Goal: Information Seeking & Learning: Learn about a topic

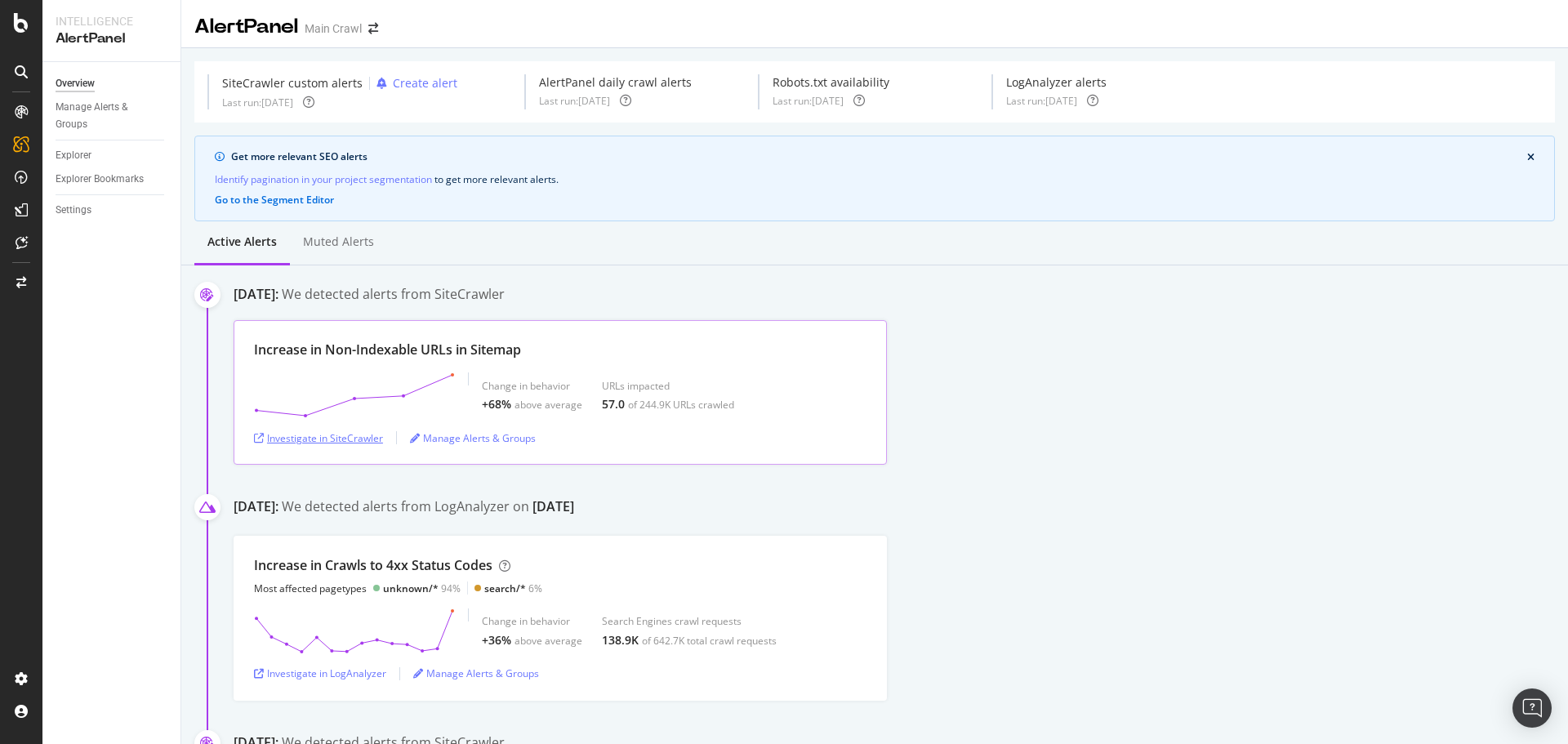
click at [356, 438] on div "Investigate in SiteCrawler" at bounding box center [318, 438] width 129 height 14
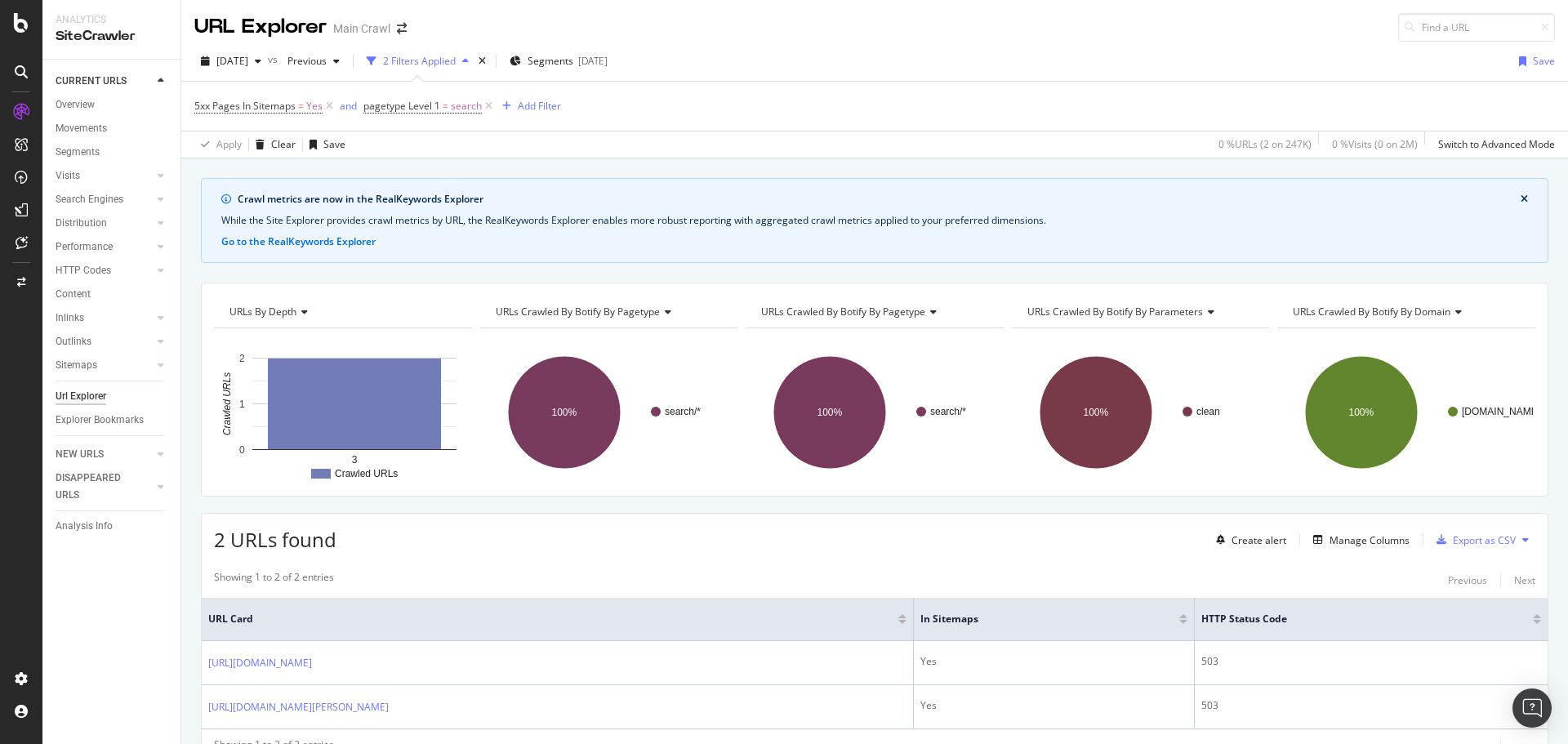
scroll to position [79, 0]
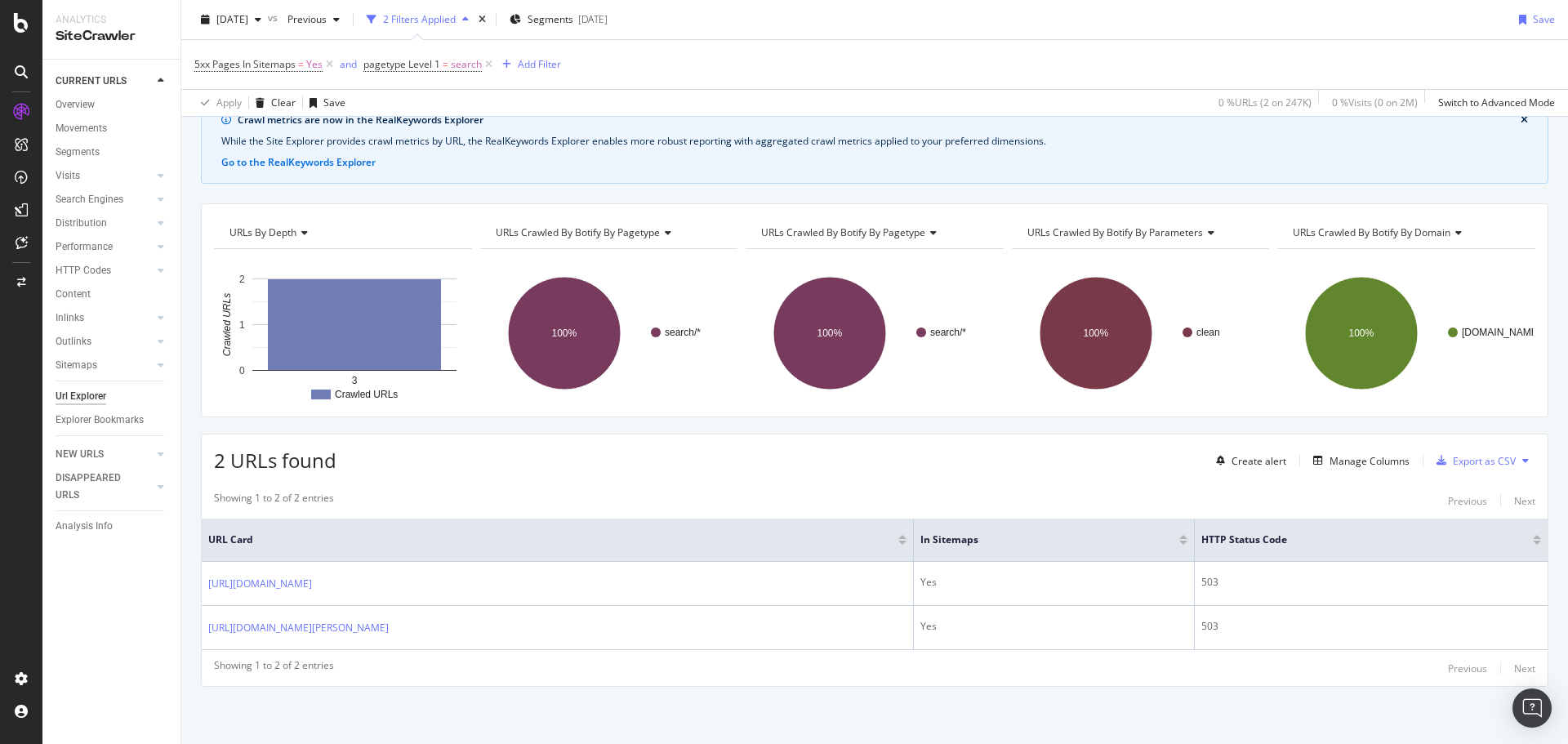
click at [1050, 53] on div "5xx Pages In Sitemaps = Yes and pagetype Level 1 = search Add Filter" at bounding box center [874, 64] width 1360 height 49
click at [191, 532] on div "Crawl metrics are now in the RealKeywords Explorer While the Site Explorer prov…" at bounding box center [875, 420] width 1387 height 644
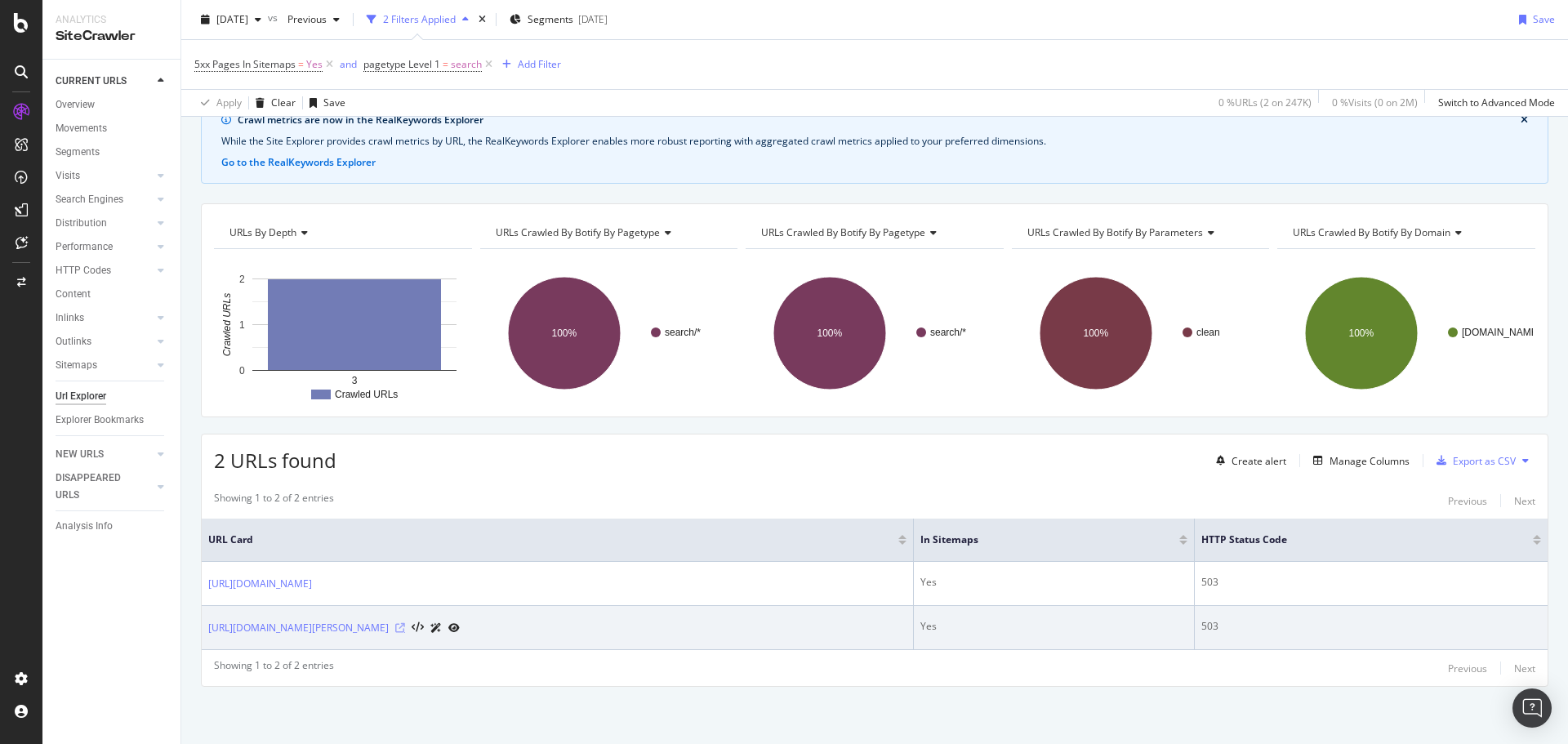
click at [405, 628] on icon at bounding box center [400, 627] width 10 height 10
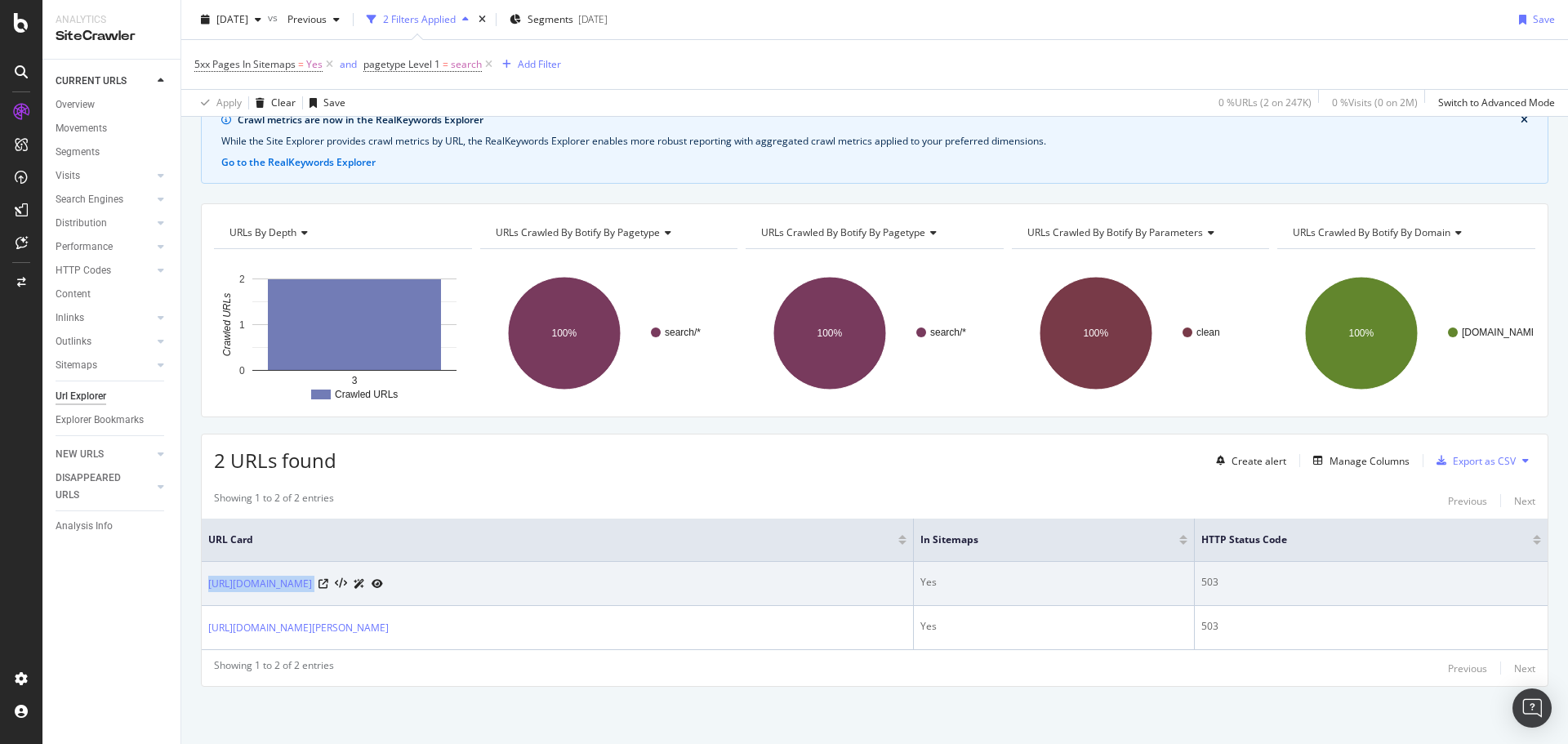
drag, startPoint x: 469, startPoint y: 597, endPoint x: 205, endPoint y: 600, distance: 264.0
click at [205, 600] on td "https://www.rei.com/b/bgdb/c/casual-shirts/f/scd-deals" at bounding box center [557, 584] width 712 height 44
copy div "https://www.rei.com/b/bgdb/c/casual-shirts/f/scd-deals"
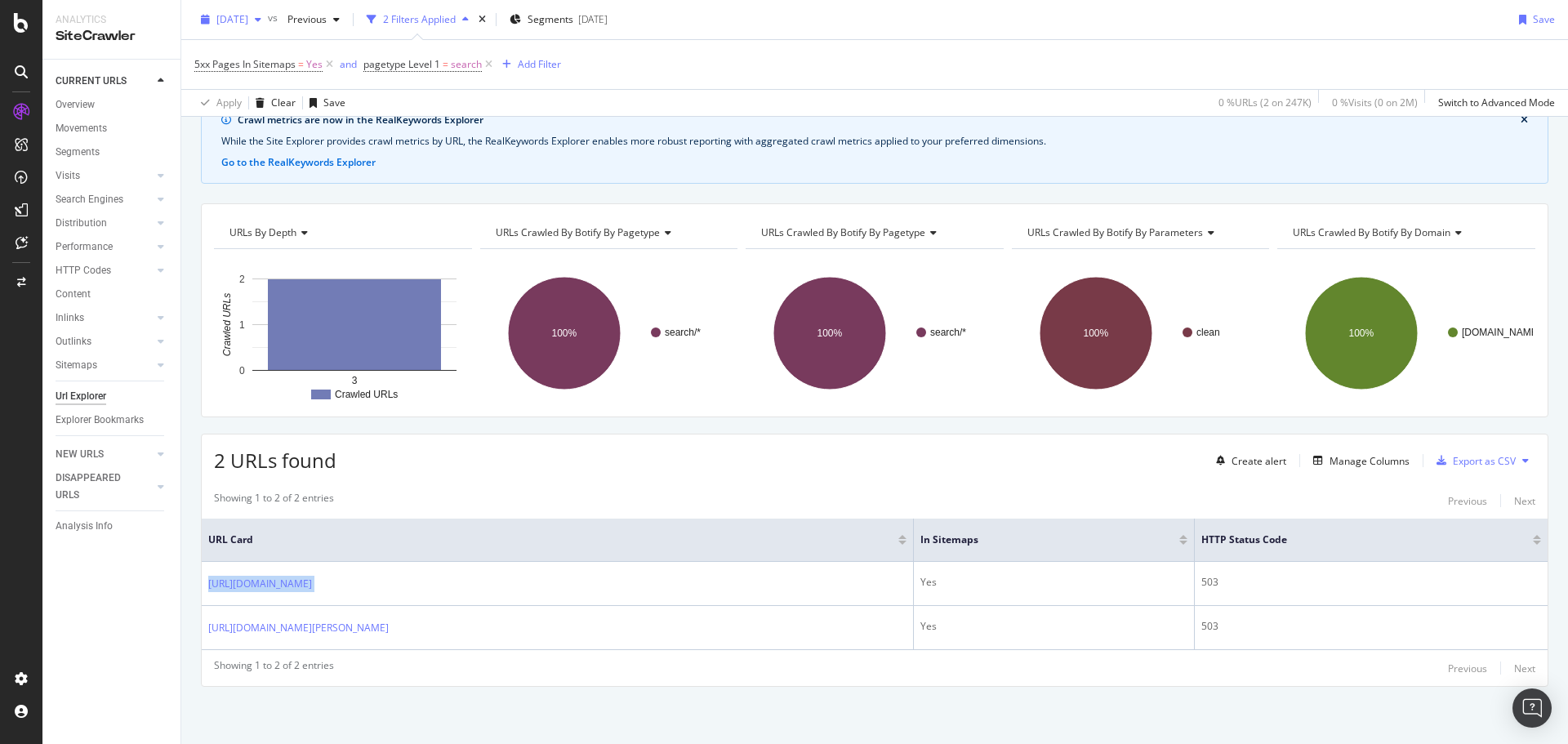
click at [268, 29] on div "[DATE]" at bounding box center [231, 19] width 74 height 25
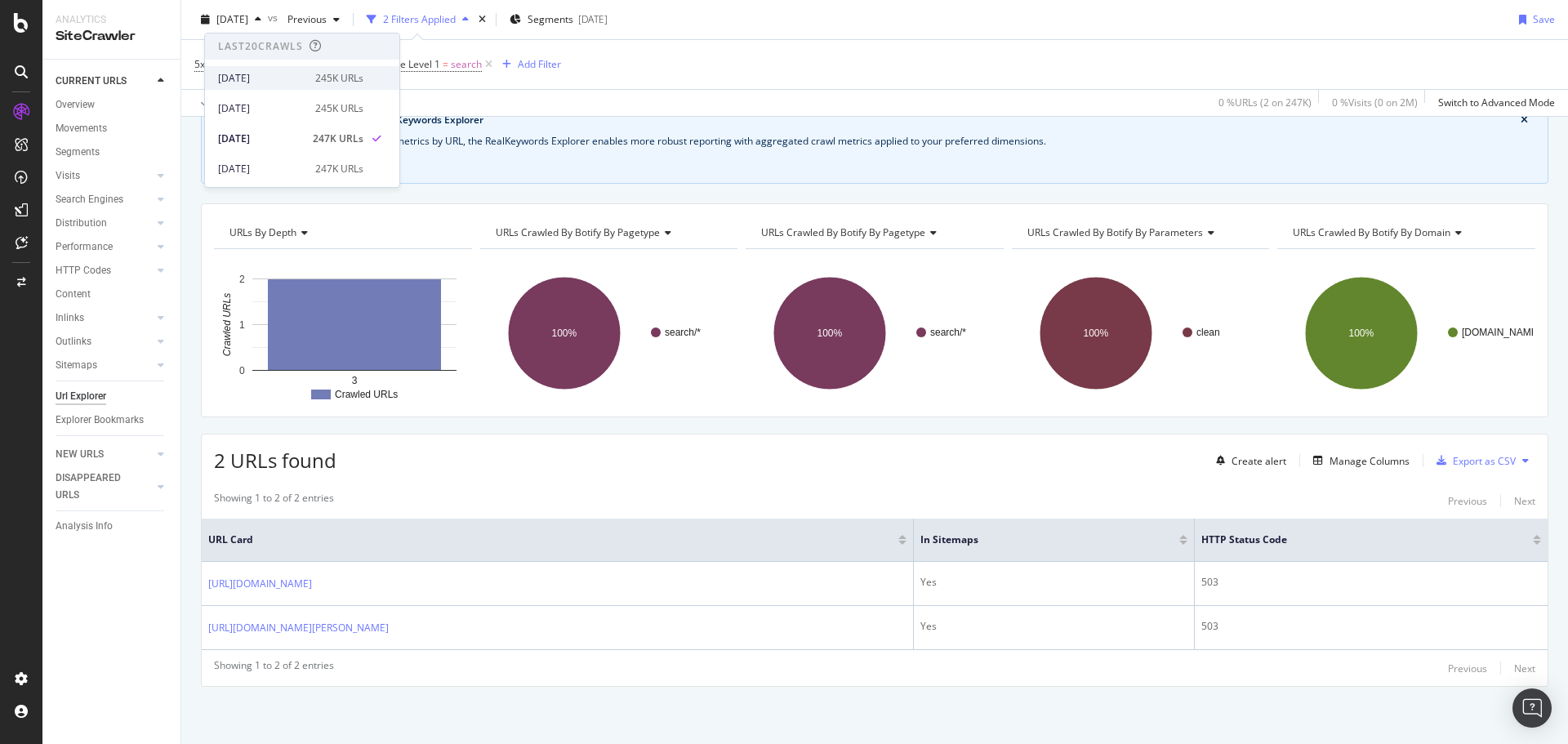
click at [284, 81] on div "2025 Oct. 13th" at bounding box center [262, 78] width 88 height 15
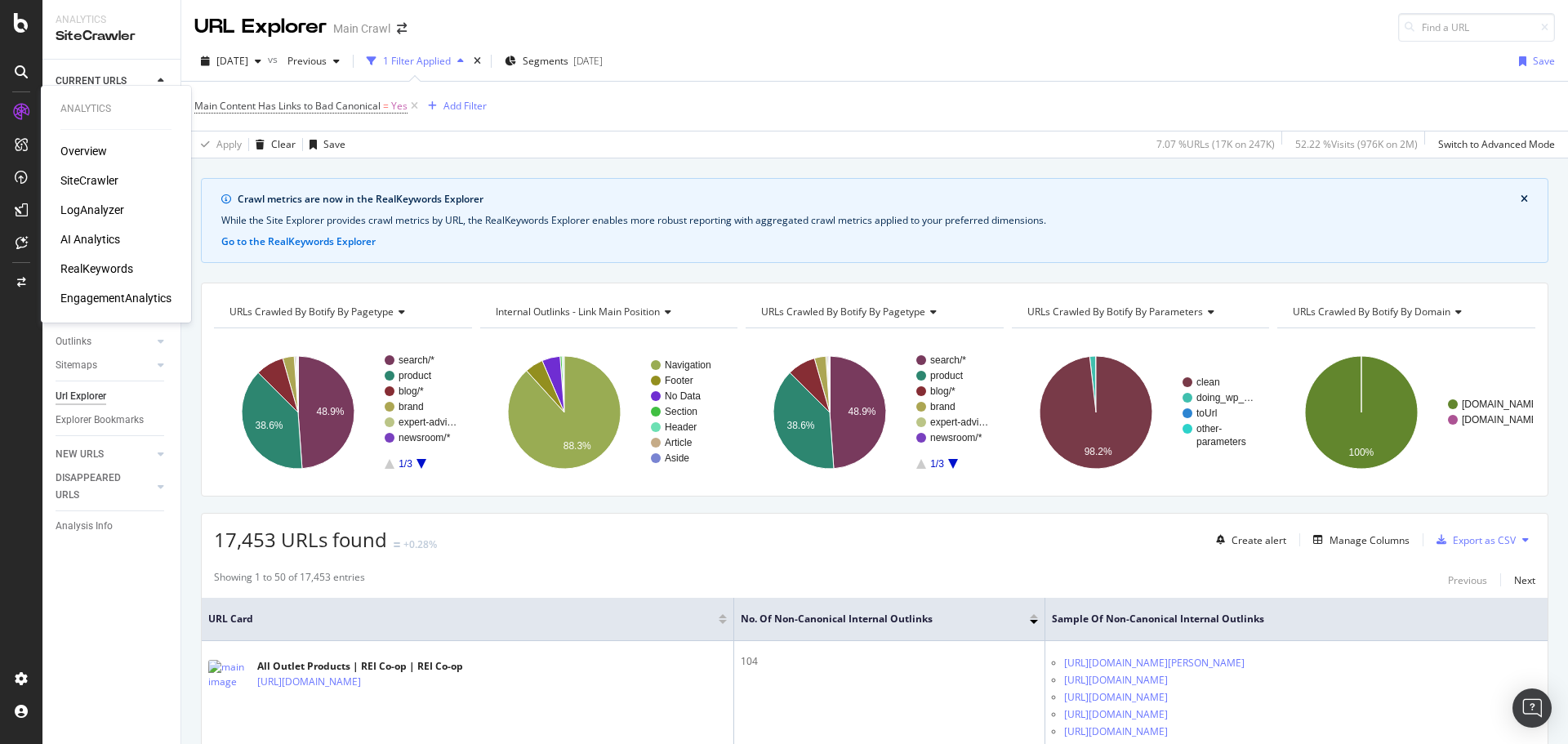
click at [115, 214] on div "LogAnalyzer" at bounding box center [93, 209] width 64 height 16
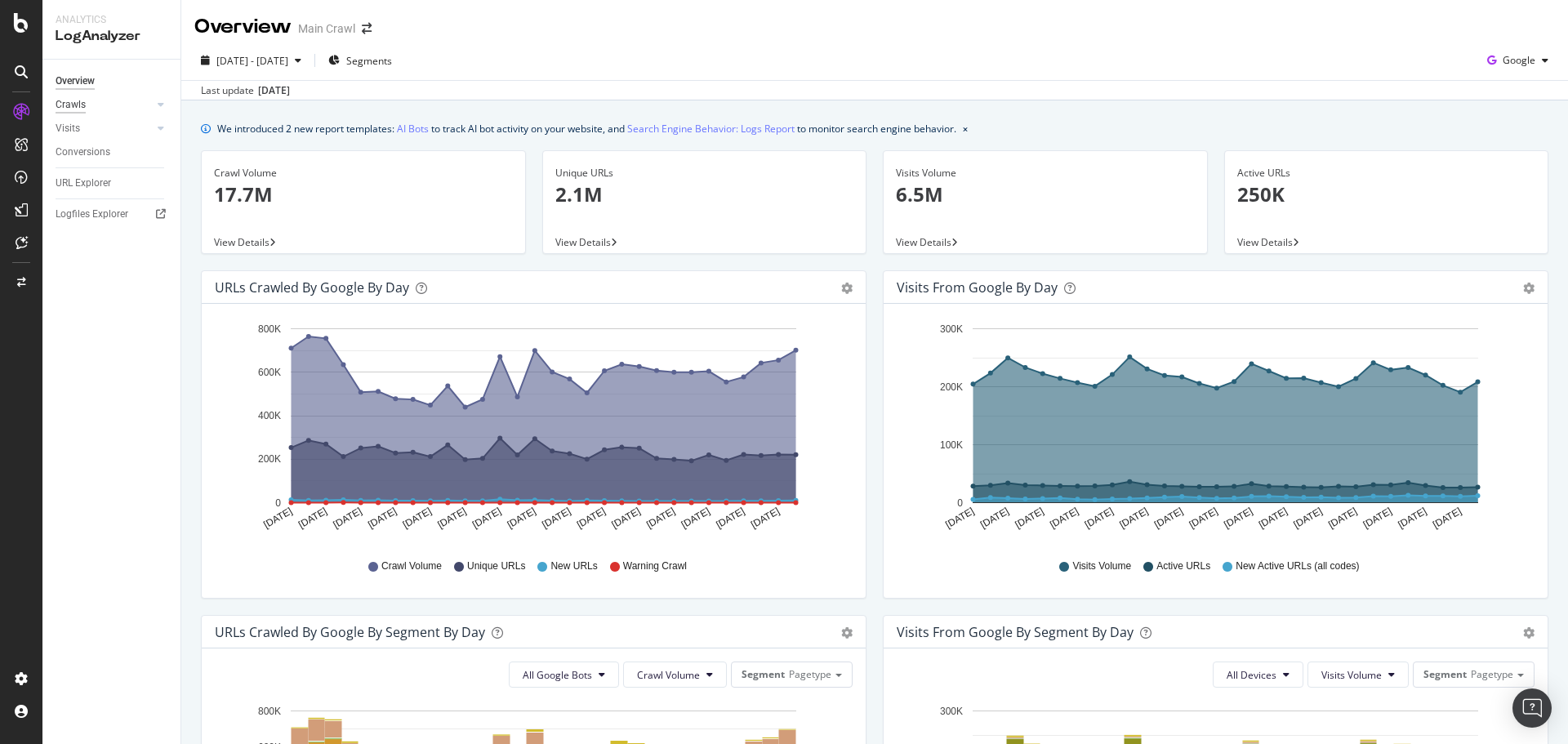
click at [67, 104] on div "Crawls" at bounding box center [71, 105] width 30 height 17
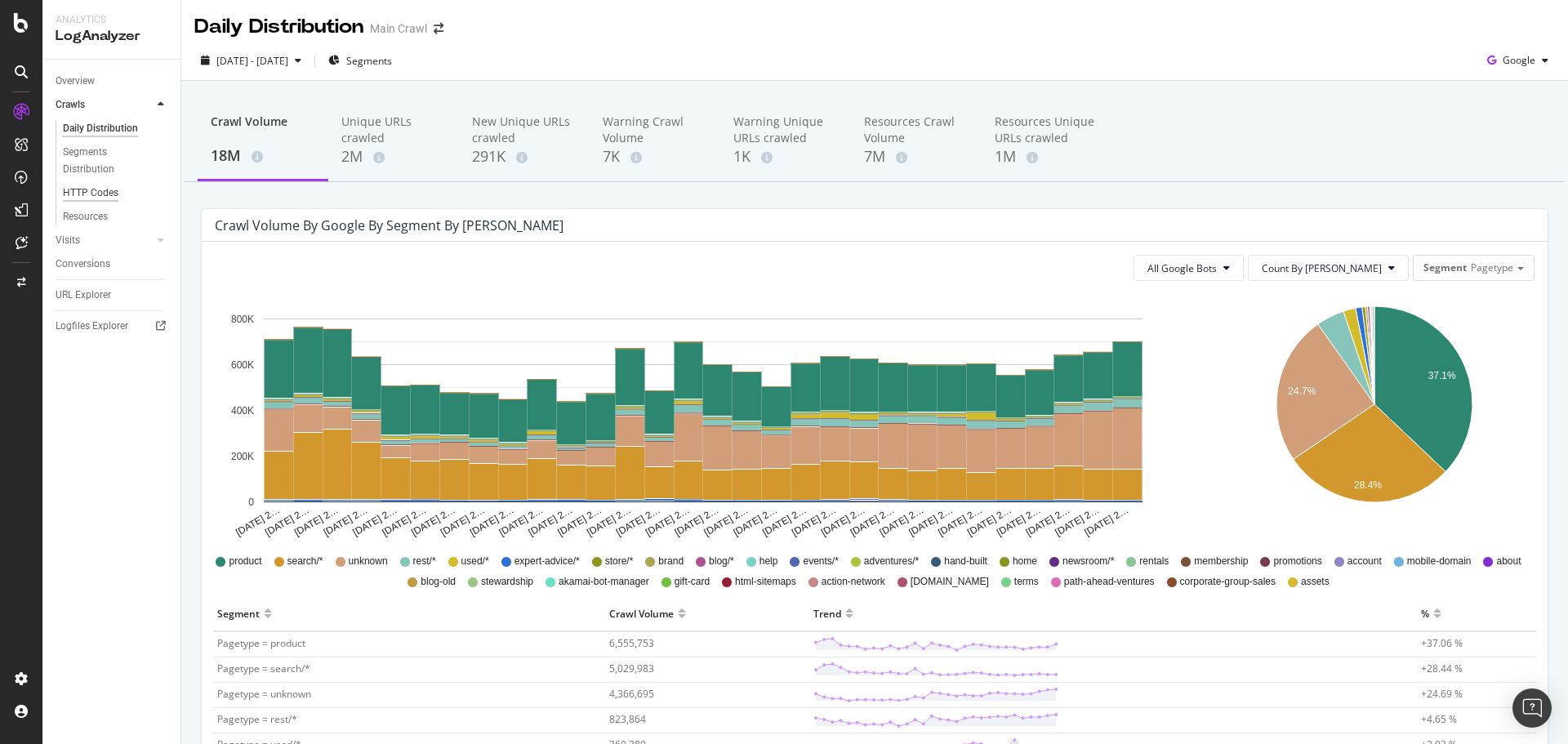
click at [102, 189] on div "HTTP Codes" at bounding box center [91, 192] width 56 height 17
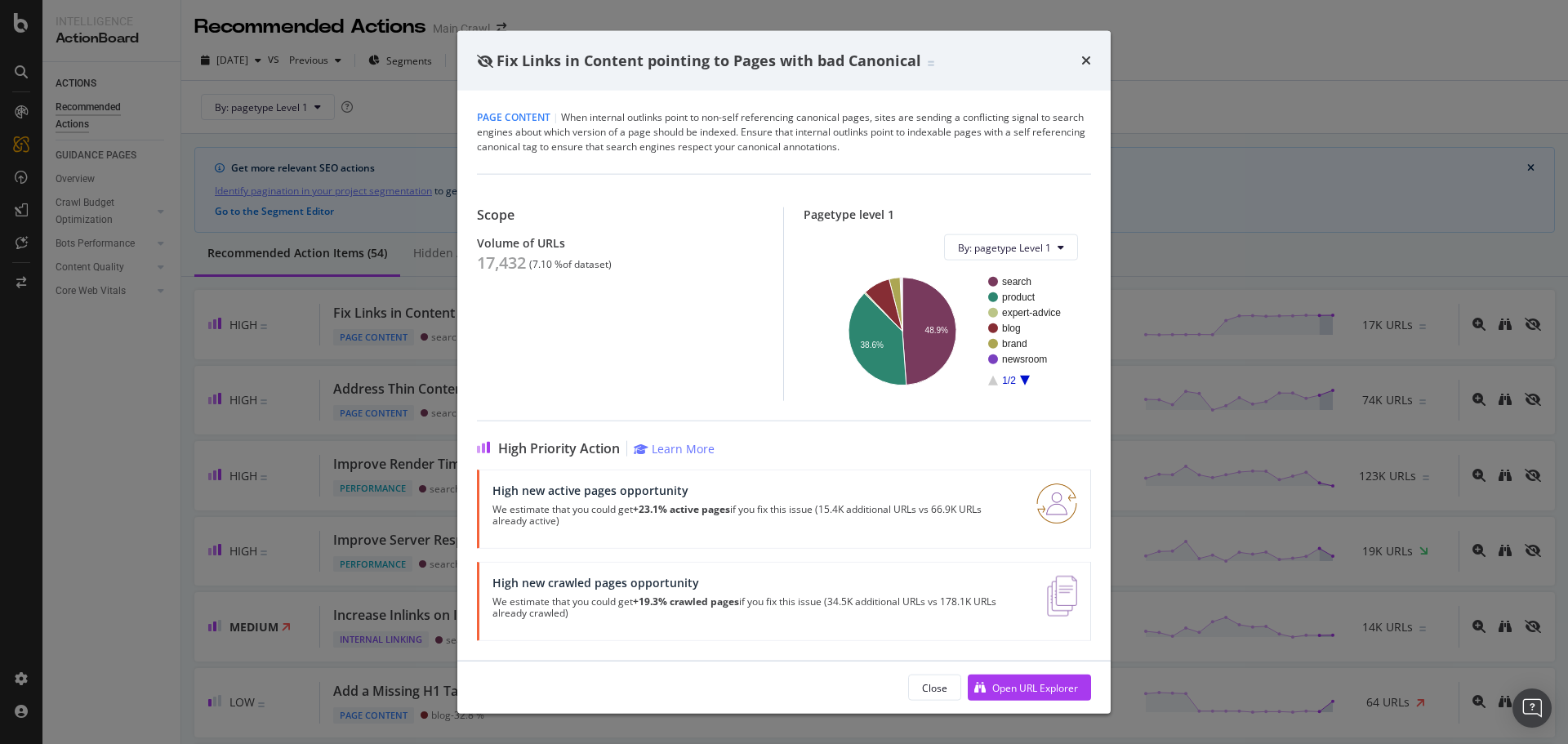
click at [1088, 56] on icon "times" at bounding box center [1086, 60] width 10 height 13
click at [1100, 41] on div "2025 Oct. 11th vs Previous Segments Select Themes All priorities ( 52 ) Sort: b…" at bounding box center [875, 87] width 1387 height 93
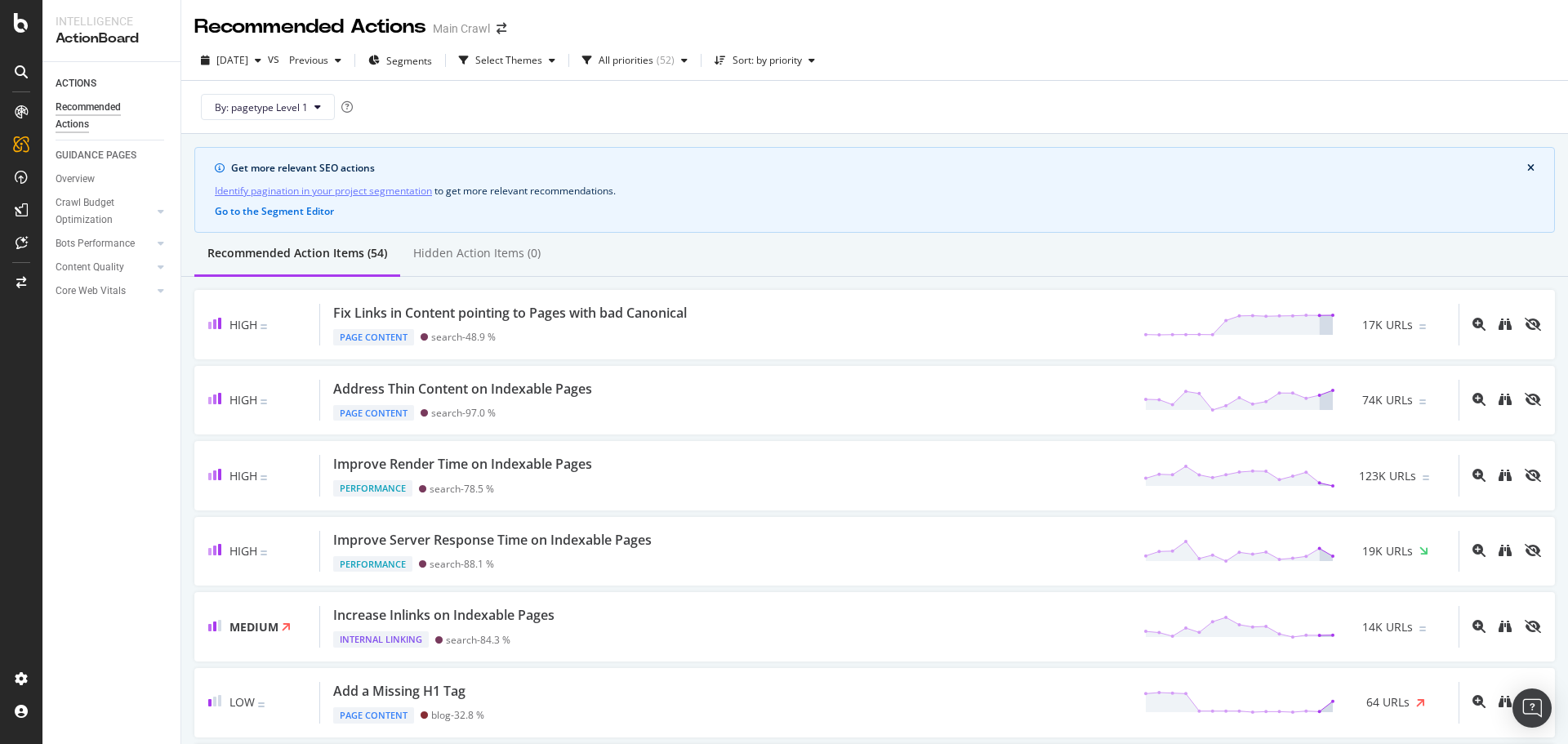
click at [1171, 45] on div "2025 Oct. 11th vs Previous Segments Select Themes All priorities ( 52 ) Sort: b…" at bounding box center [875, 87] width 1387 height 93
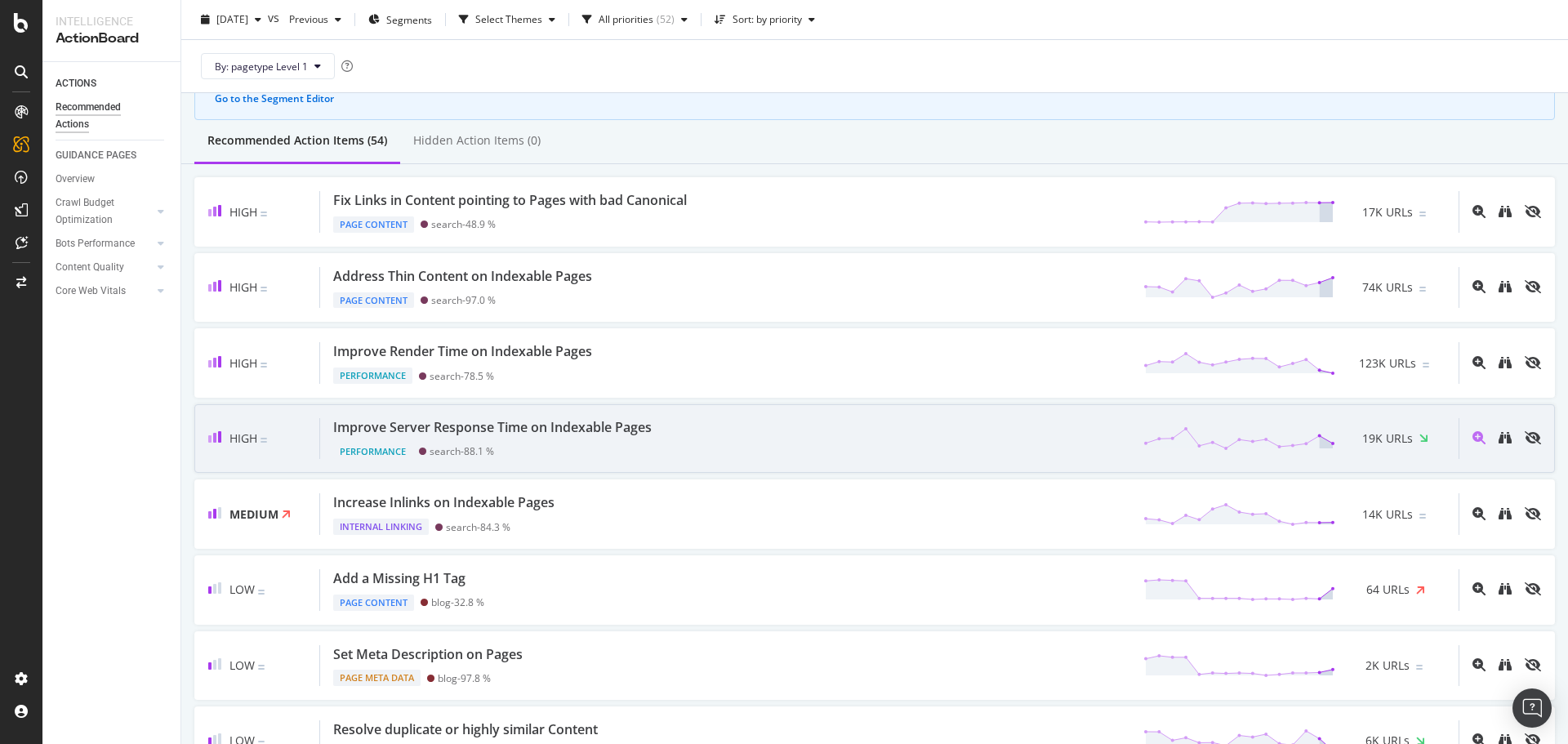
scroll to position [245, 0]
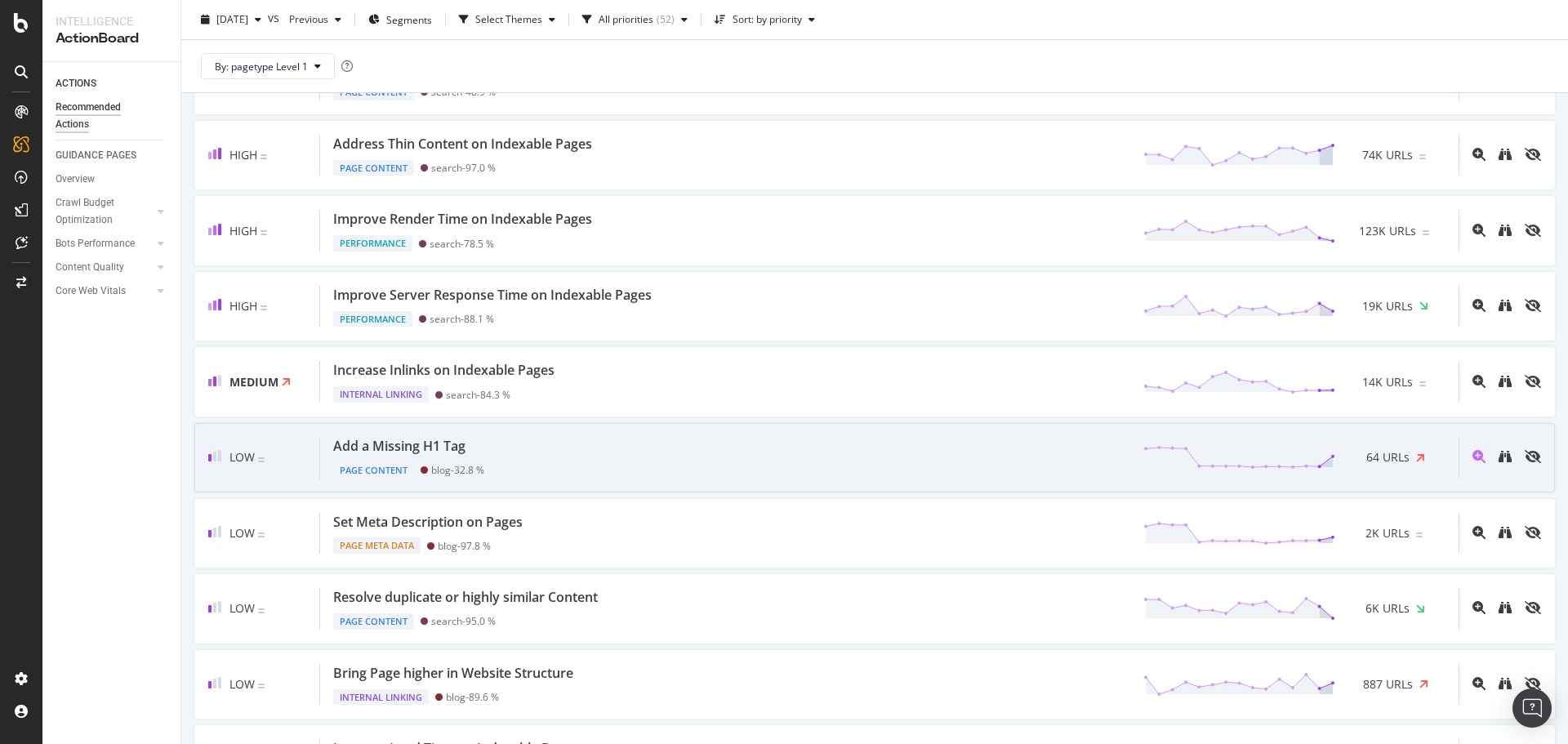
click at [876, 445] on div "Add a Missing H1 Tag Page Content blog - 32.8 % 64 URLs" at bounding box center [889, 457] width 1138 height 42
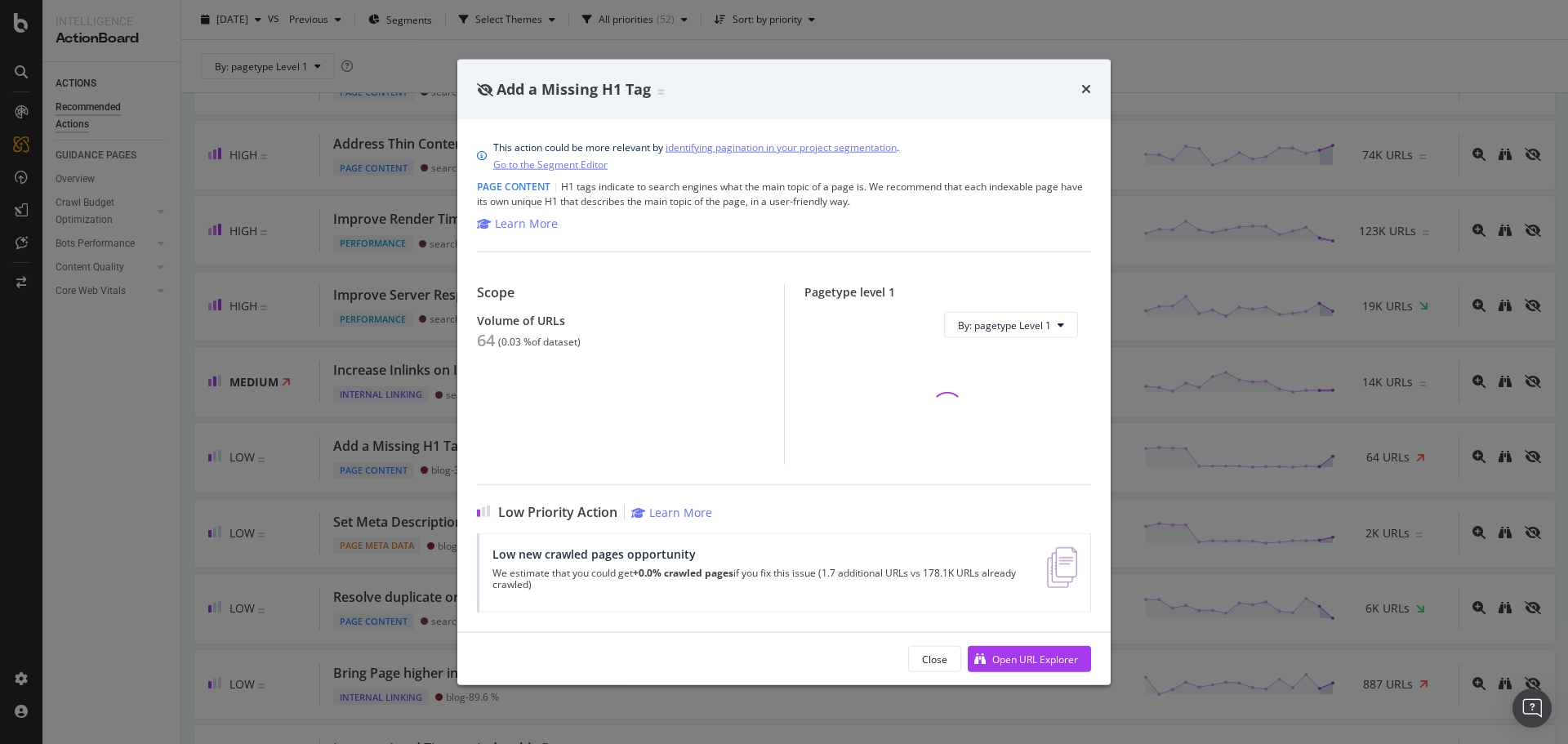
click at [1001, 645] on div "Close Open URL Explorer" at bounding box center [999, 658] width 183 height 26
click at [1003, 657] on div "Open URL Explorer" at bounding box center [1035, 658] width 86 height 14
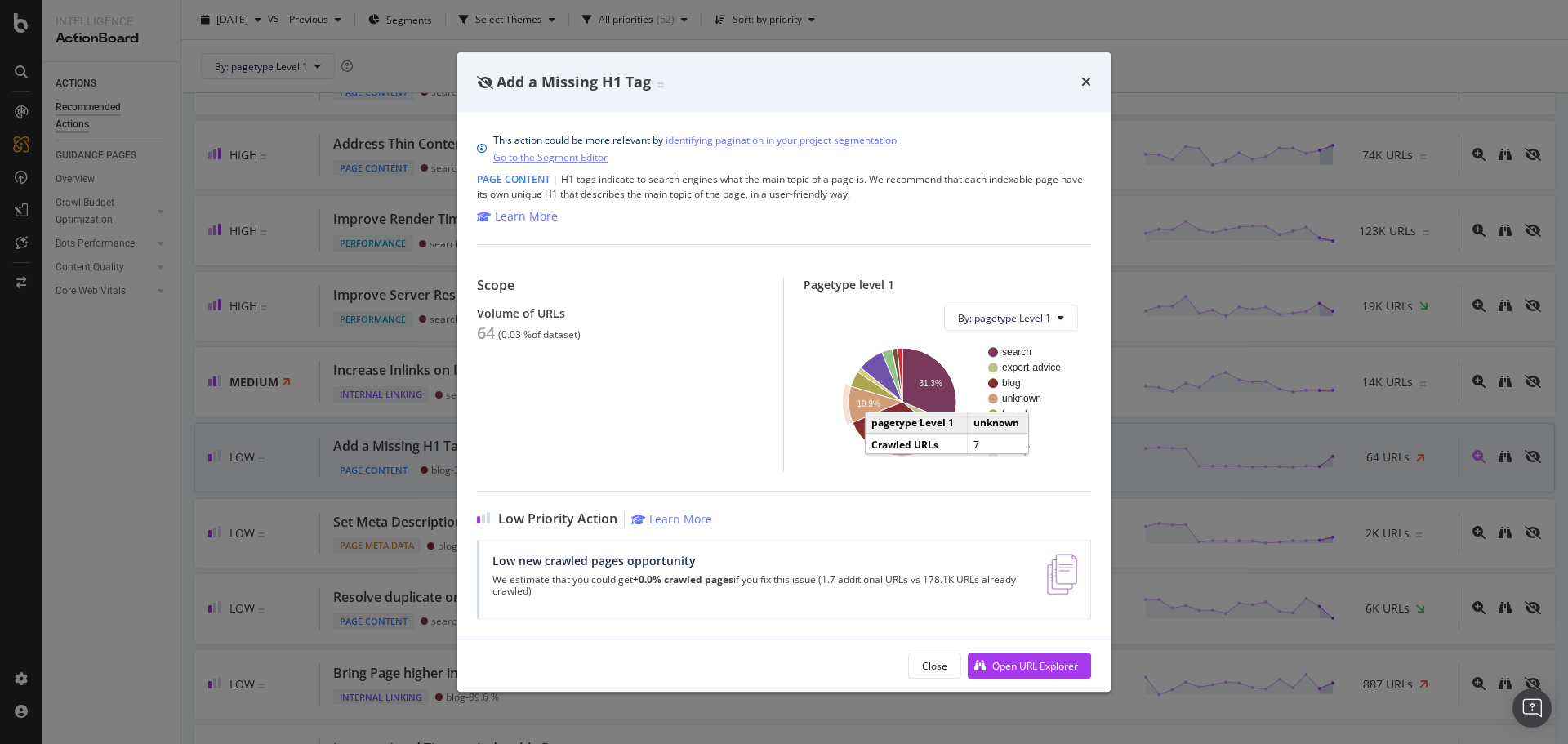
click at [1084, 83] on icon "times" at bounding box center [1086, 81] width 10 height 13
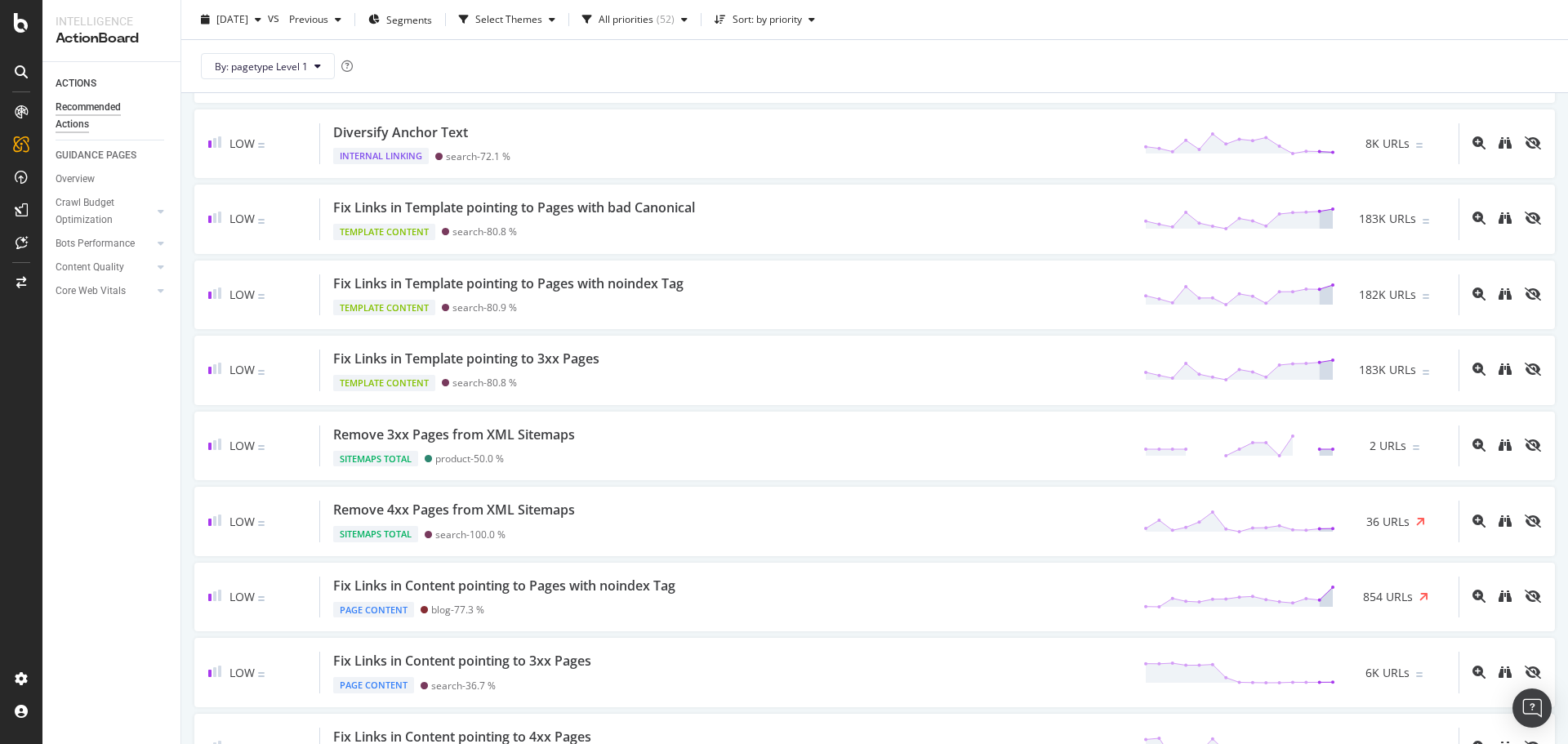
scroll to position [1714, 0]
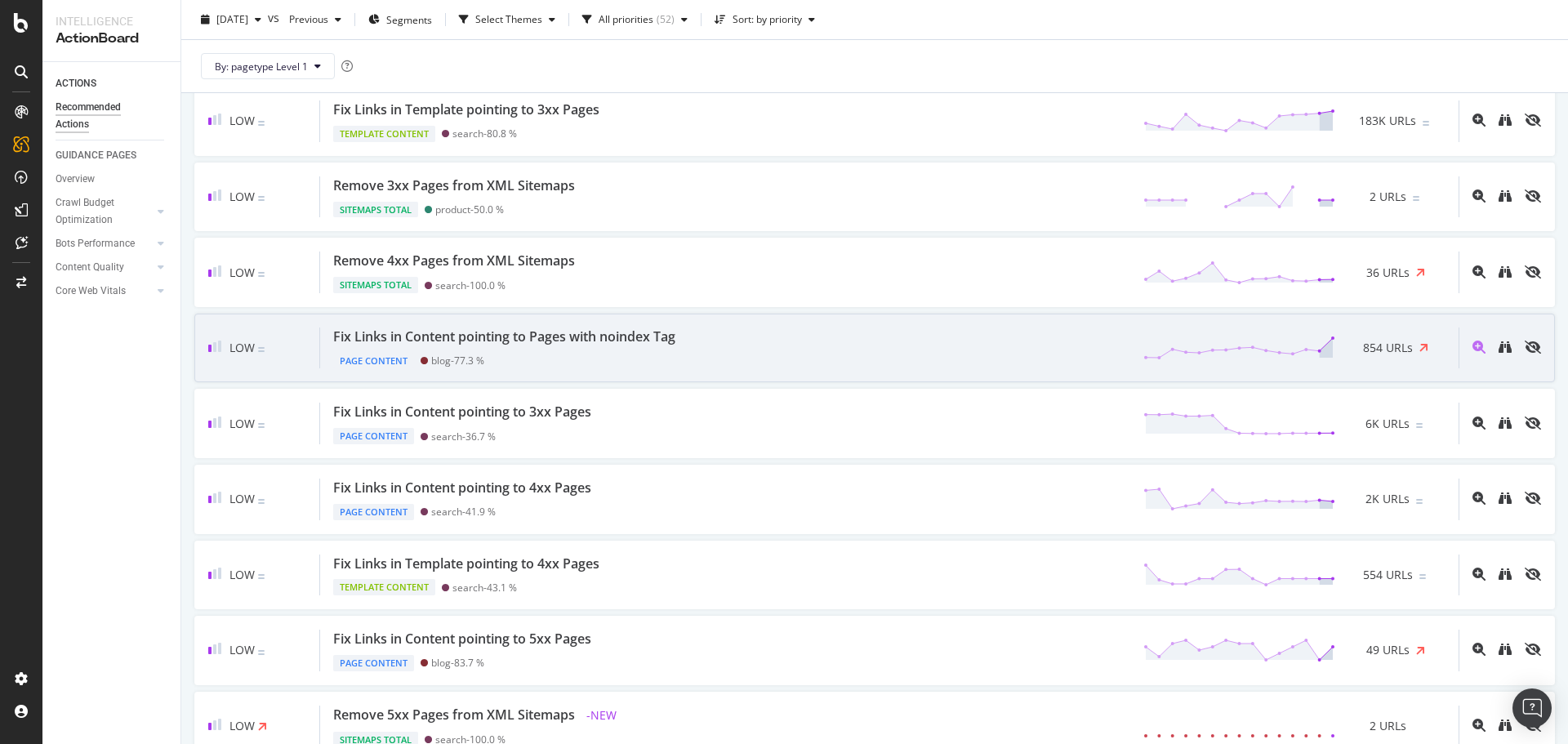
click at [753, 346] on div "Fix Links in Content pointing to Pages with noindex Tag Page Content blog - 77.…" at bounding box center [889, 349] width 1138 height 42
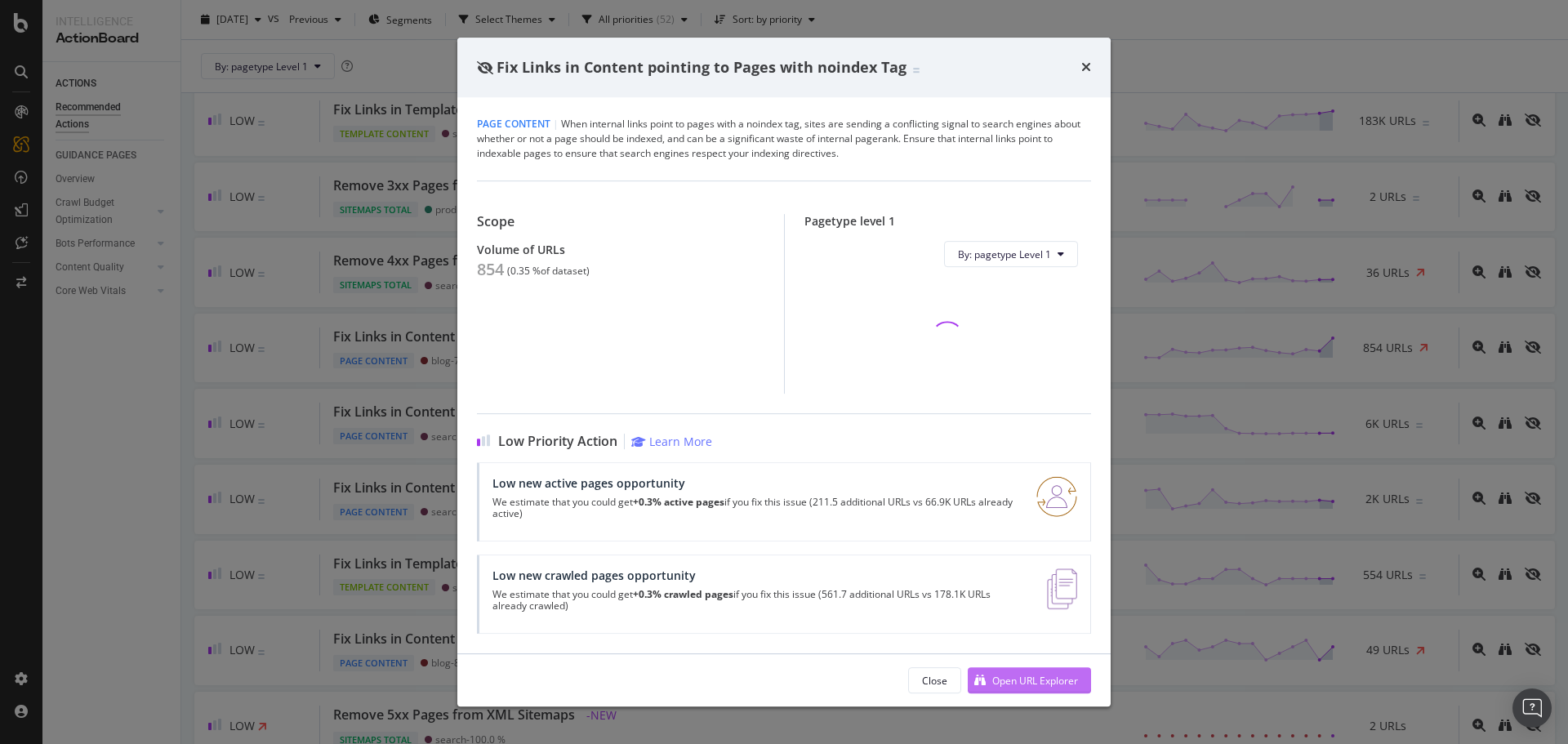
click at [1013, 673] on div "Open URL Explorer" at bounding box center [1035, 680] width 86 height 14
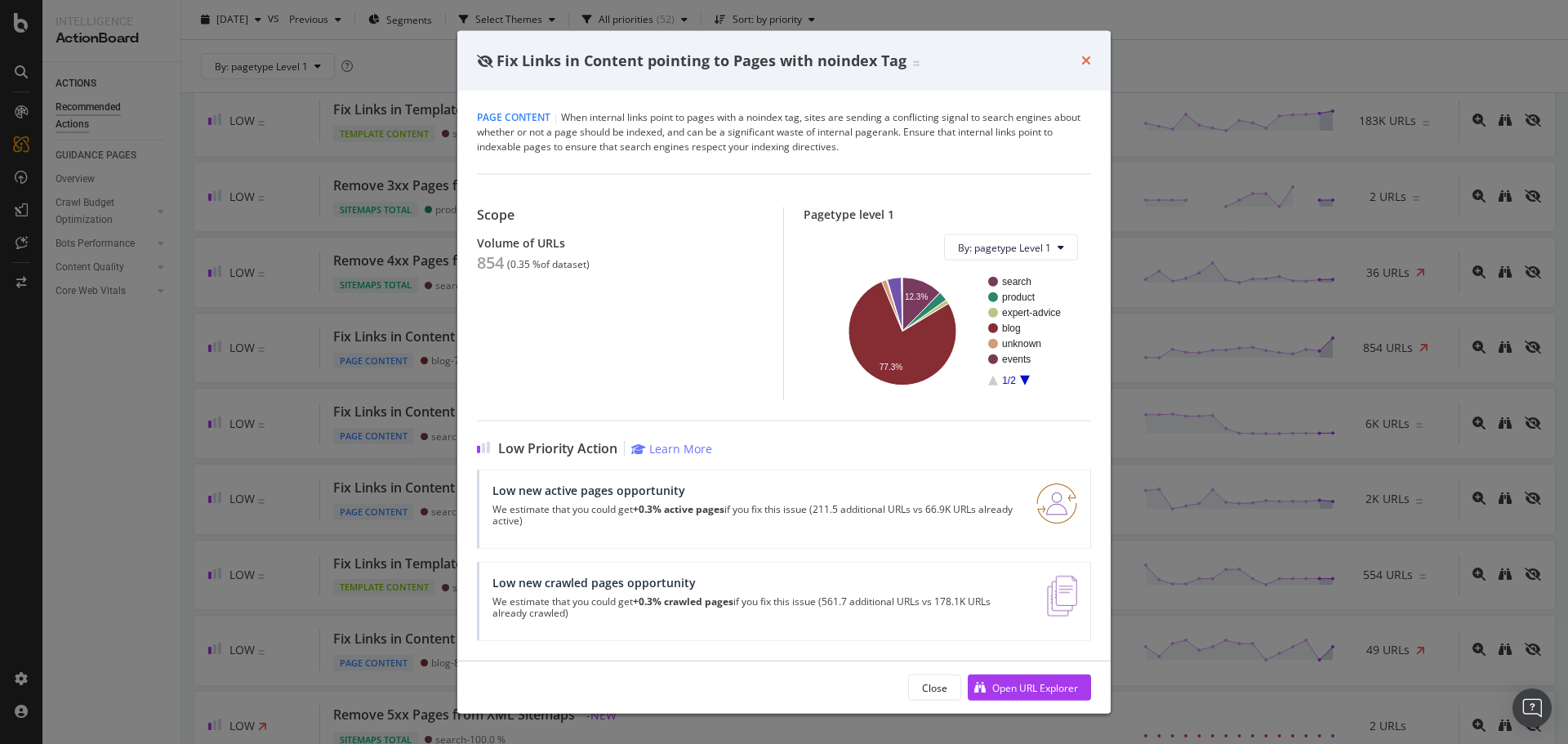
click at [1088, 59] on icon "times" at bounding box center [1086, 60] width 10 height 13
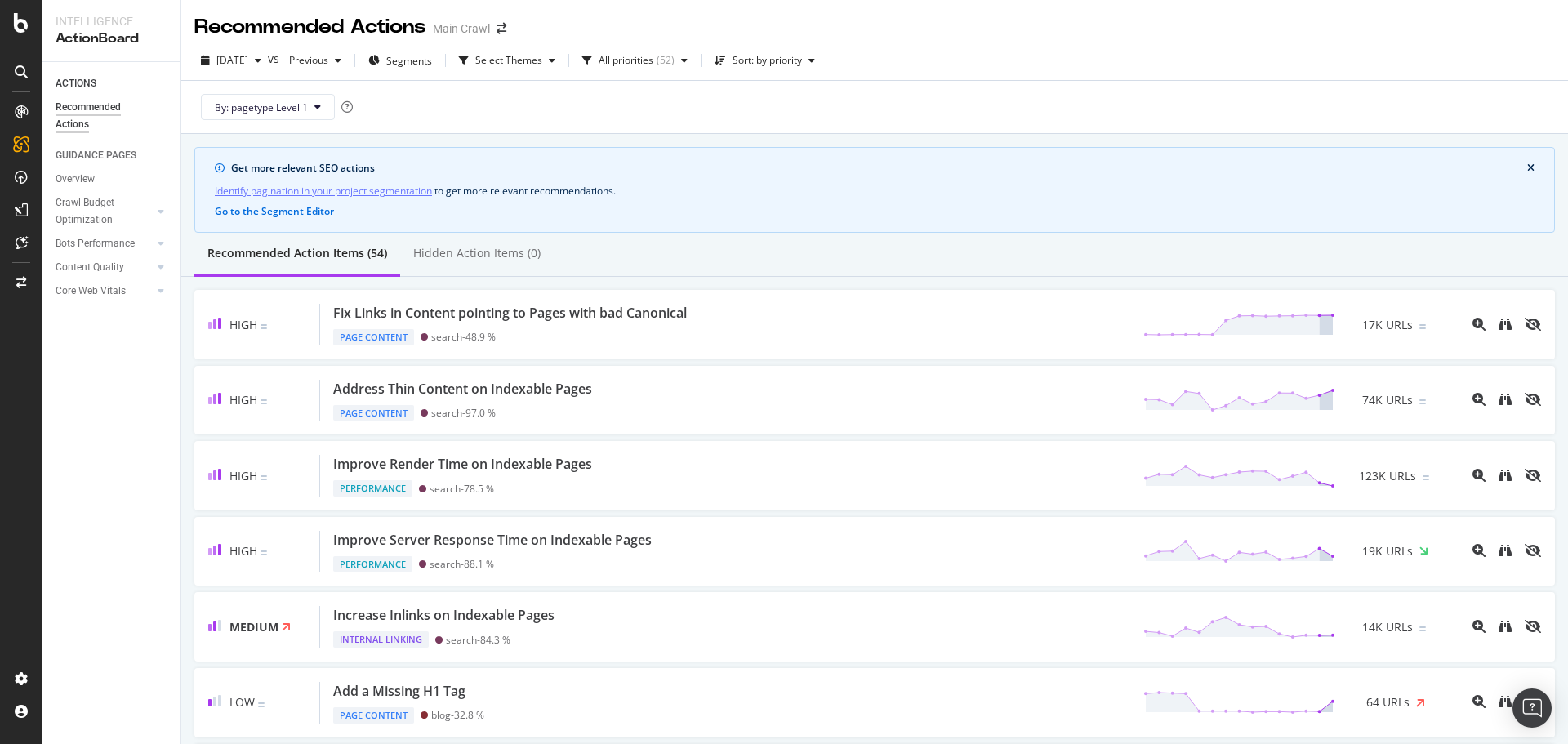
click at [520, 94] on div "By: pagetype Level 1" at bounding box center [874, 107] width 1360 height 52
click at [1063, 56] on div "2025 Oct. 11th vs Previous Segments Select Themes All priorities ( 52 ) Sort: b…" at bounding box center [875, 64] width 1387 height 33
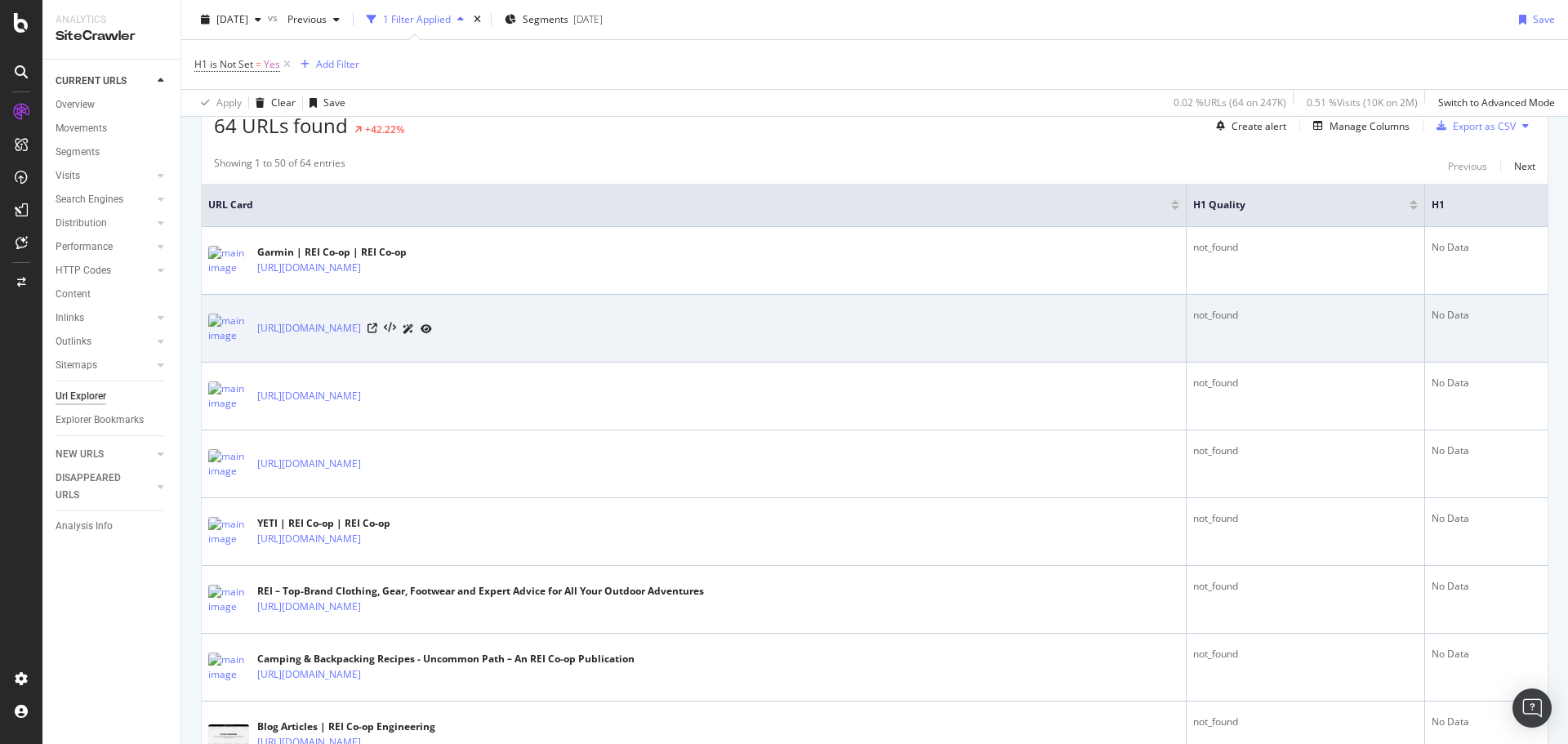
scroll to position [327, 0]
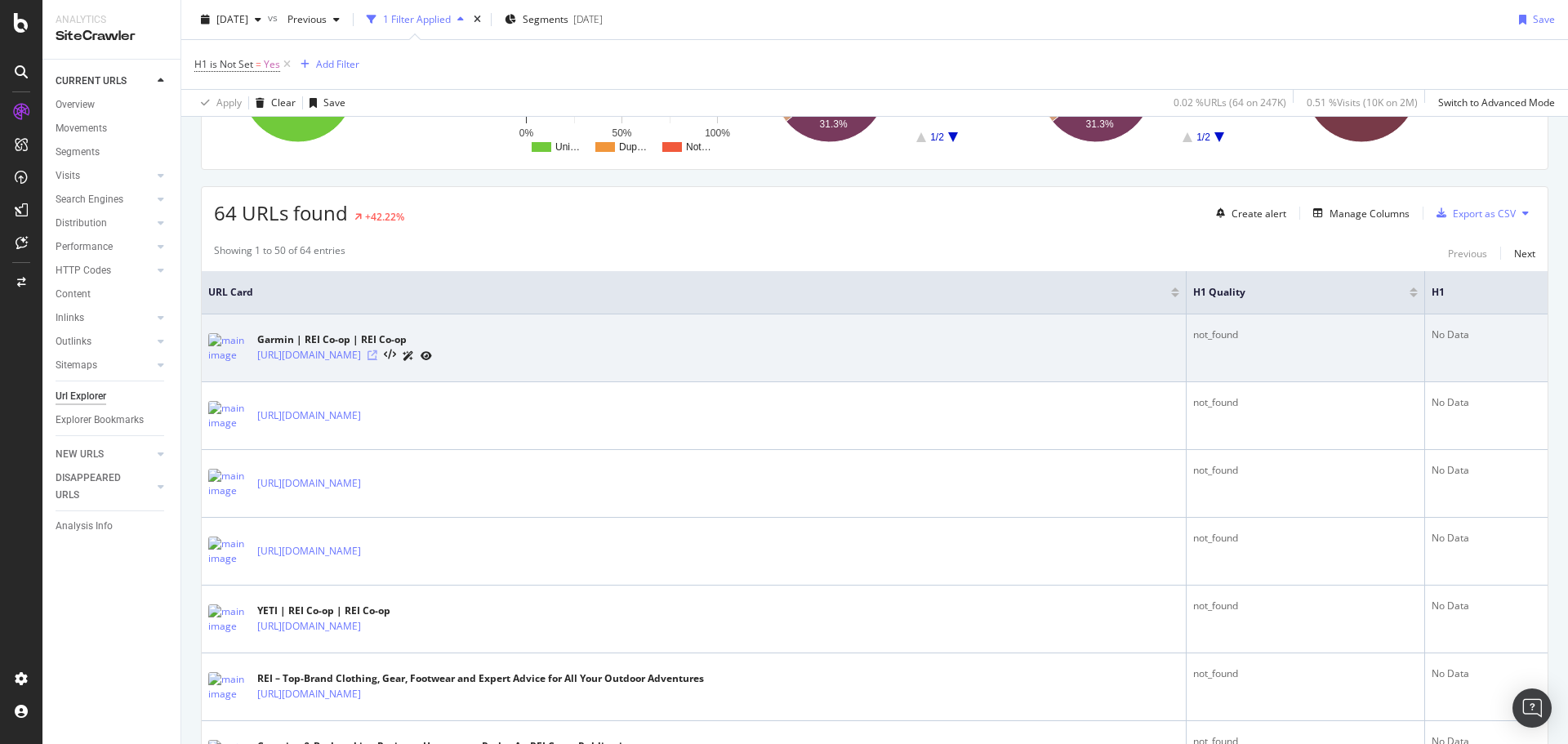
click at [378, 356] on icon at bounding box center [373, 356] width 10 height 10
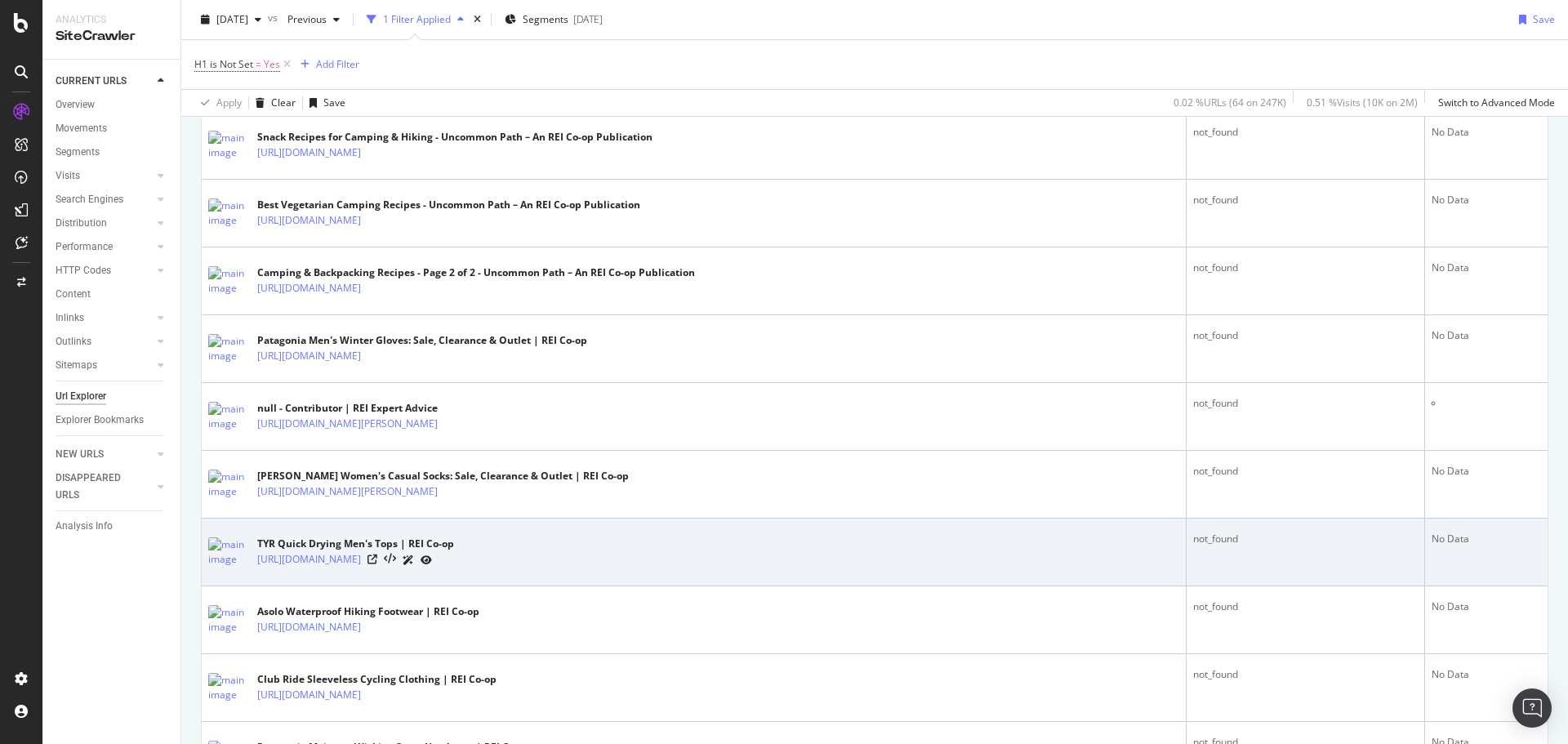
scroll to position [2531, 0]
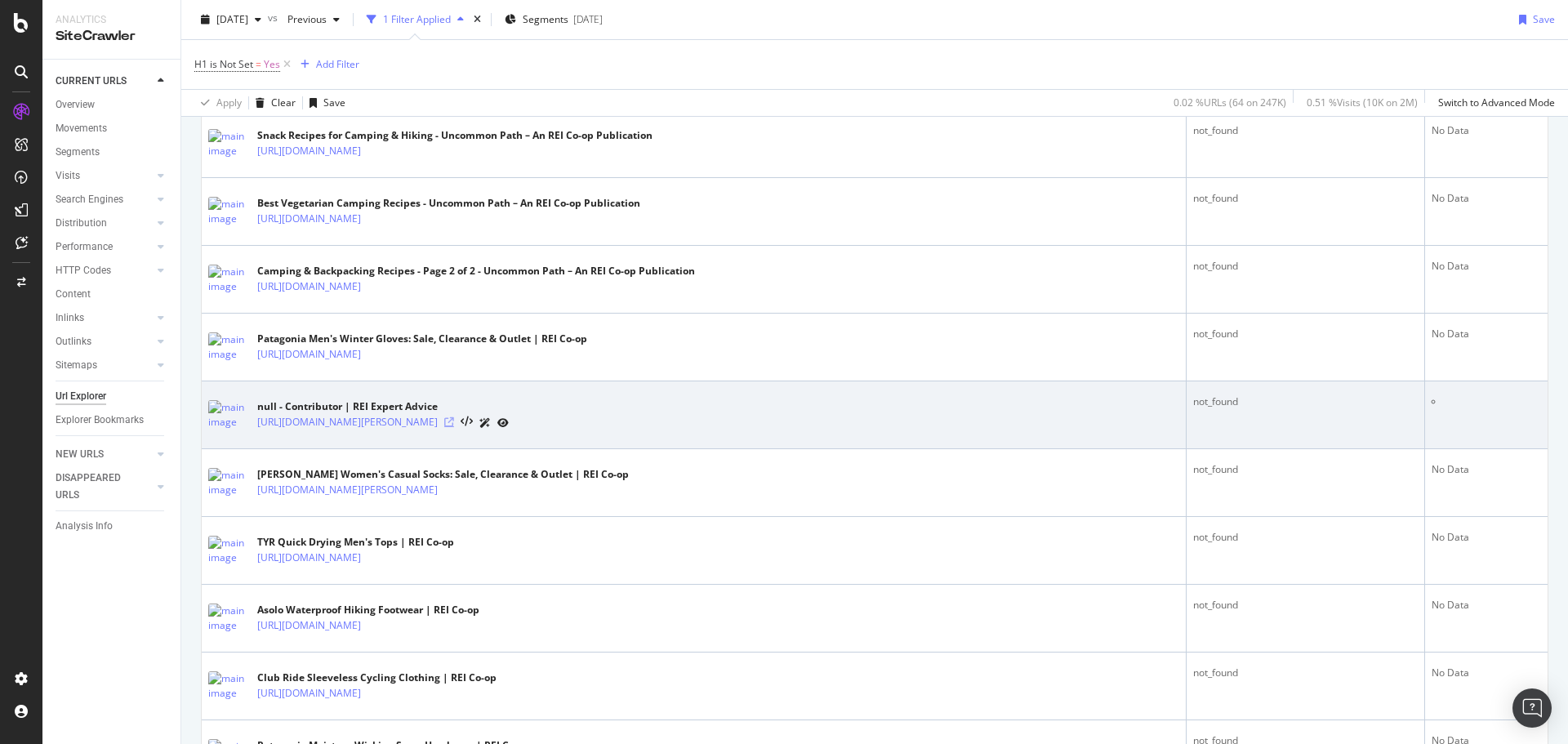
click at [454, 425] on icon at bounding box center [449, 422] width 10 height 10
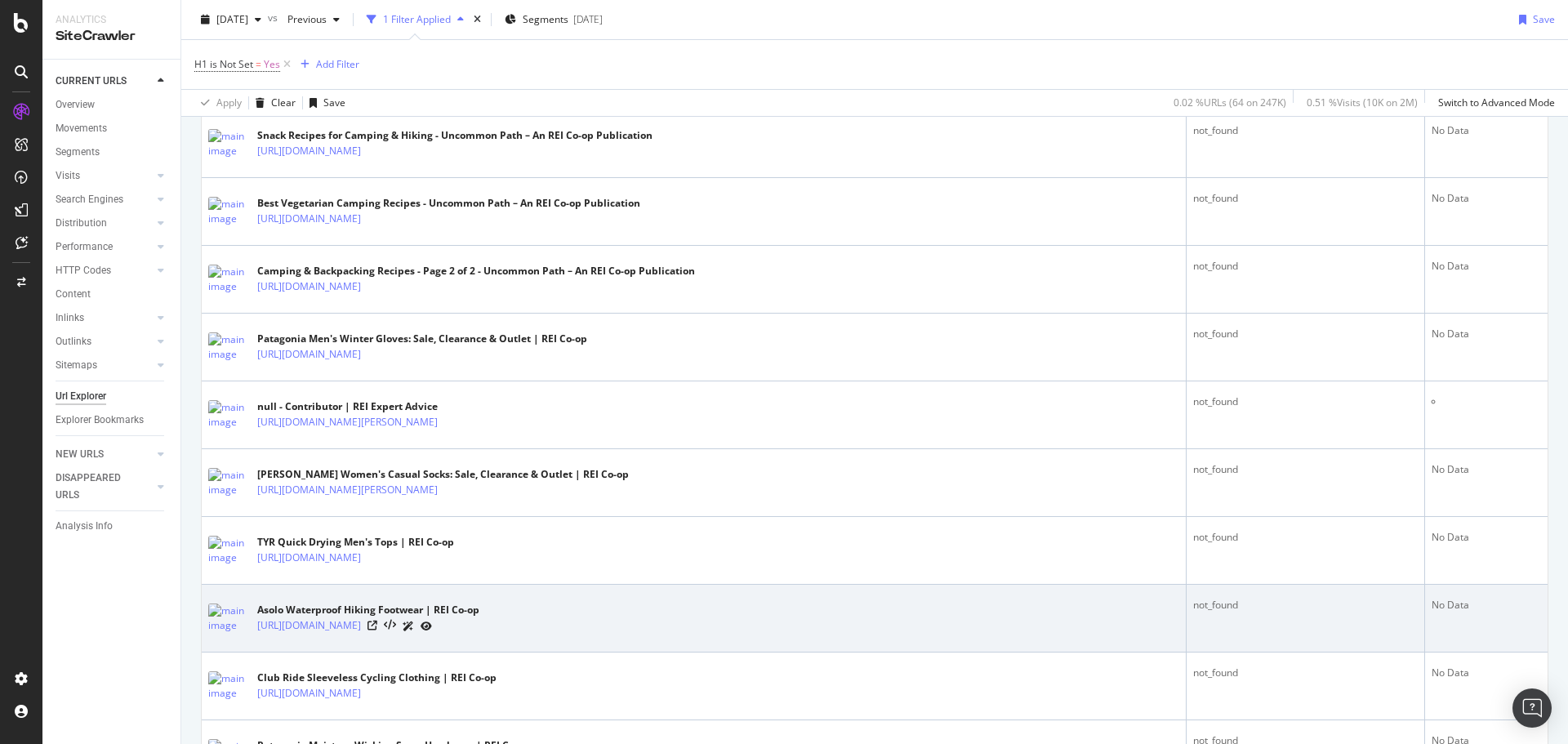
scroll to position [3101, 0]
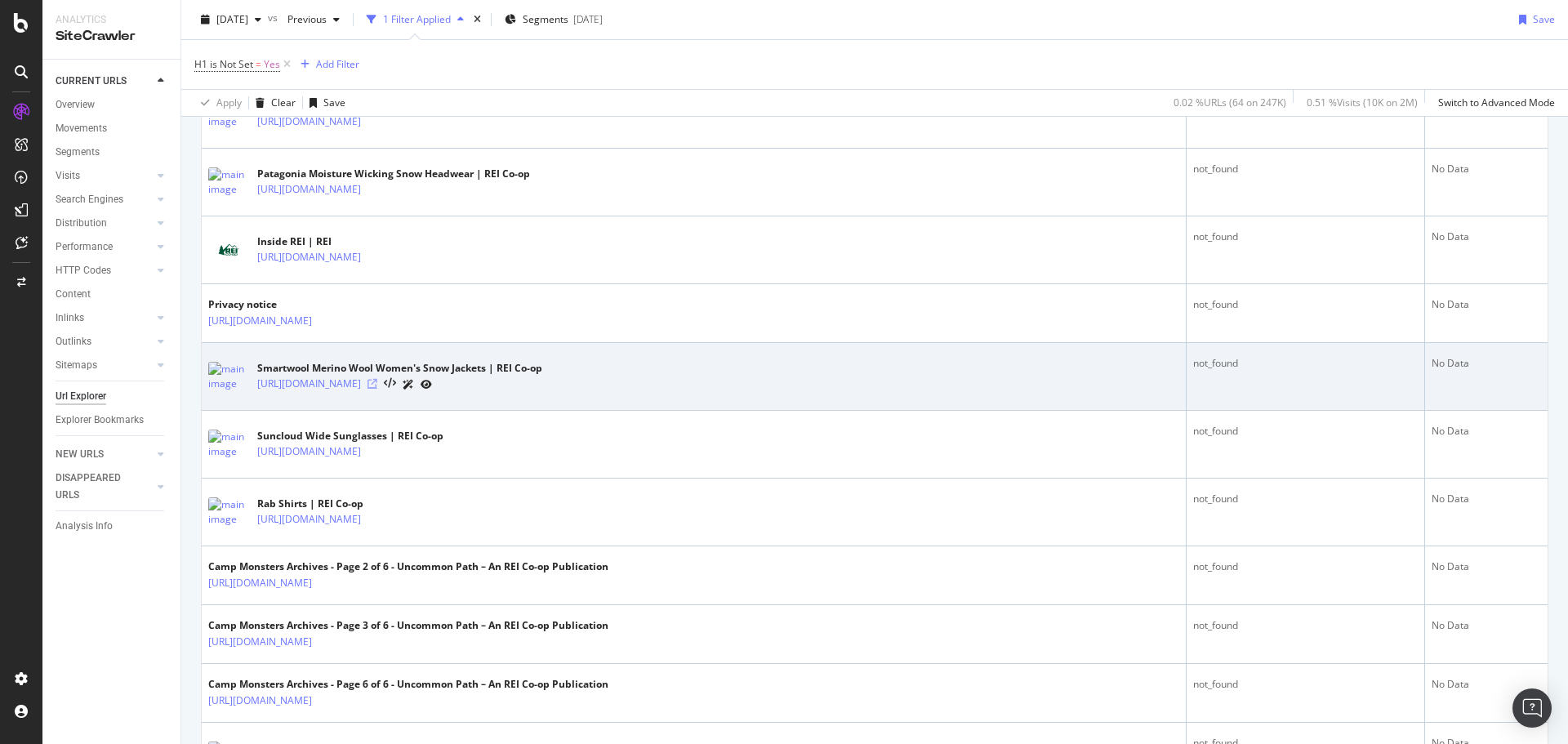
click at [378, 382] on icon at bounding box center [373, 383] width 10 height 10
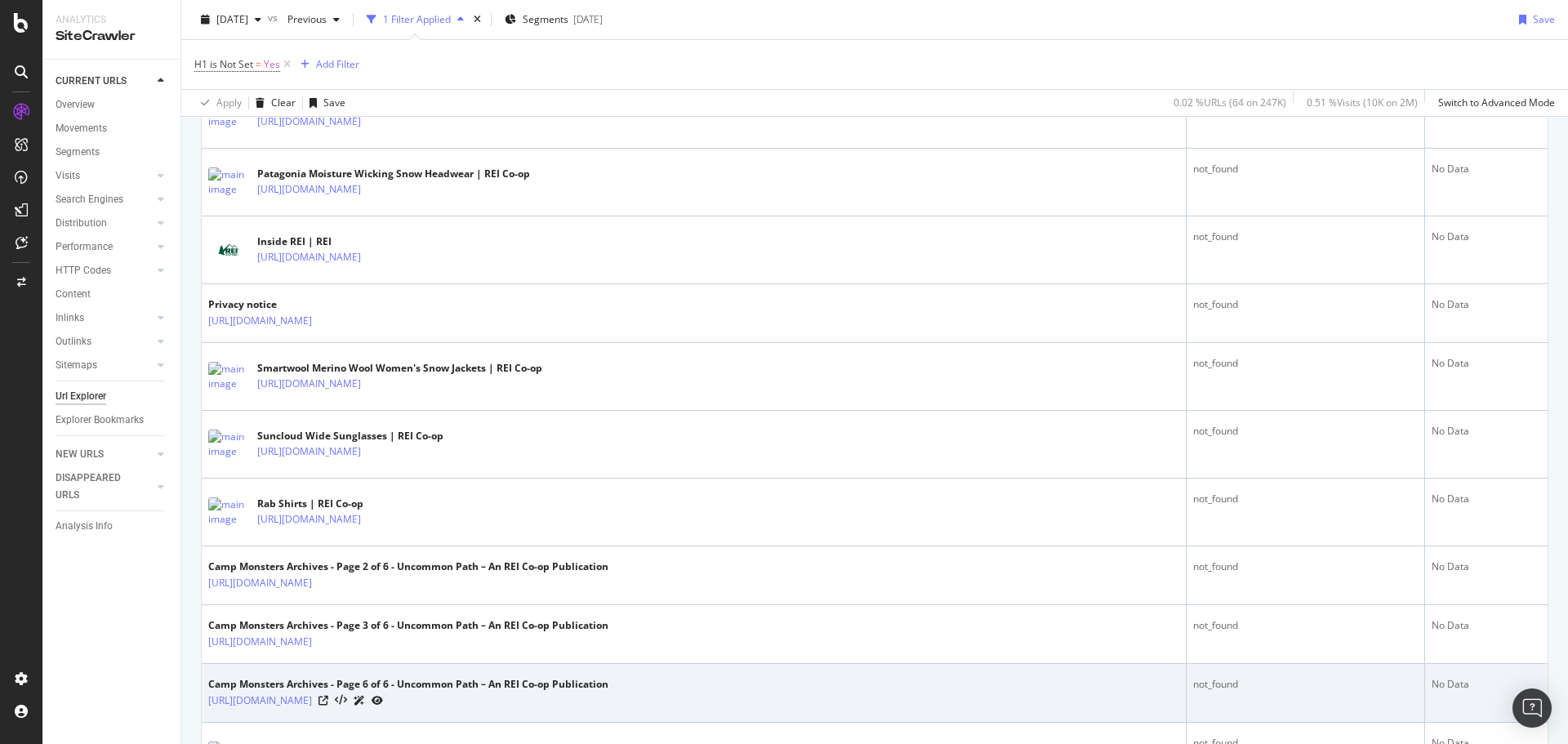
scroll to position [3310, 0]
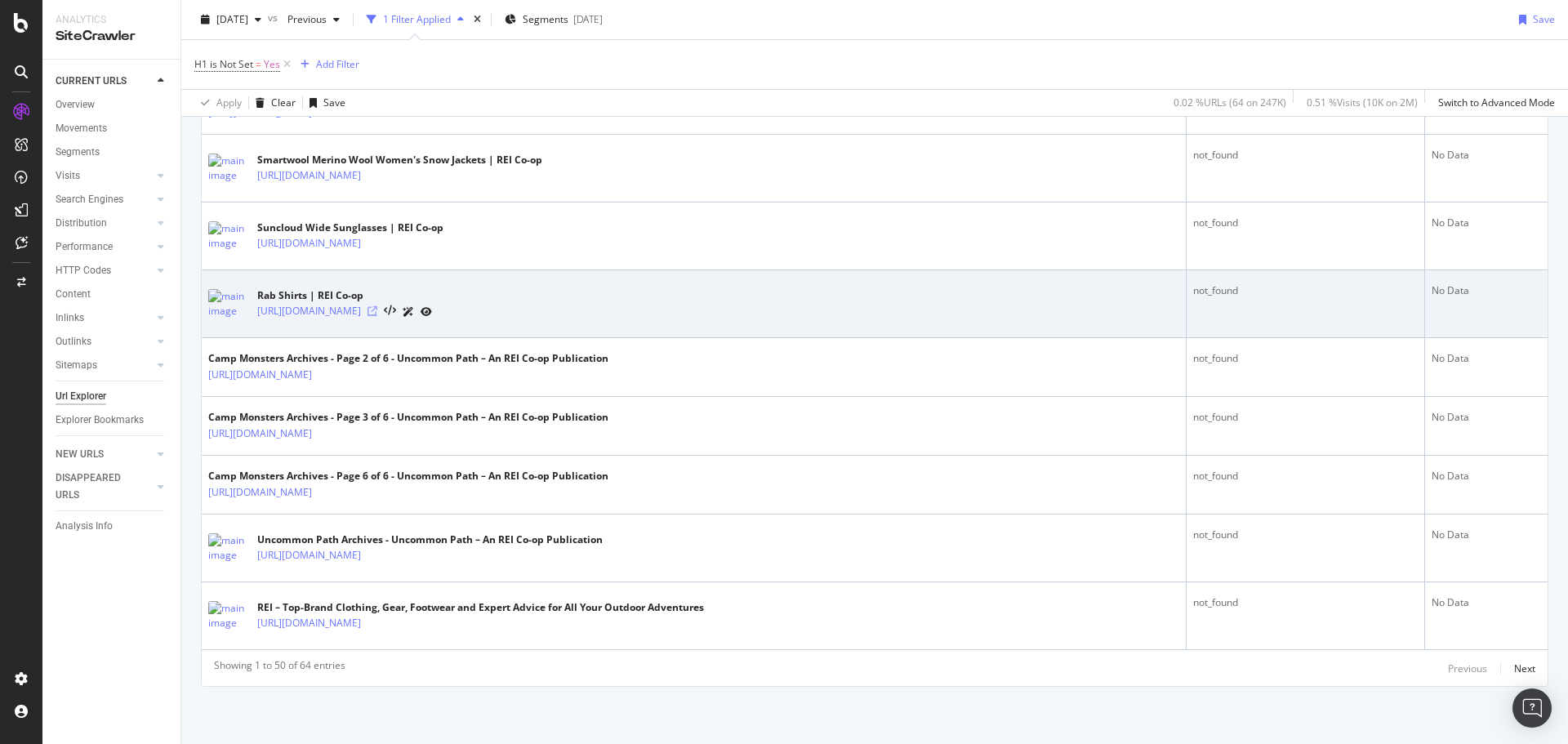
click at [378, 315] on icon at bounding box center [373, 311] width 10 height 10
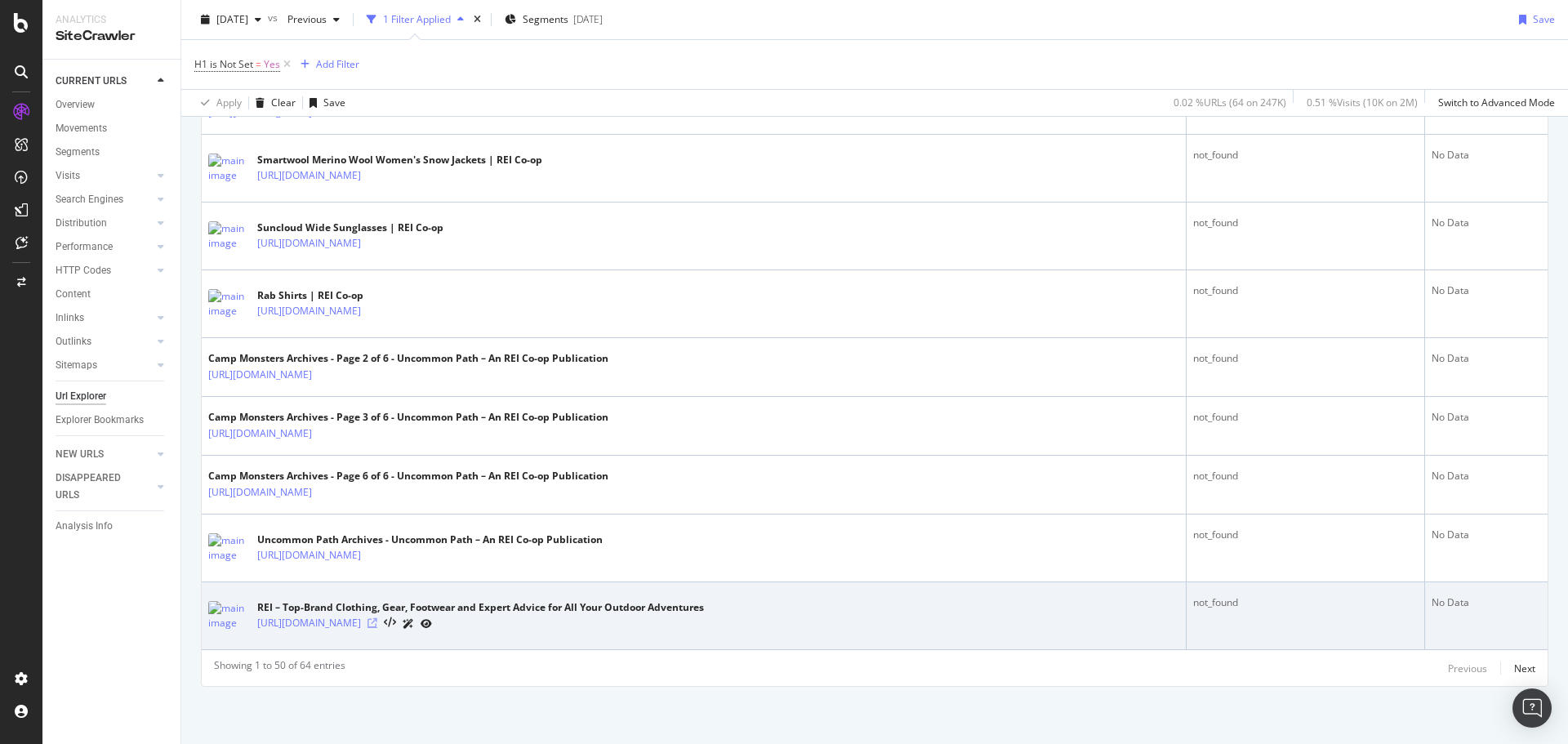
click at [378, 623] on icon at bounding box center [373, 622] width 10 height 10
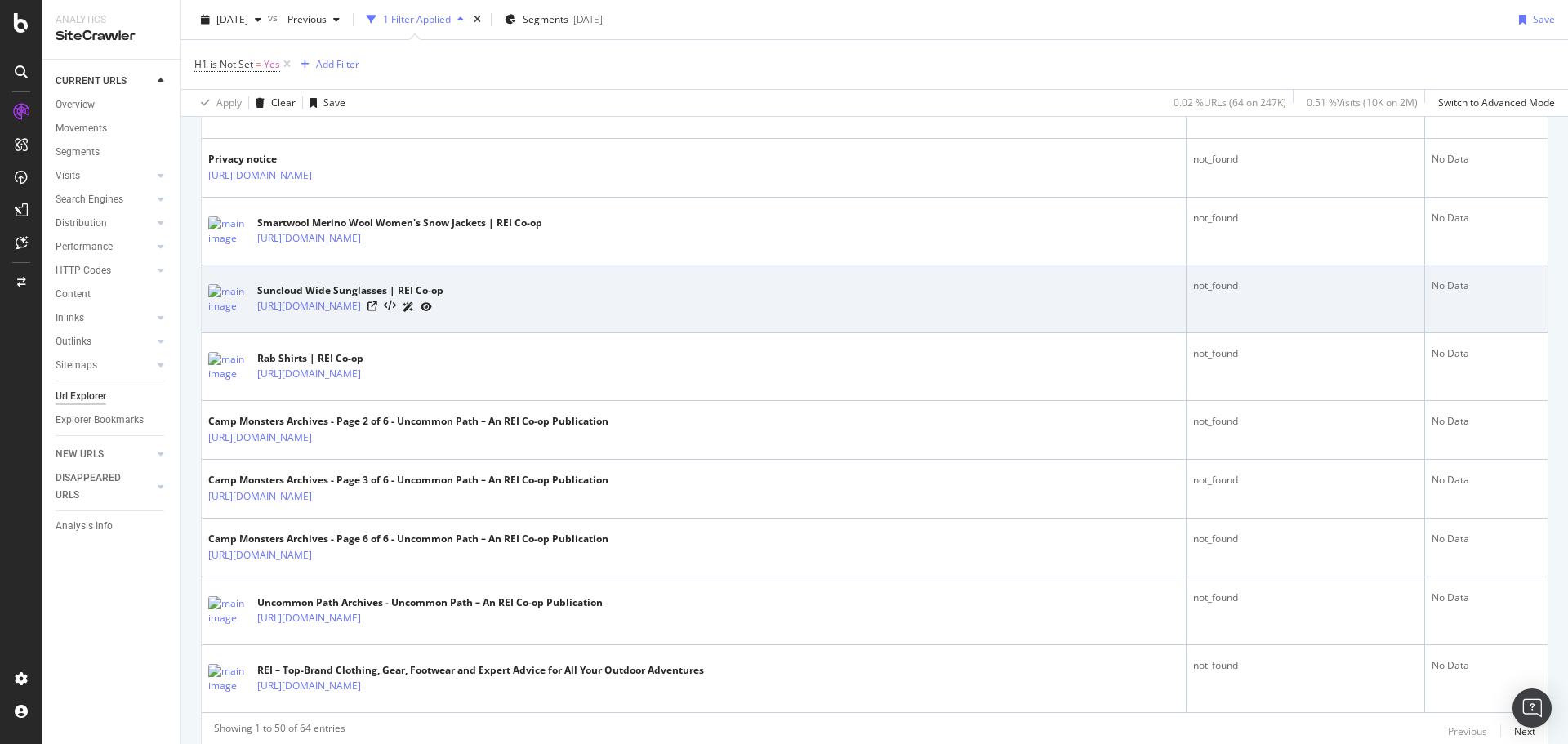
scroll to position [3146, 0]
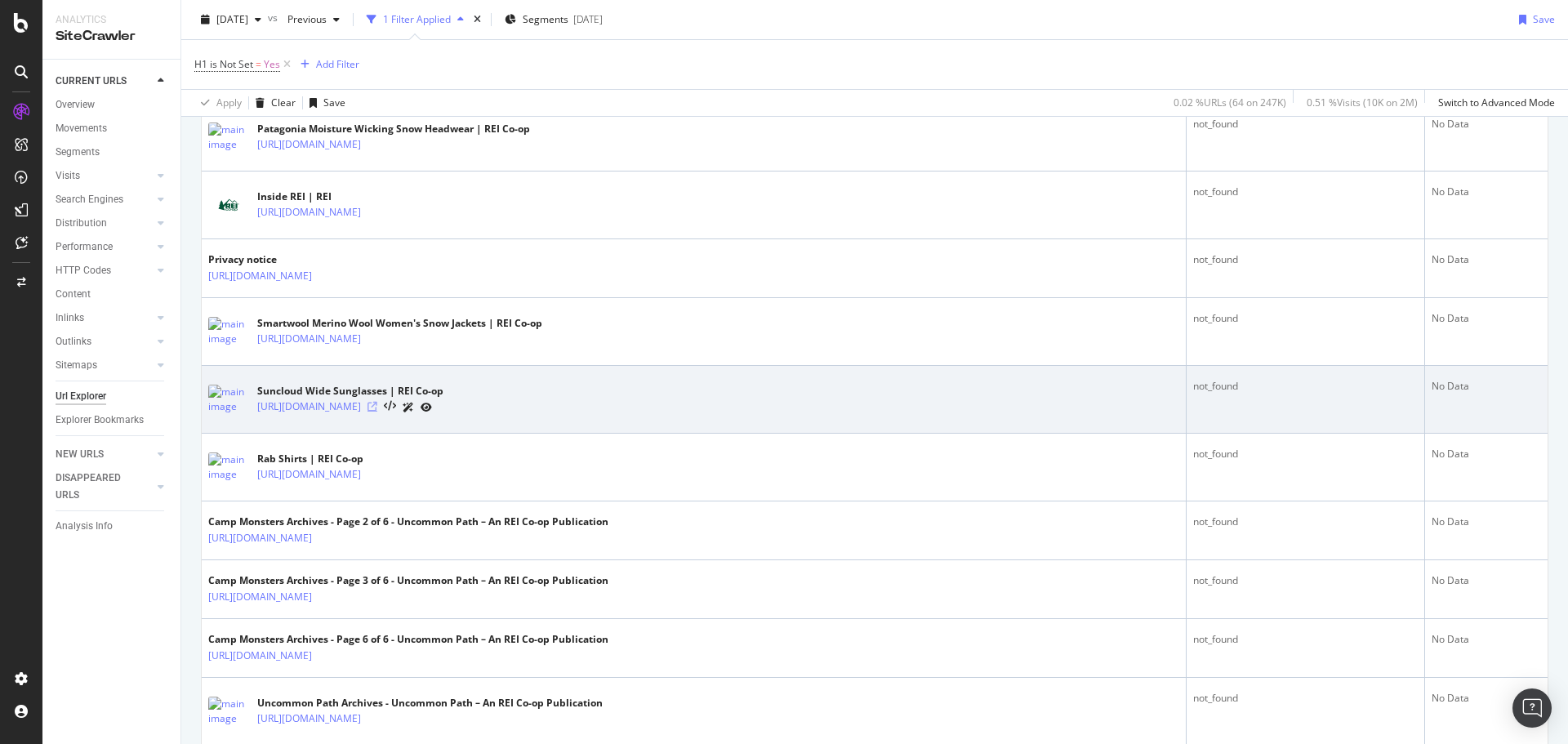
click at [378, 403] on icon at bounding box center [373, 406] width 10 height 10
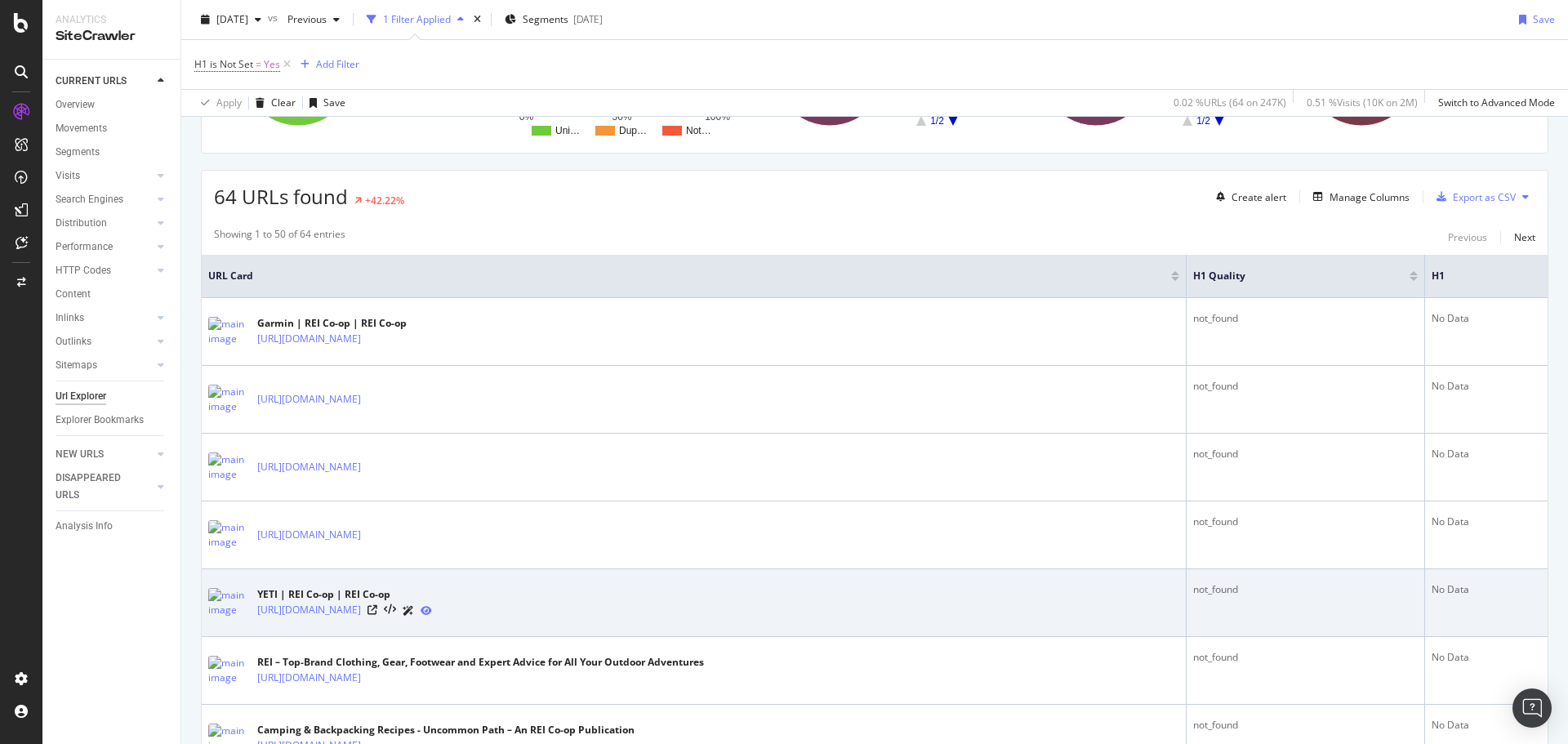
scroll to position [372, 0]
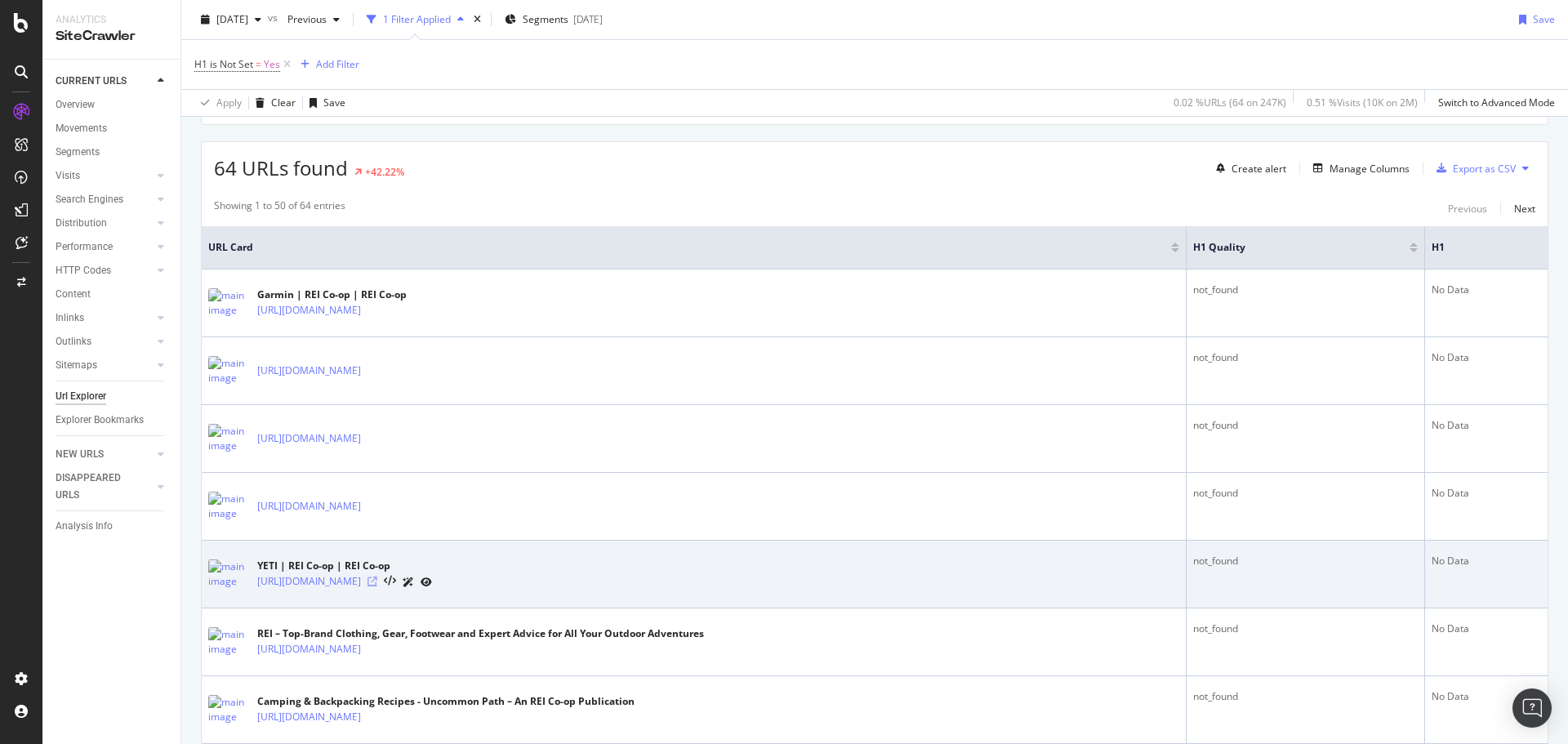
click at [378, 583] on icon at bounding box center [373, 582] width 10 height 10
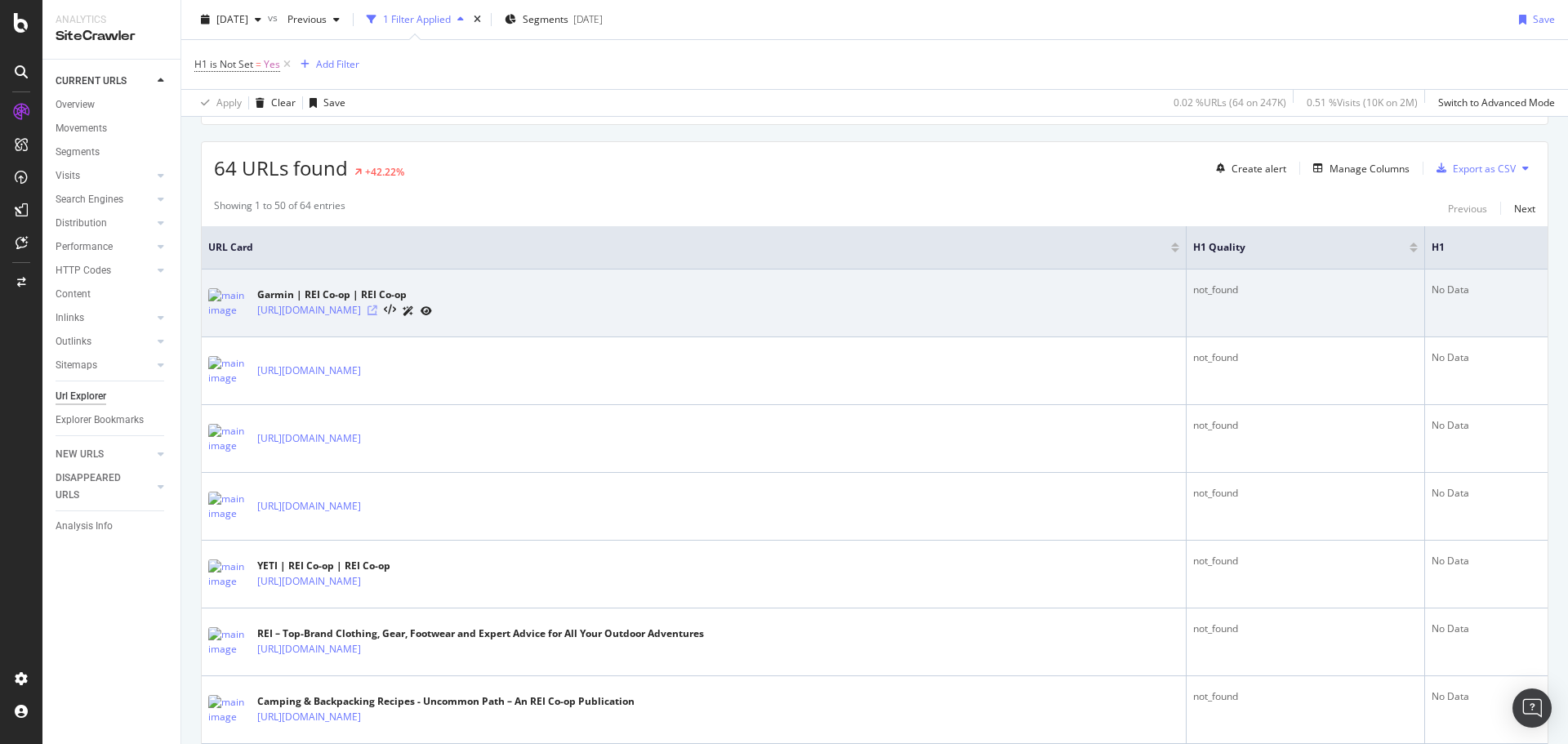
click at [378, 310] on icon at bounding box center [373, 311] width 10 height 10
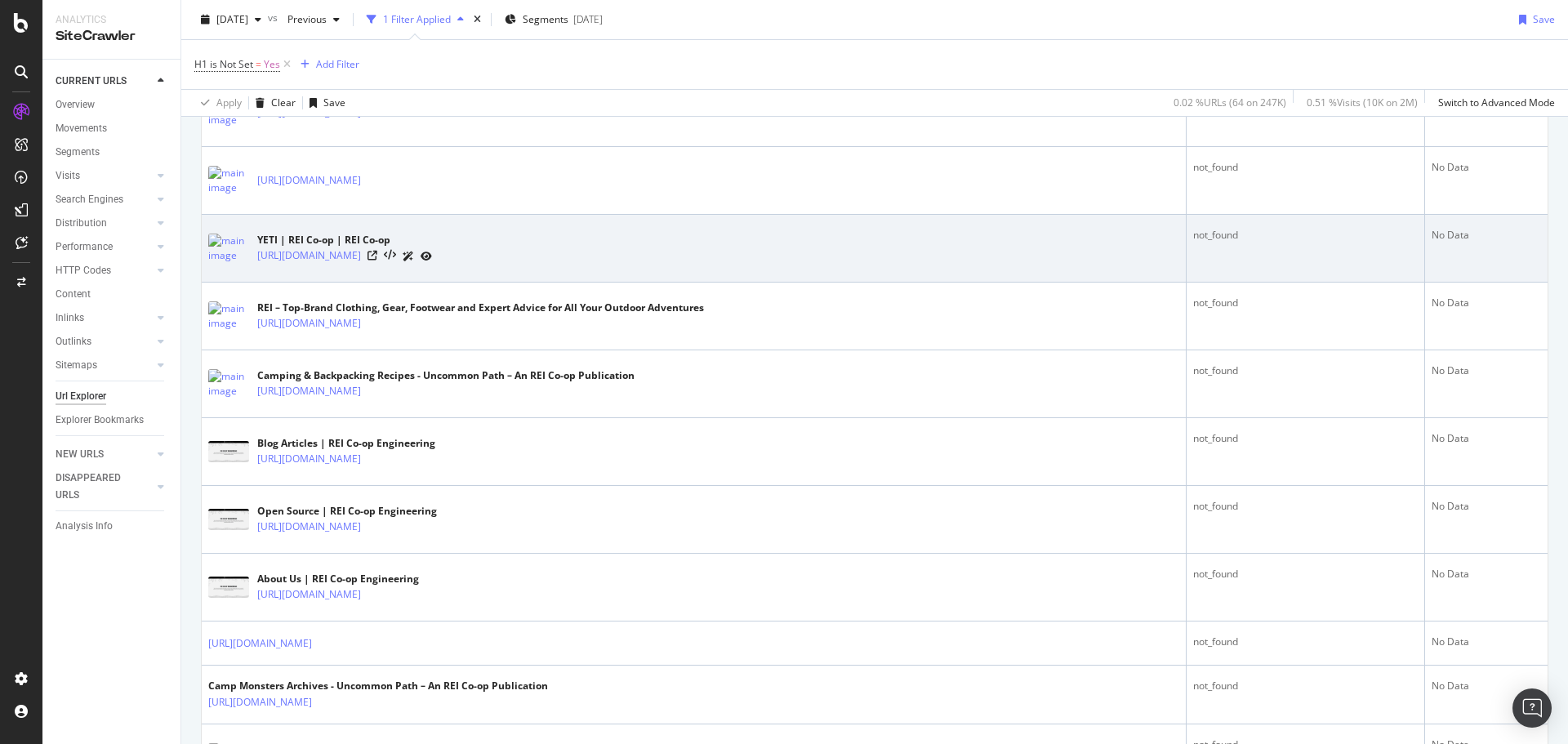
scroll to position [698, 0]
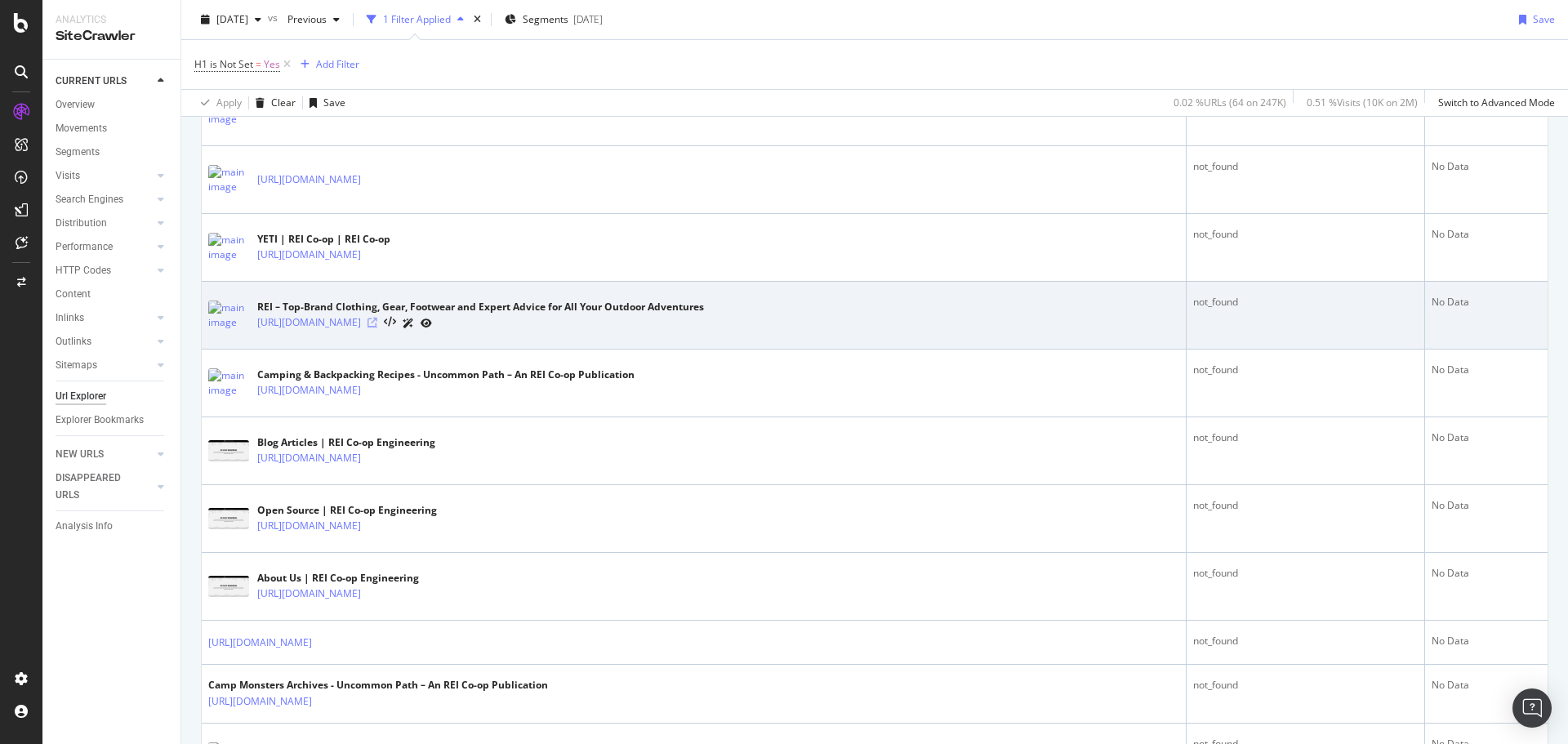
click at [378, 324] on icon at bounding box center [373, 323] width 10 height 10
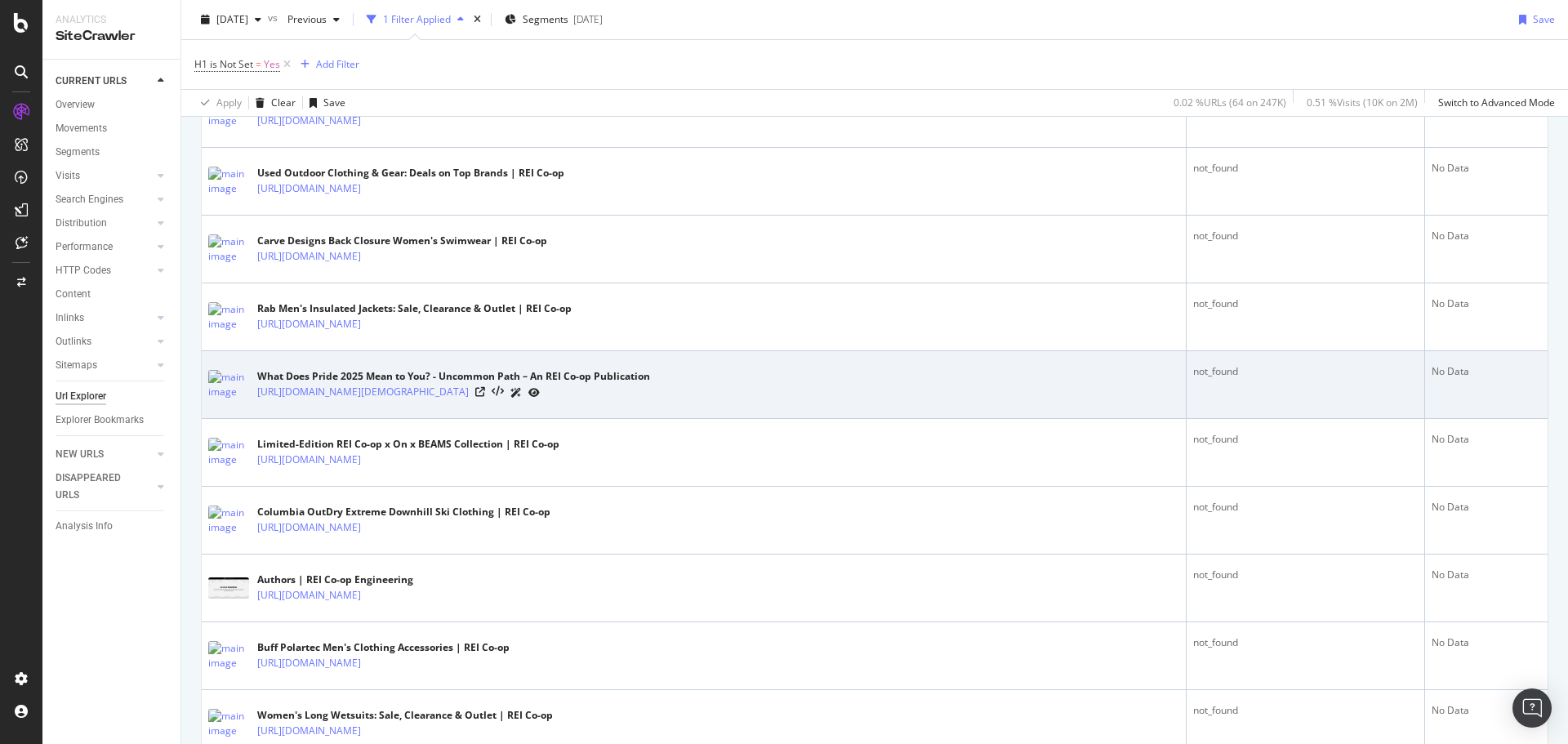
scroll to position [1351, 0]
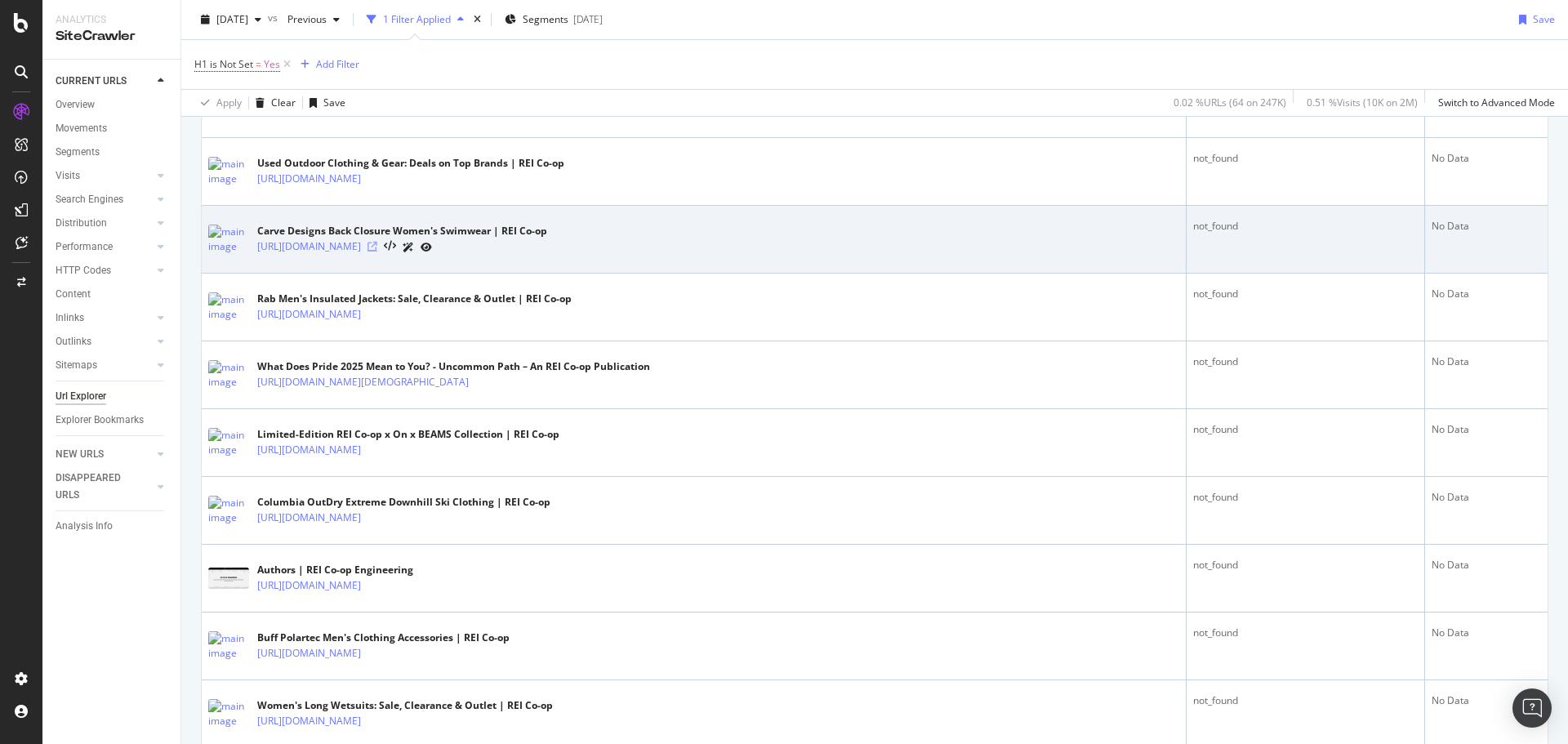
click at [378, 246] on icon at bounding box center [373, 247] width 10 height 10
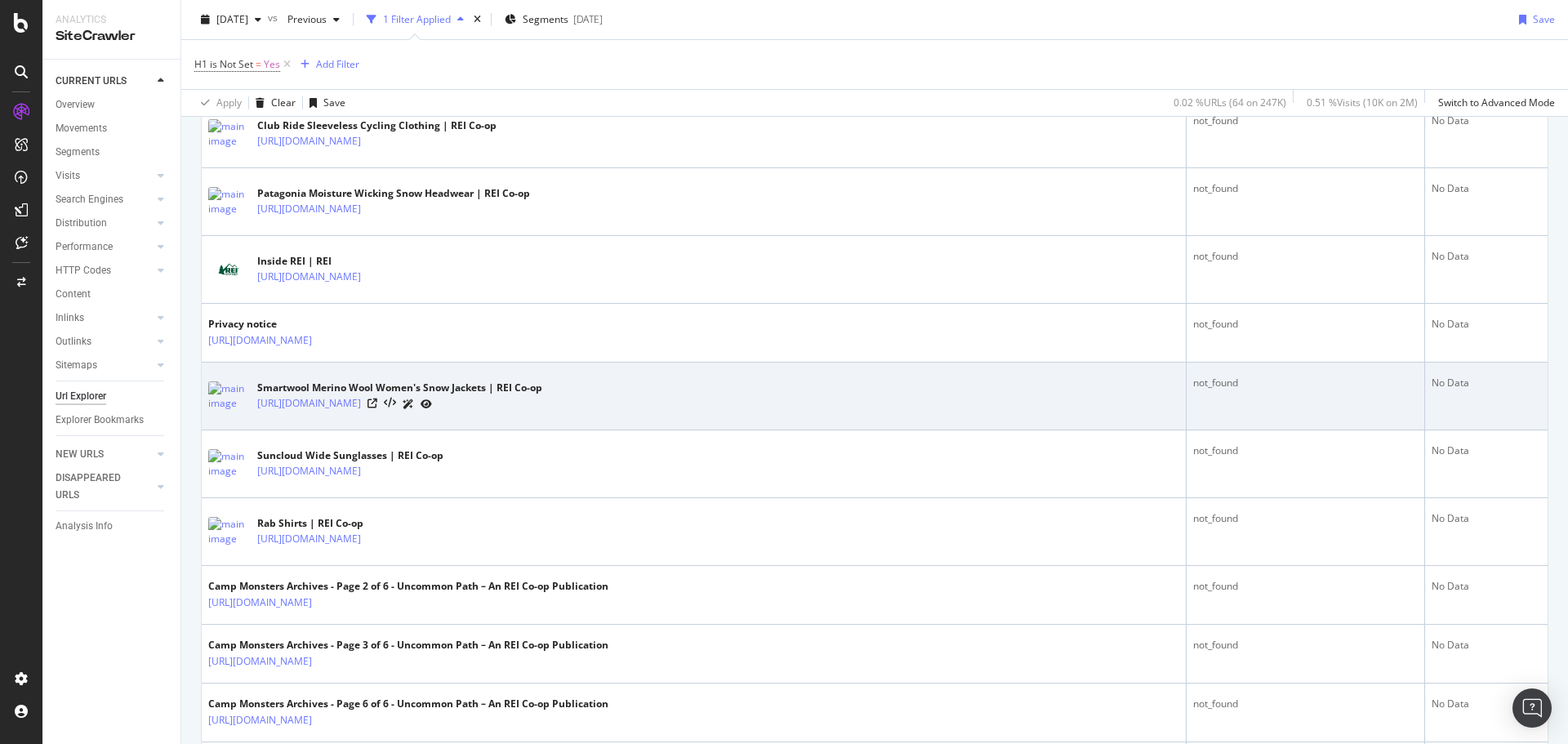
scroll to position [3065, 0]
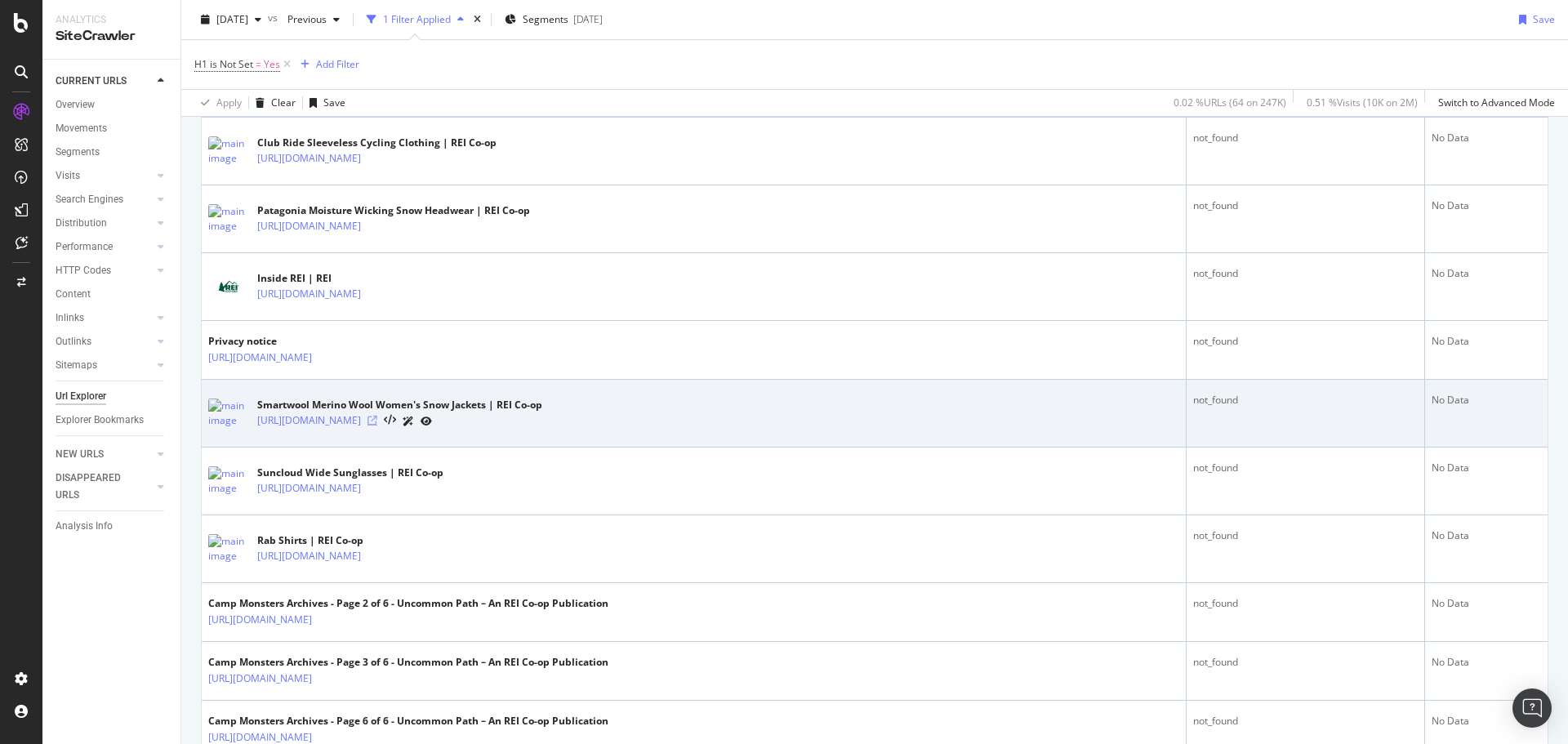
click at [378, 416] on icon at bounding box center [373, 420] width 10 height 10
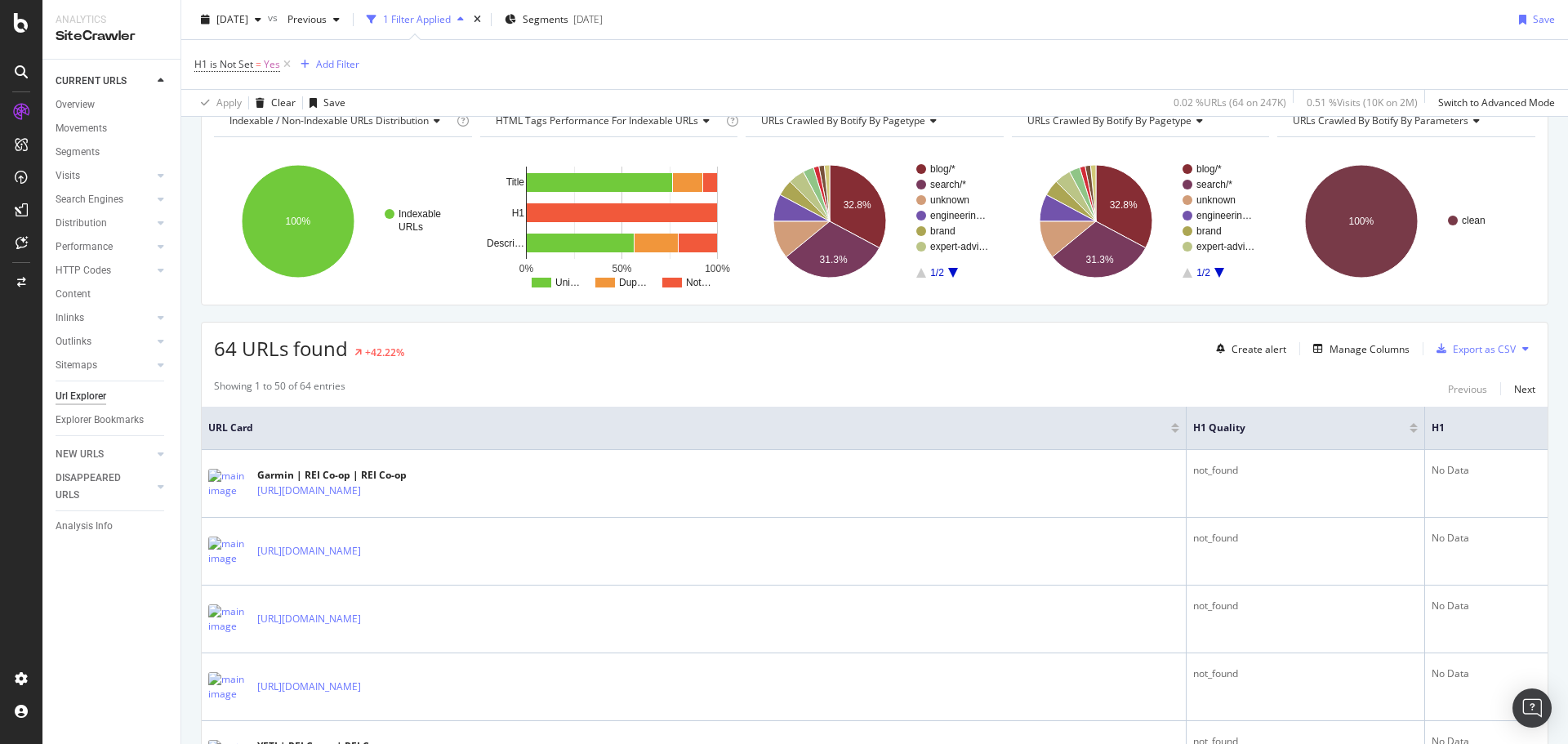
scroll to position [0, 0]
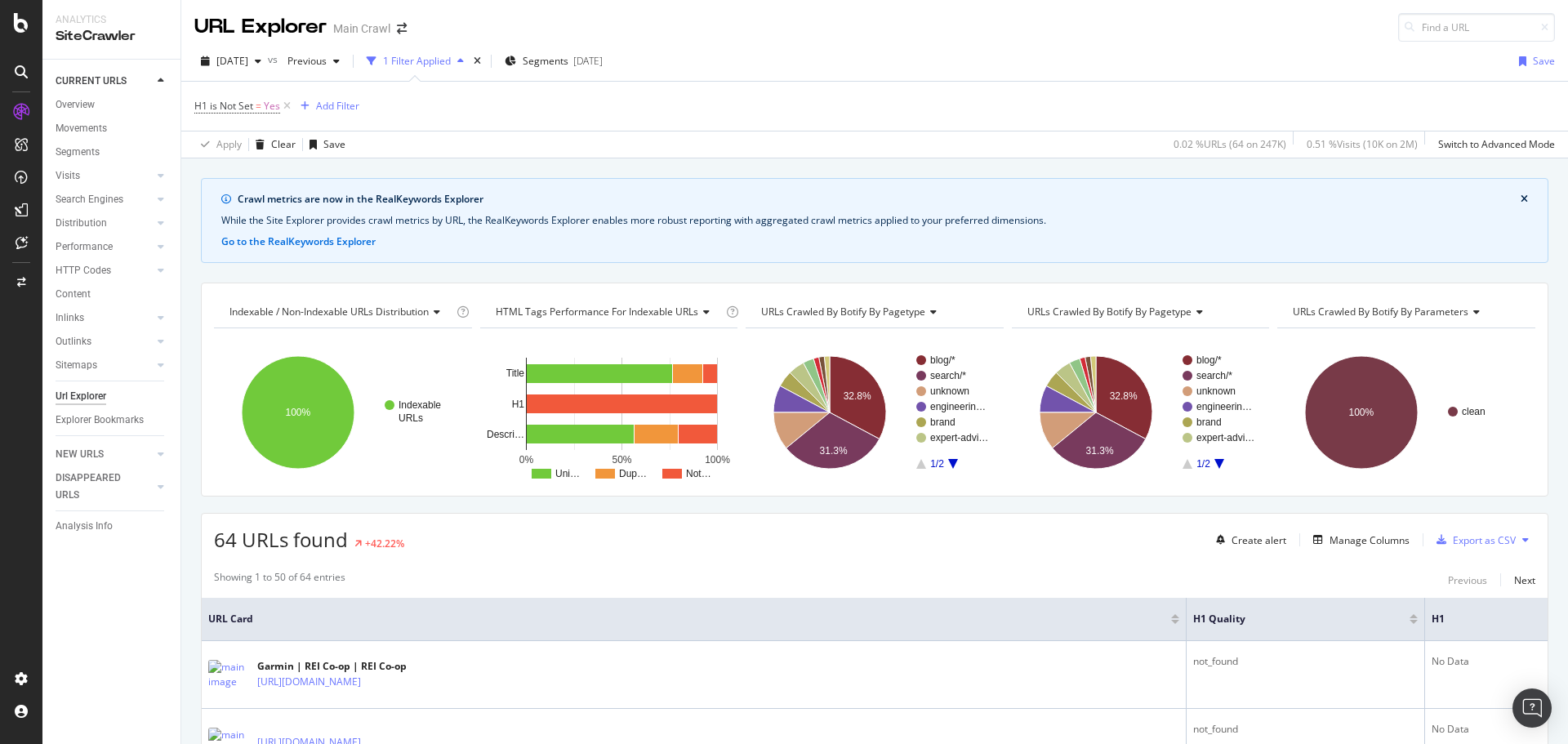
drag, startPoint x: 966, startPoint y: 112, endPoint x: 1040, endPoint y: 20, distance: 118.1
click at [966, 112] on div "H1 is Not Set = Yes Add Filter" at bounding box center [874, 106] width 1360 height 49
click at [1094, 42] on div "2025 Oct. 11th vs Previous 1 Filter Applied Segments 2025-09-03 Save H1 is Not …" at bounding box center [875, 100] width 1387 height 117
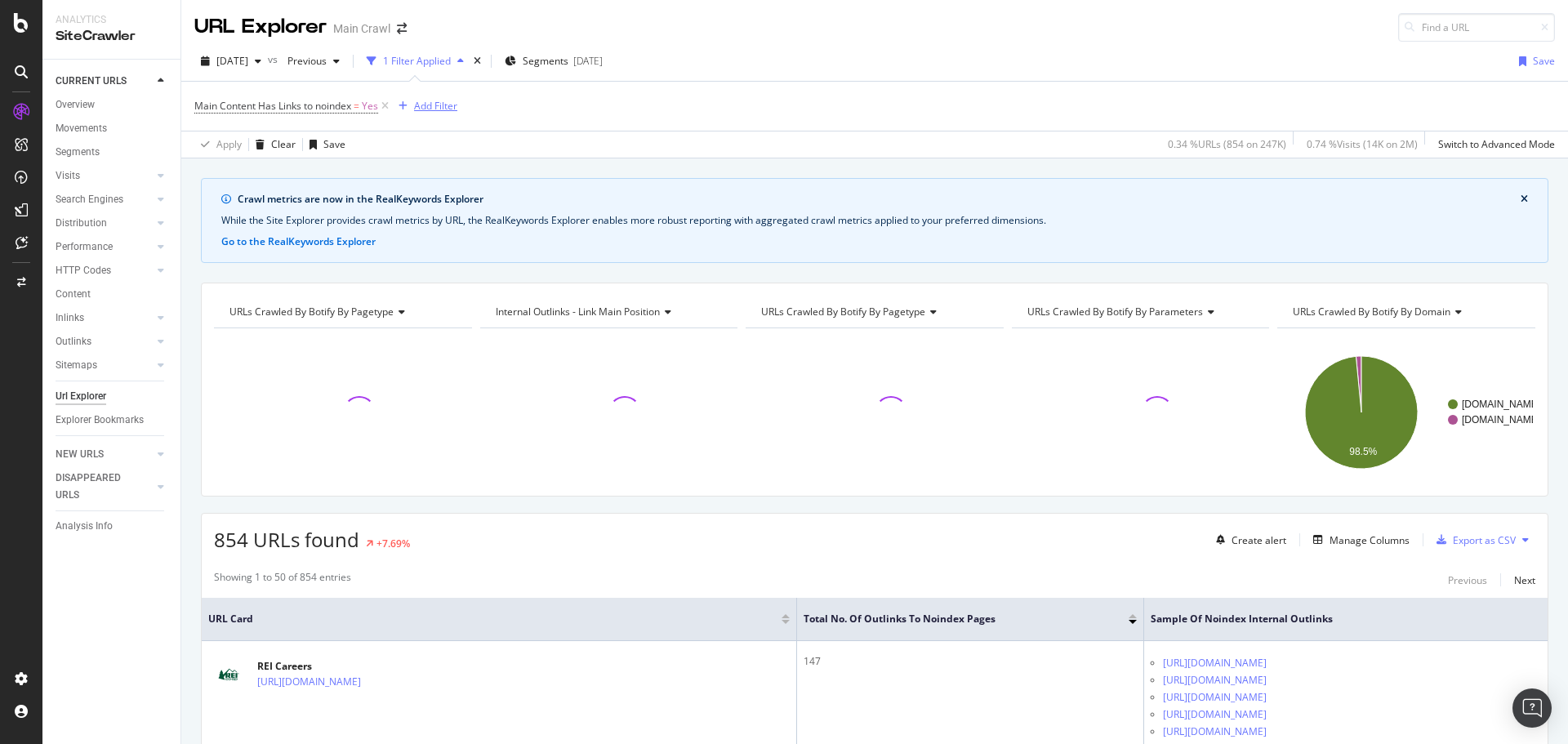
click at [422, 107] on div "Add Filter" at bounding box center [435, 106] width 43 height 14
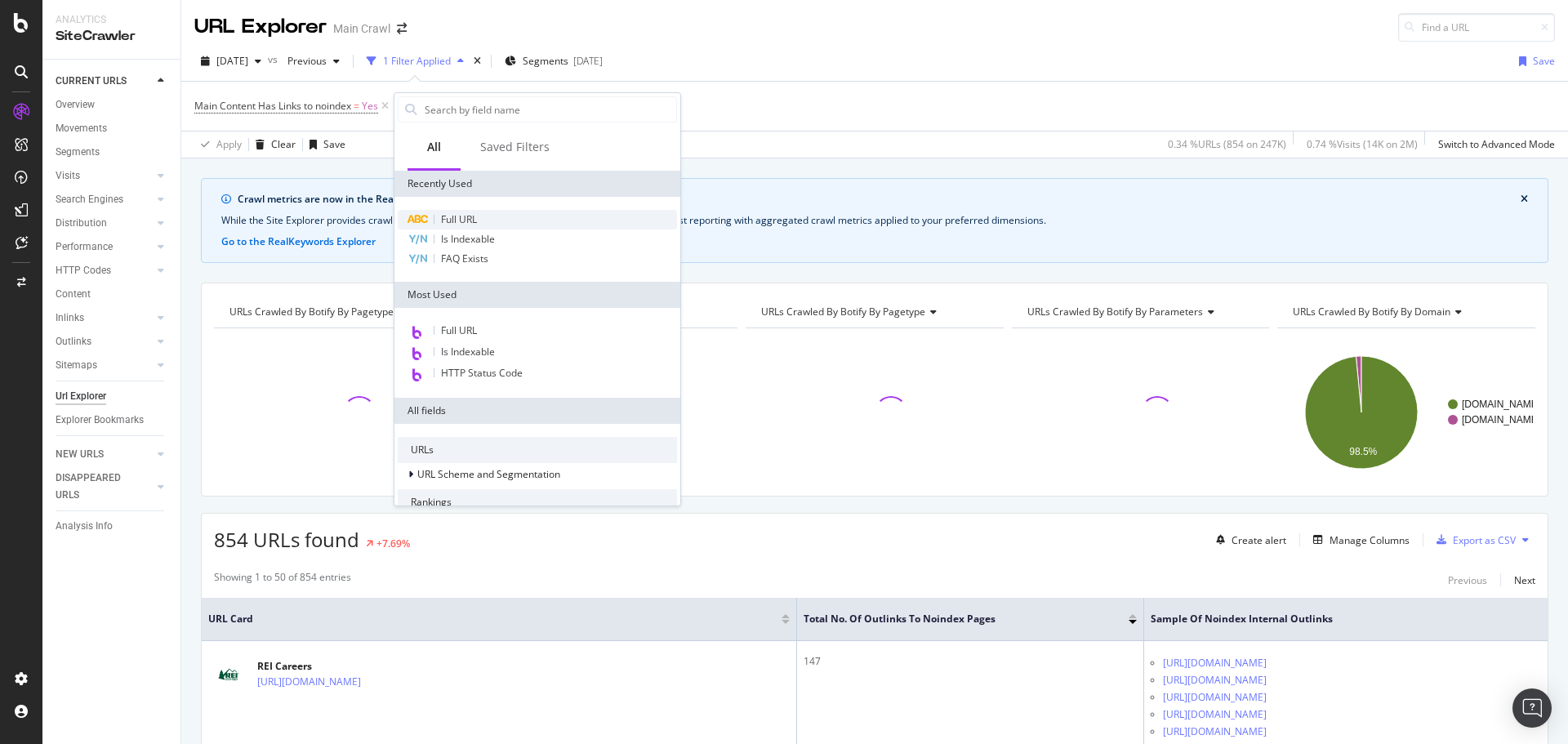
click at [540, 217] on div "Full URL" at bounding box center [537, 220] width 279 height 20
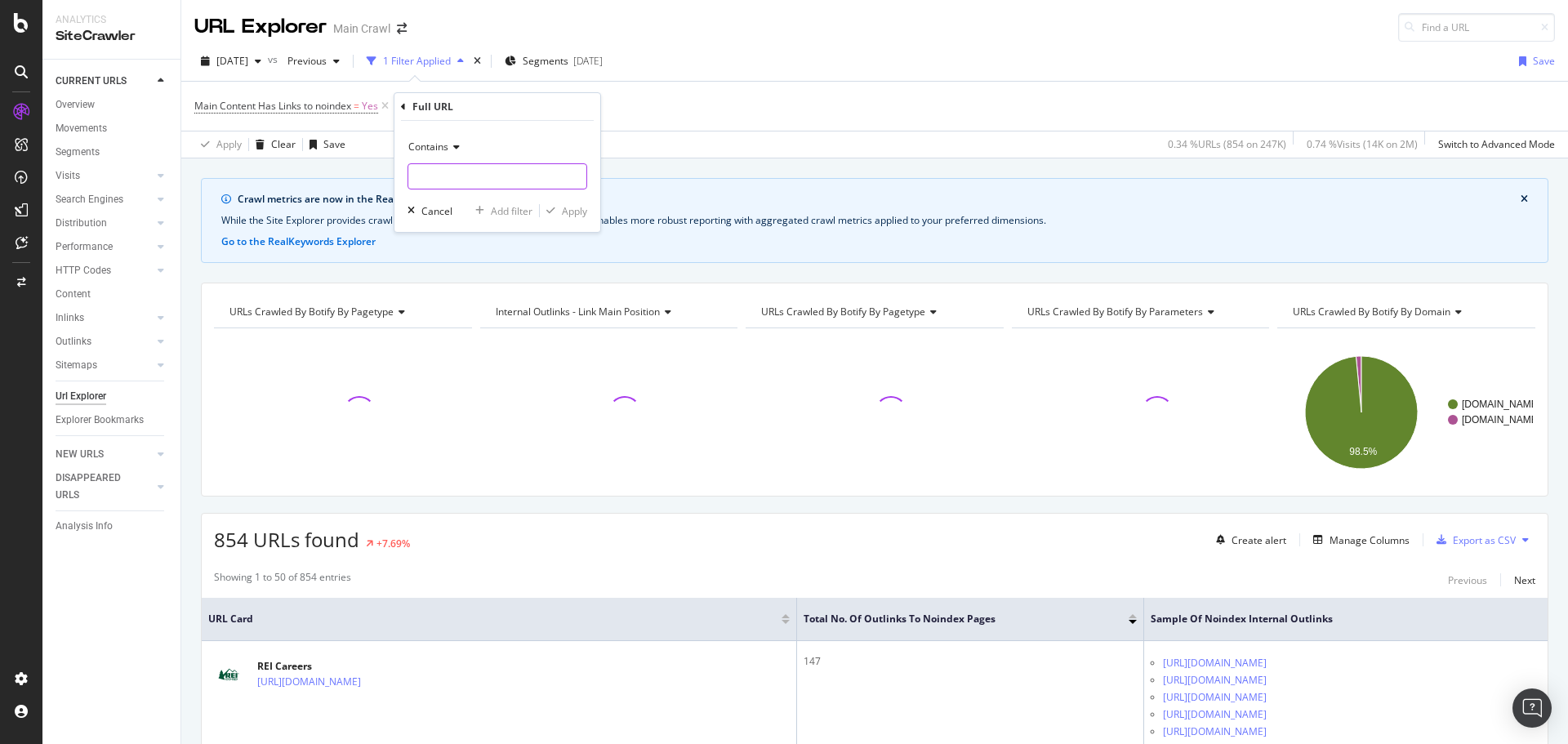
click at [540, 187] on input "text" at bounding box center [497, 176] width 178 height 26
type input "/b"
click at [568, 212] on div "Apply" at bounding box center [574, 211] width 25 height 14
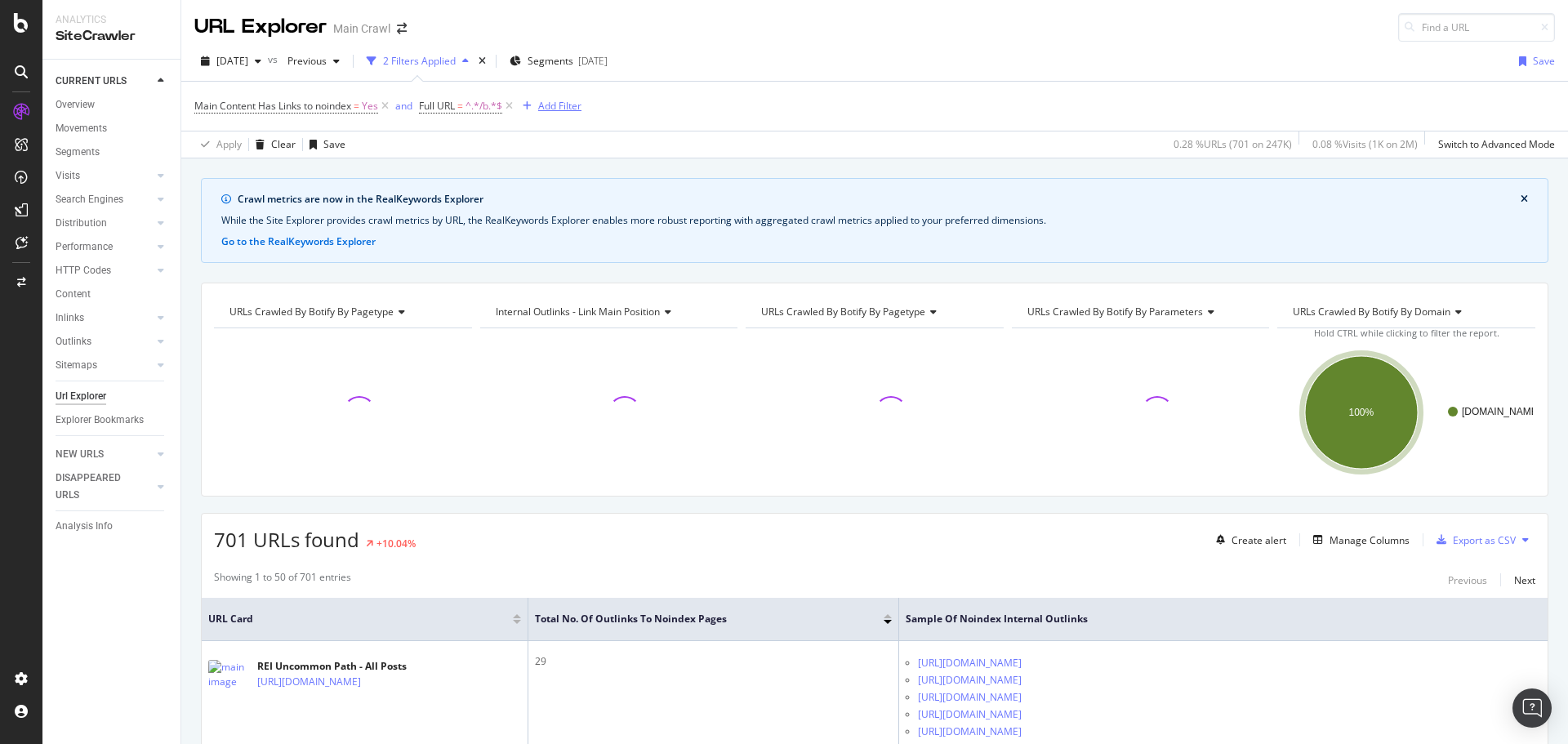
click at [719, 124] on div "Main Content Has Links to noindex = Yes and Full URL = ^.*/b.*$ Add Filter" at bounding box center [874, 106] width 1360 height 49
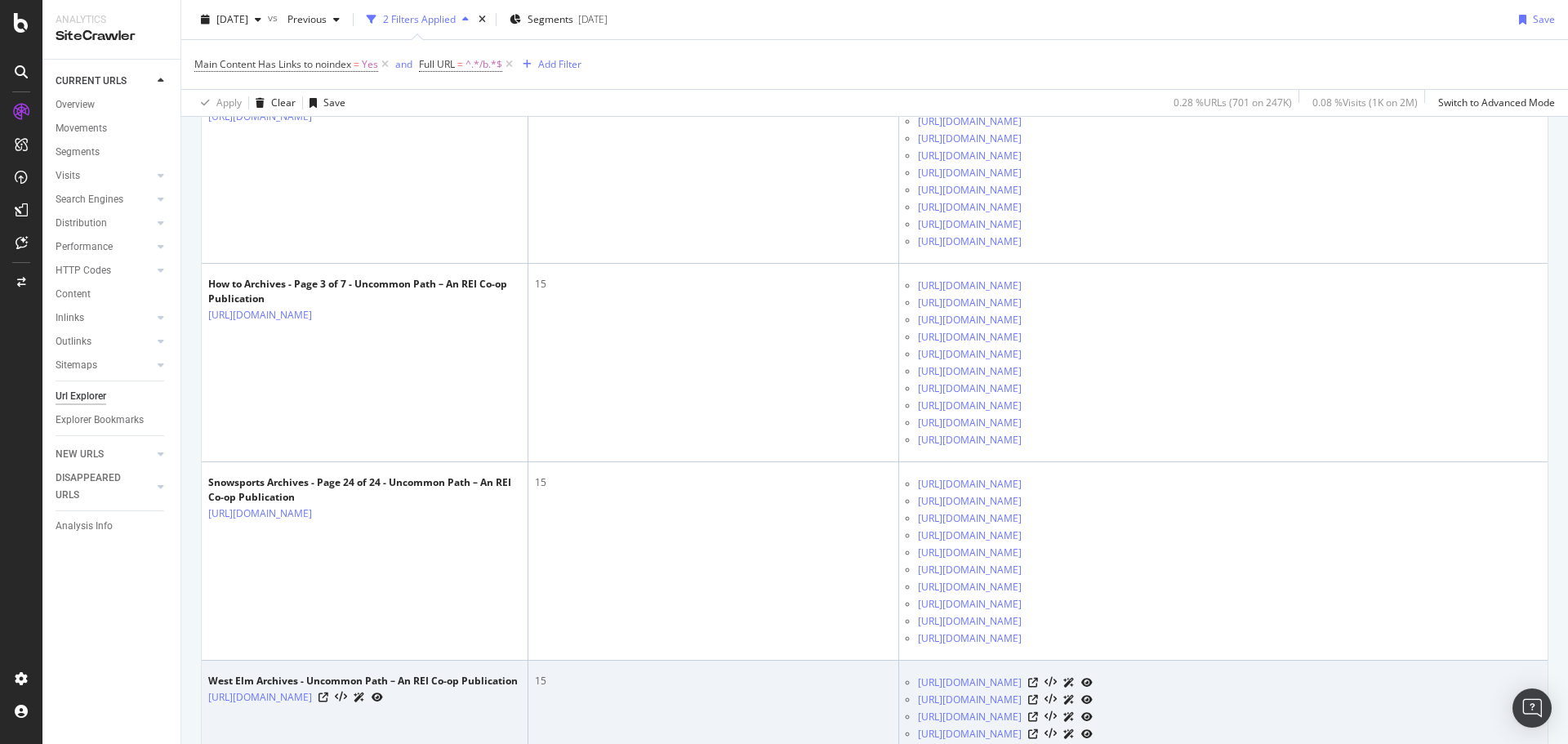
scroll to position [7765, 0]
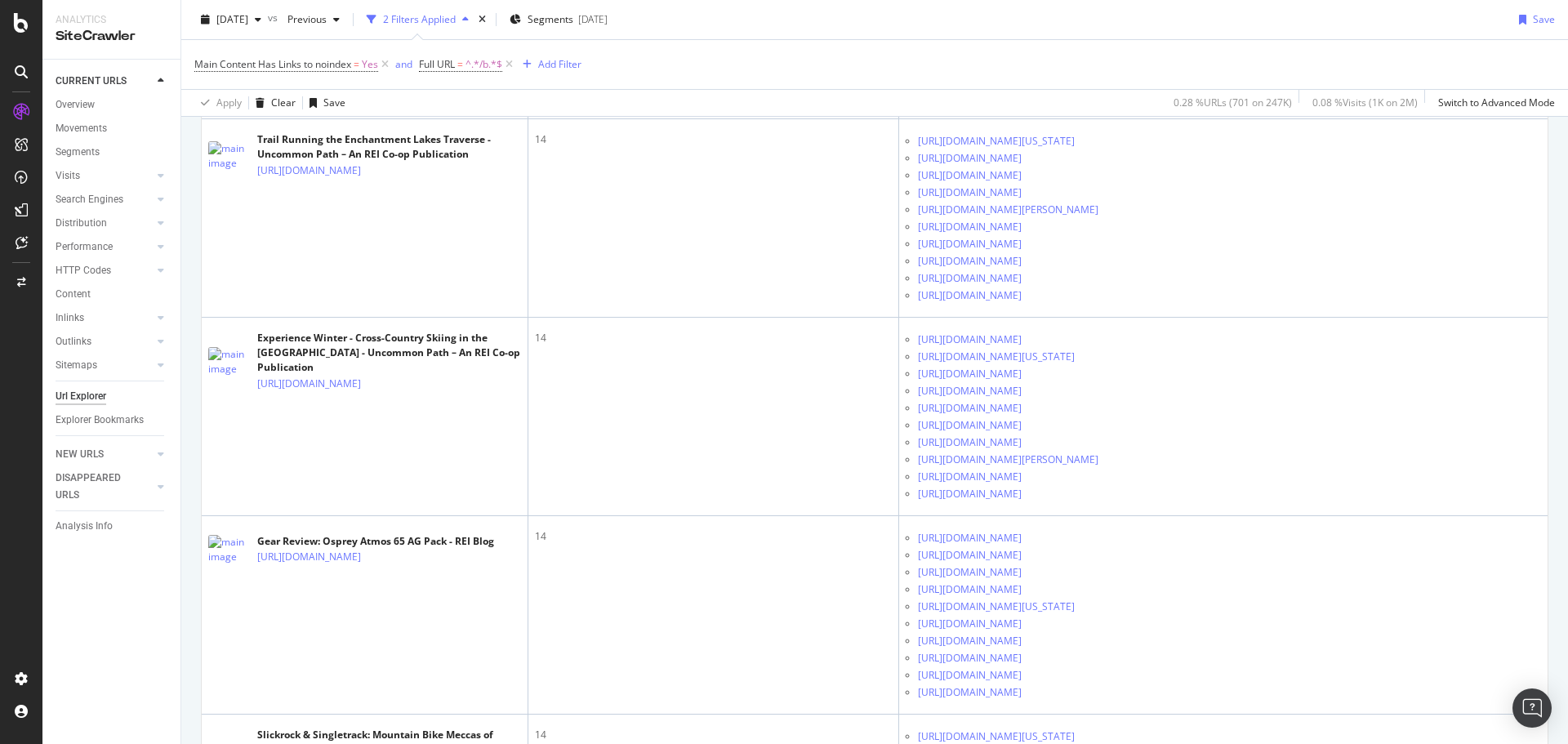
scroll to position [8873, 0]
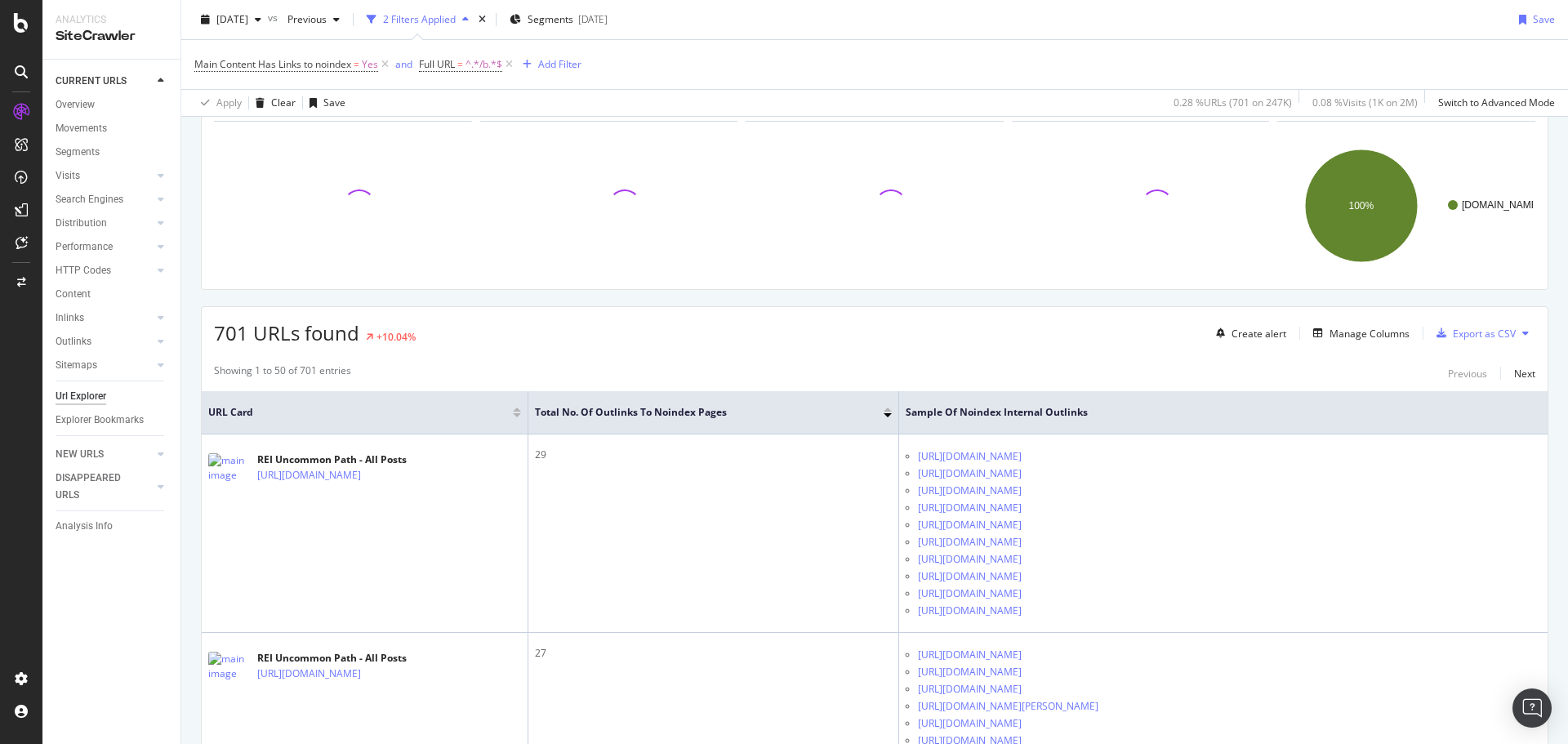
scroll to position [0, 0]
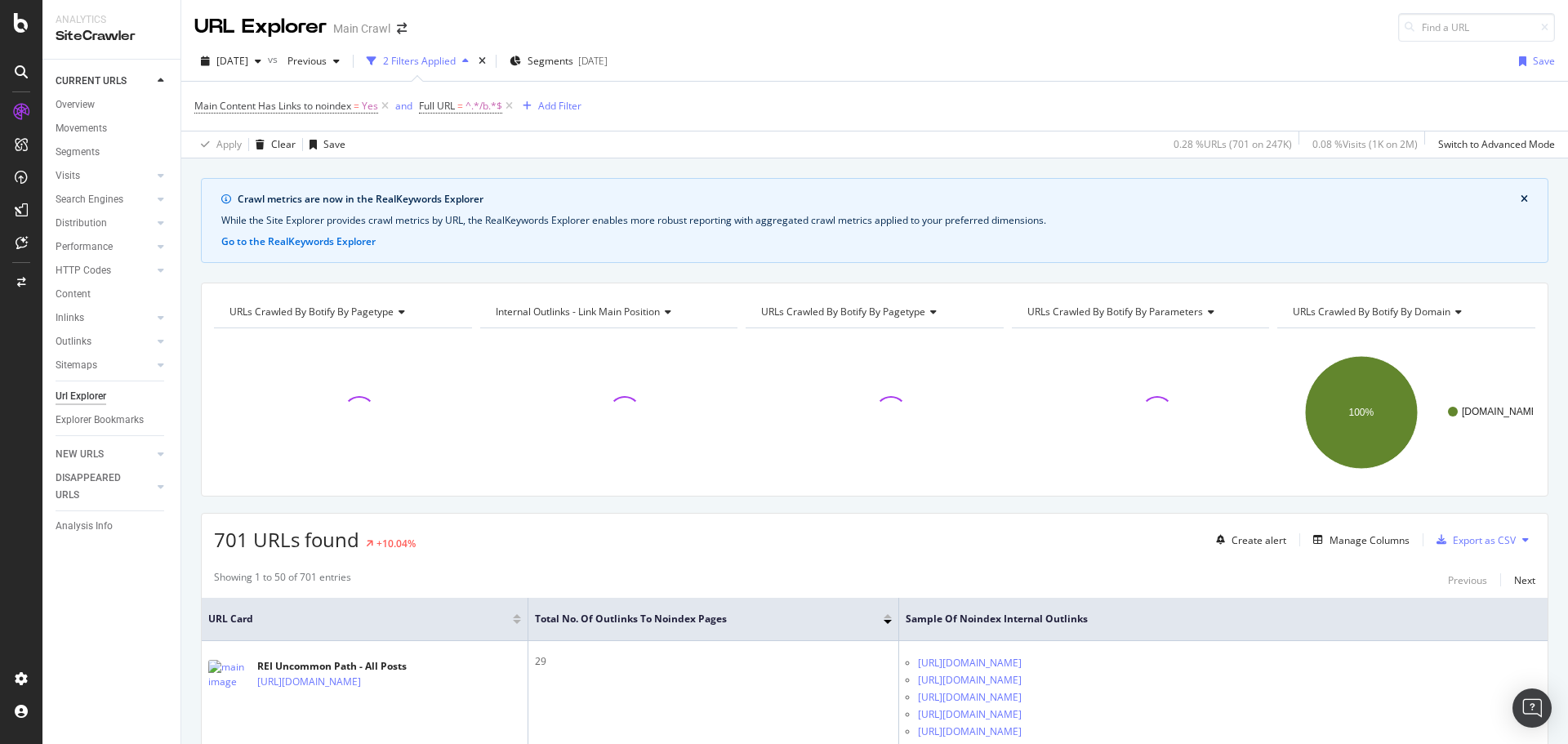
drag, startPoint x: 1442, startPoint y: 58, endPoint x: 1451, endPoint y: 59, distance: 9.1
click at [1442, 59] on div "2025 Oct. 11th vs Previous 2 Filters Applied Segments 2025-09-03 Save" at bounding box center [875, 64] width 1387 height 33
click at [1335, 79] on div "2025 Oct. 11th vs Previous 2 Filters Applied Segments 2025-09-03 Save" at bounding box center [875, 64] width 1387 height 33
click at [685, 53] on div "2025 Oct. 11th vs Previous 2 Filters Applied Segments 2025-09-03 Save" at bounding box center [875, 64] width 1387 height 33
click at [902, 62] on div "2025 Oct. 11th vs Previous 2 Filters Applied Segments 2025-09-03 Save" at bounding box center [875, 64] width 1387 height 33
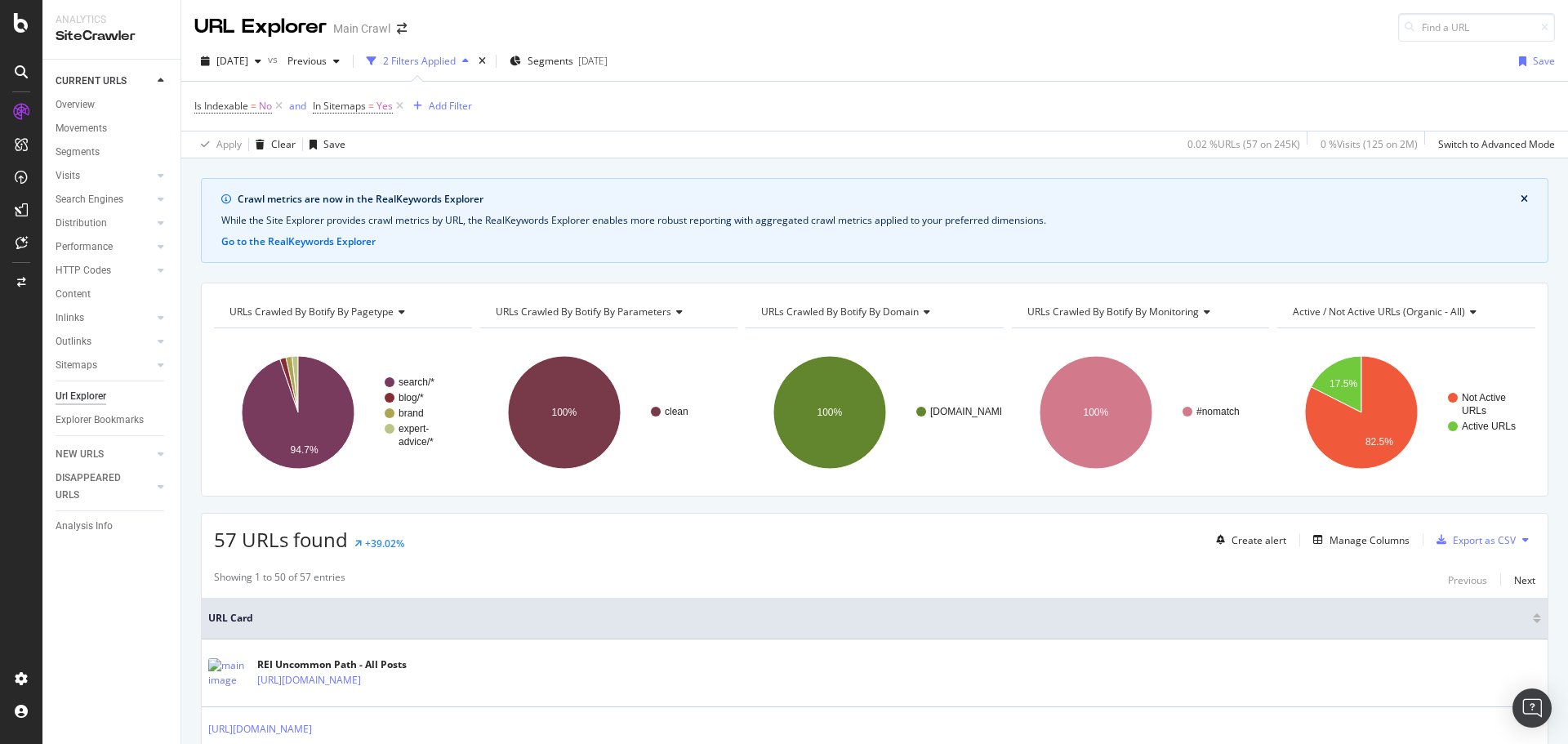
click at [1172, 517] on div "57 URLs found +39.02% Create alert Manage Columns Export as CSV" at bounding box center [874, 534] width 1346 height 40
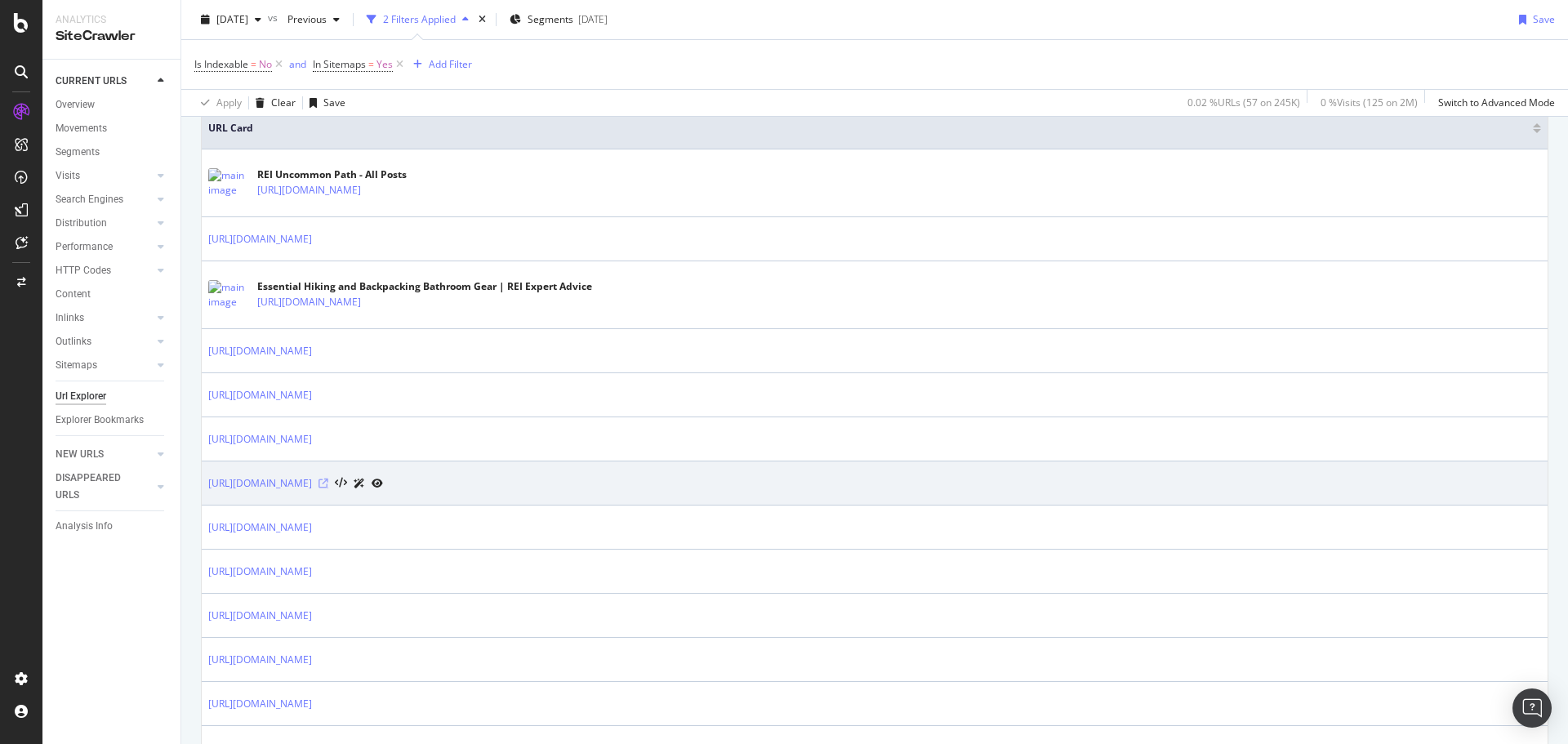
click at [328, 484] on icon at bounding box center [324, 483] width 10 height 10
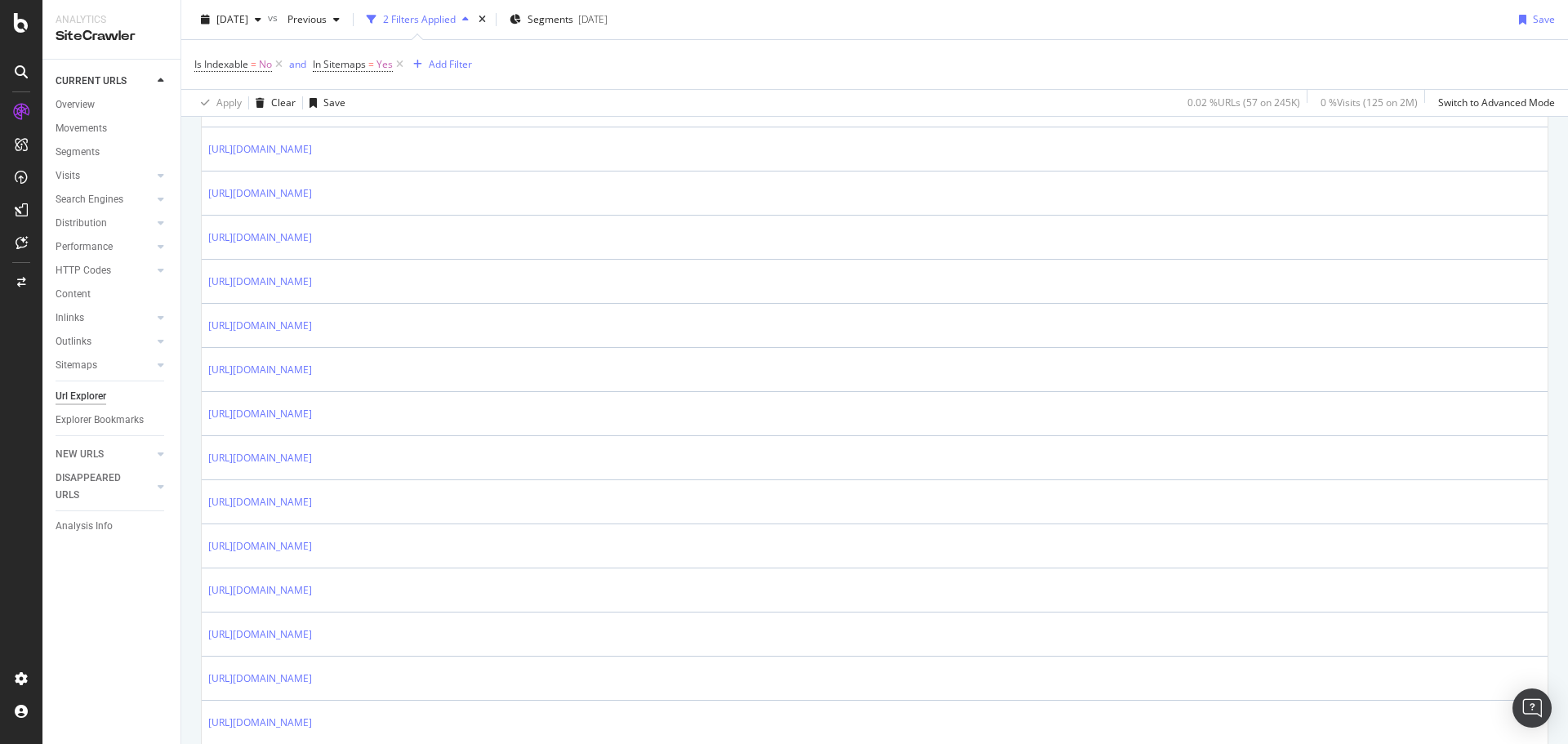
scroll to position [1551, 0]
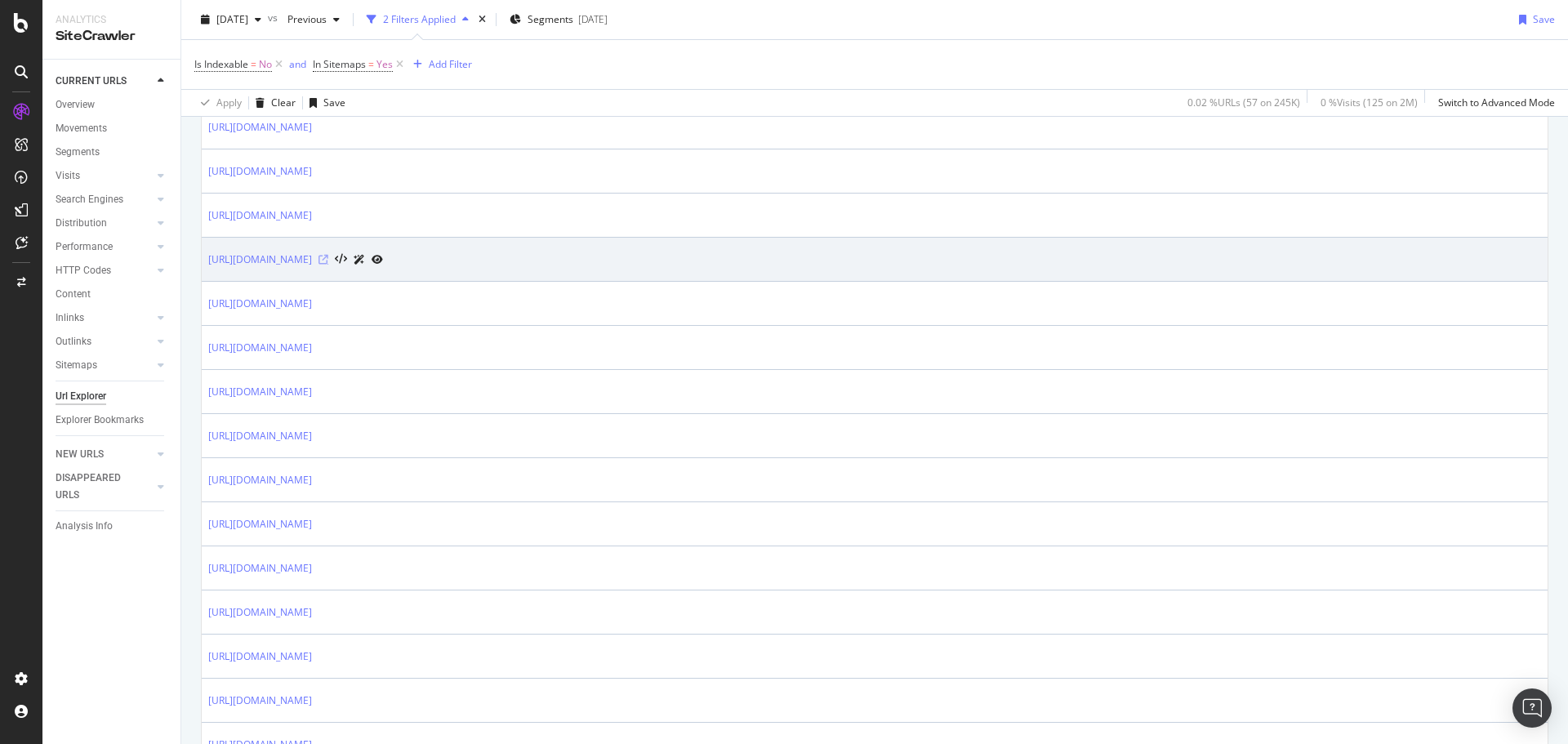
click at [328, 262] on icon at bounding box center [324, 260] width 10 height 10
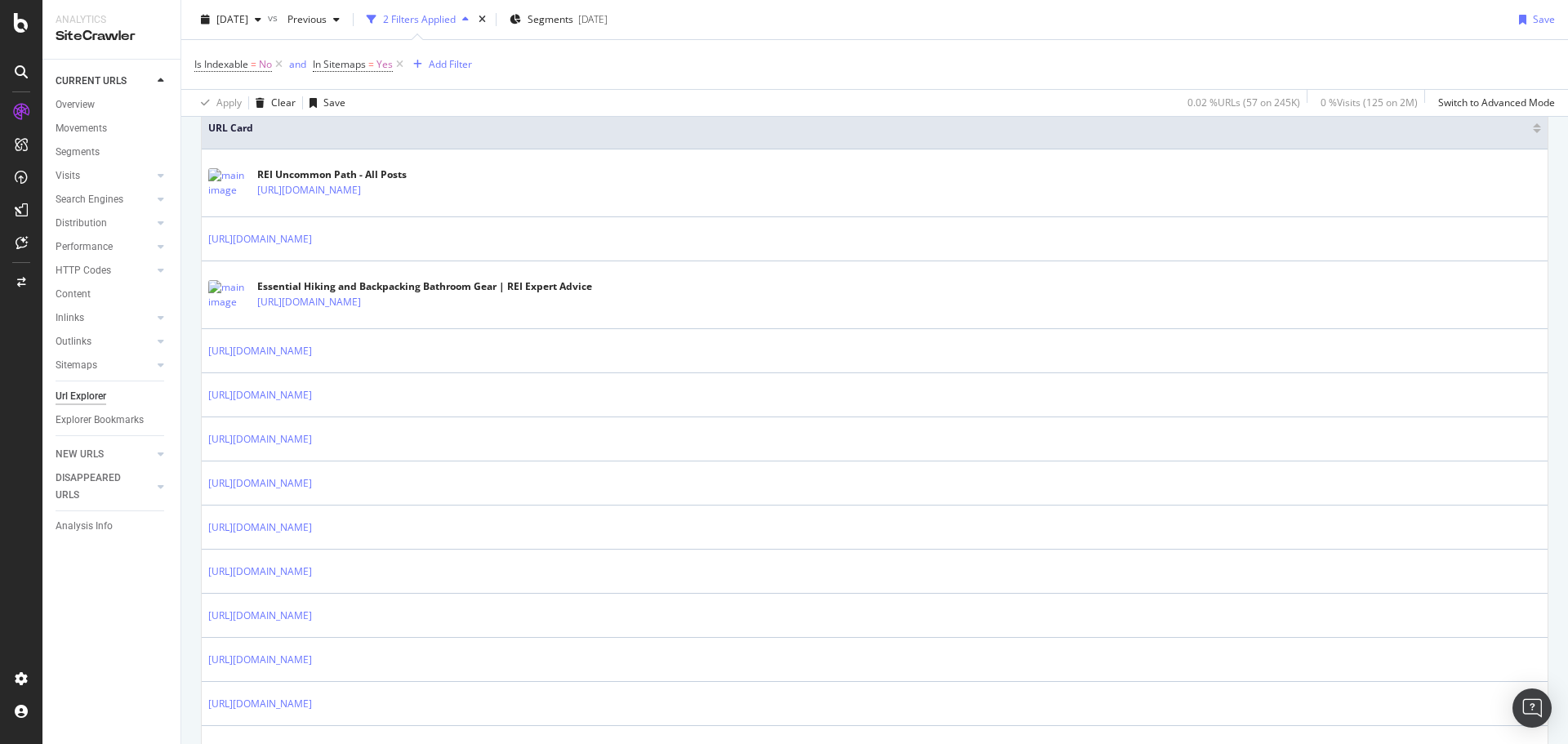
scroll to position [82, 0]
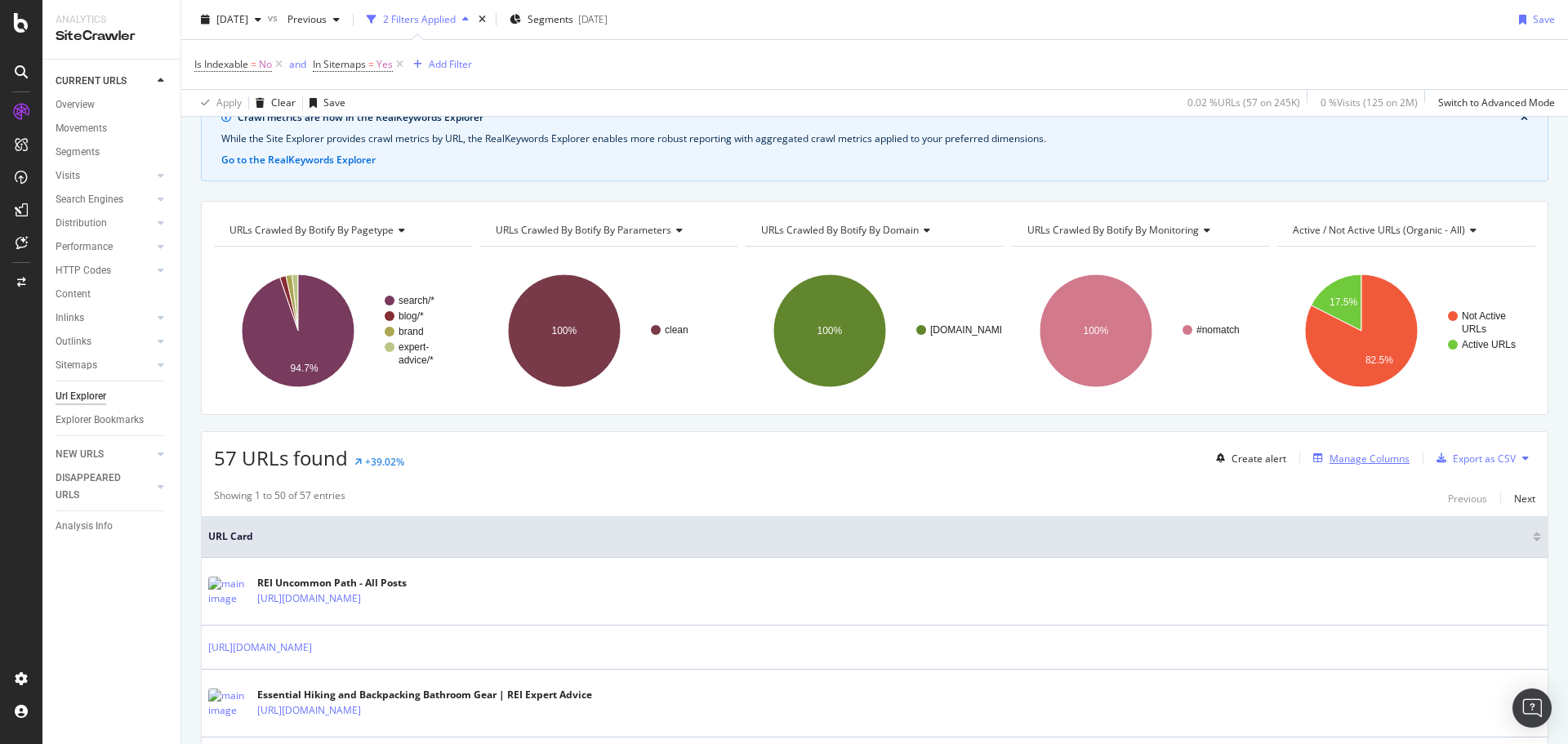
click at [1355, 461] on div "Manage Columns" at bounding box center [1369, 458] width 80 height 14
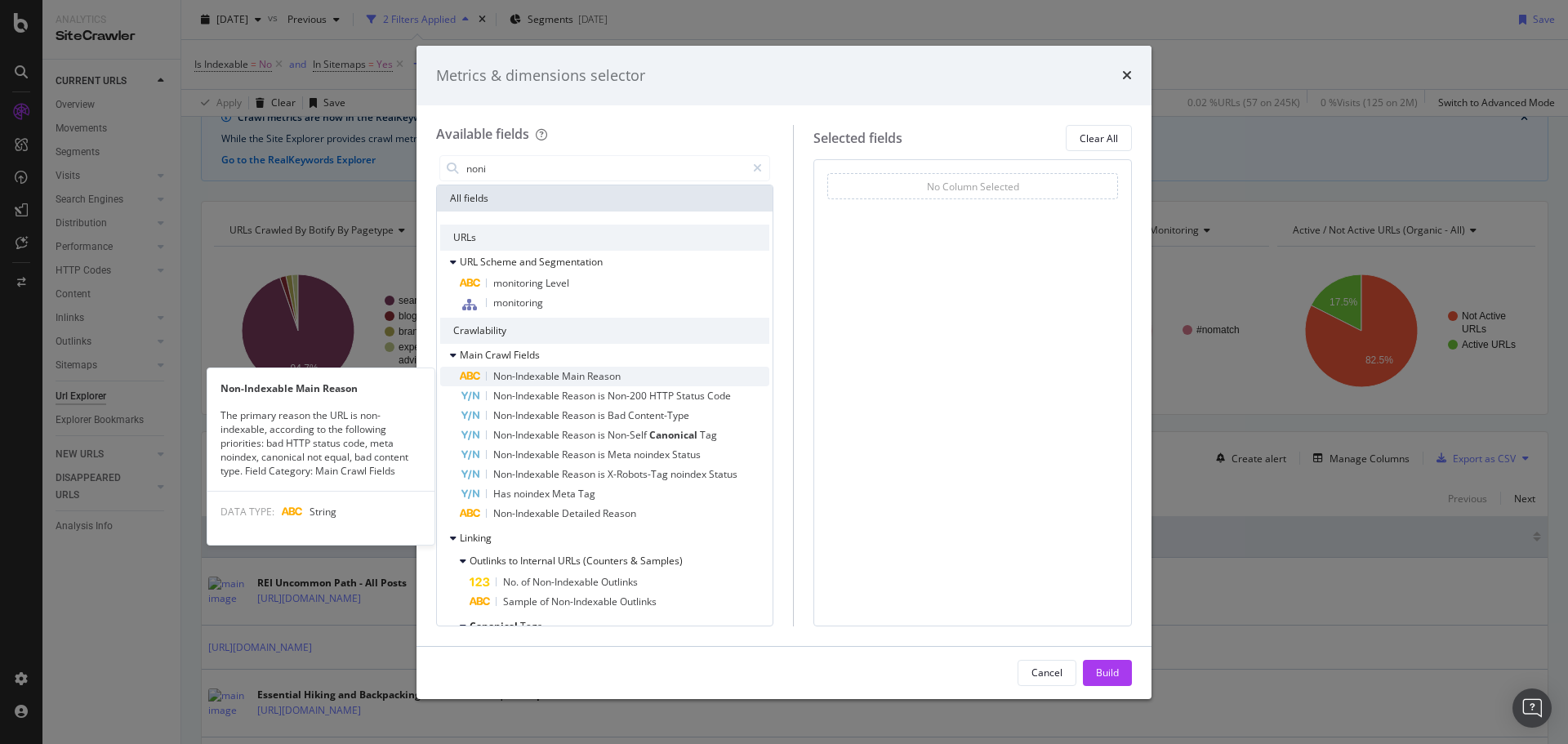
type input "noni"
click at [589, 372] on span "Reason" at bounding box center [604, 375] width 34 height 14
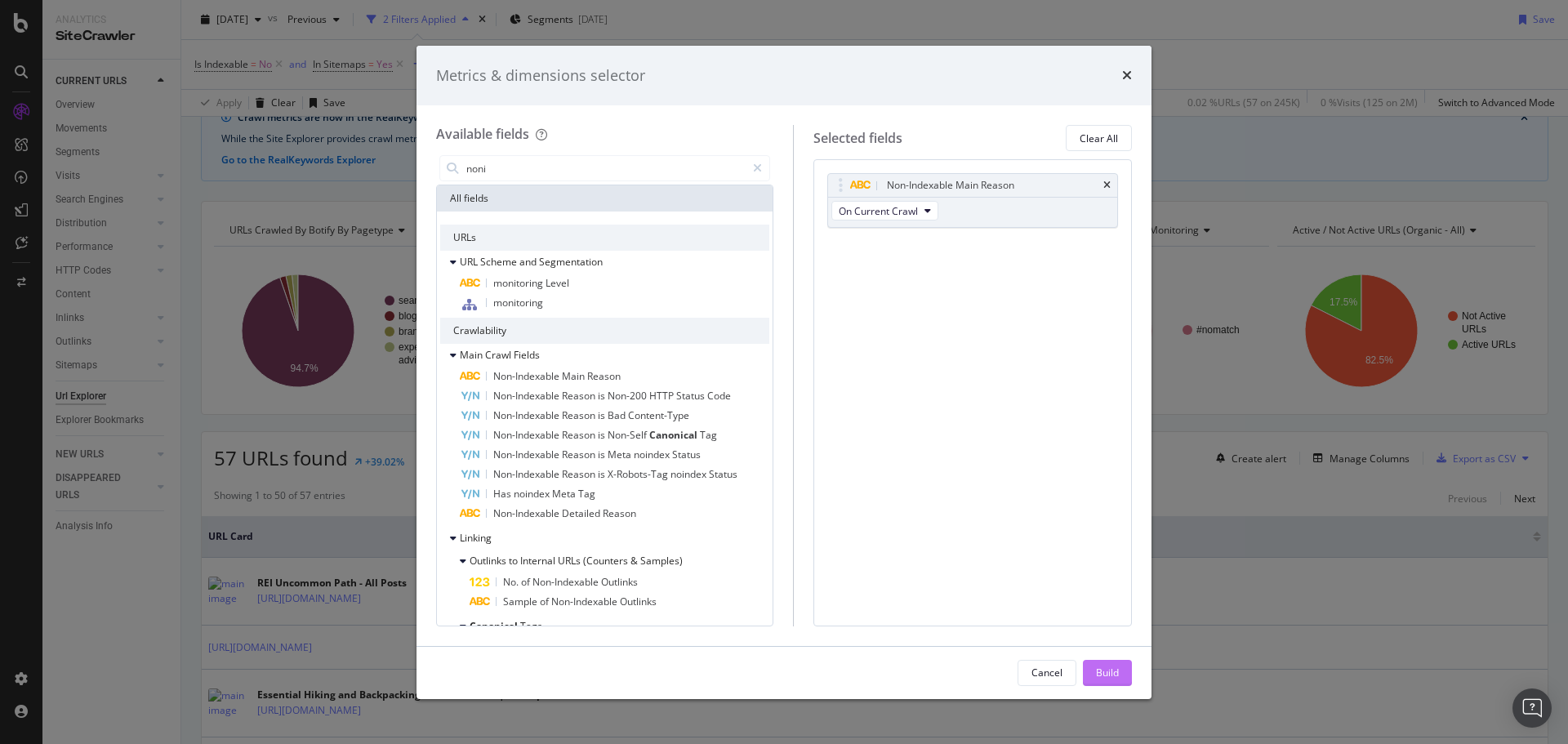
click at [1100, 671] on div "Build" at bounding box center [1107, 672] width 23 height 14
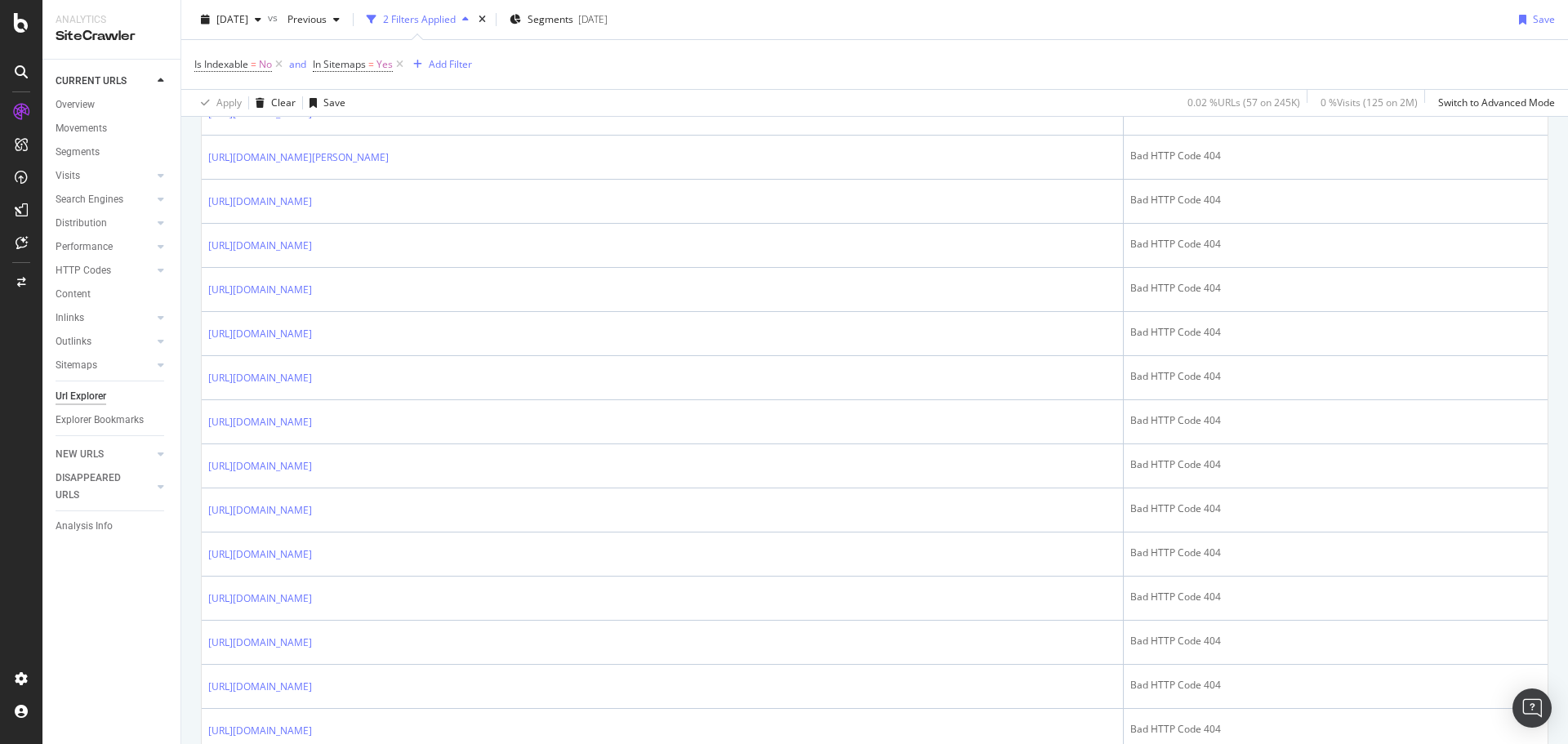
scroll to position [1621, 0]
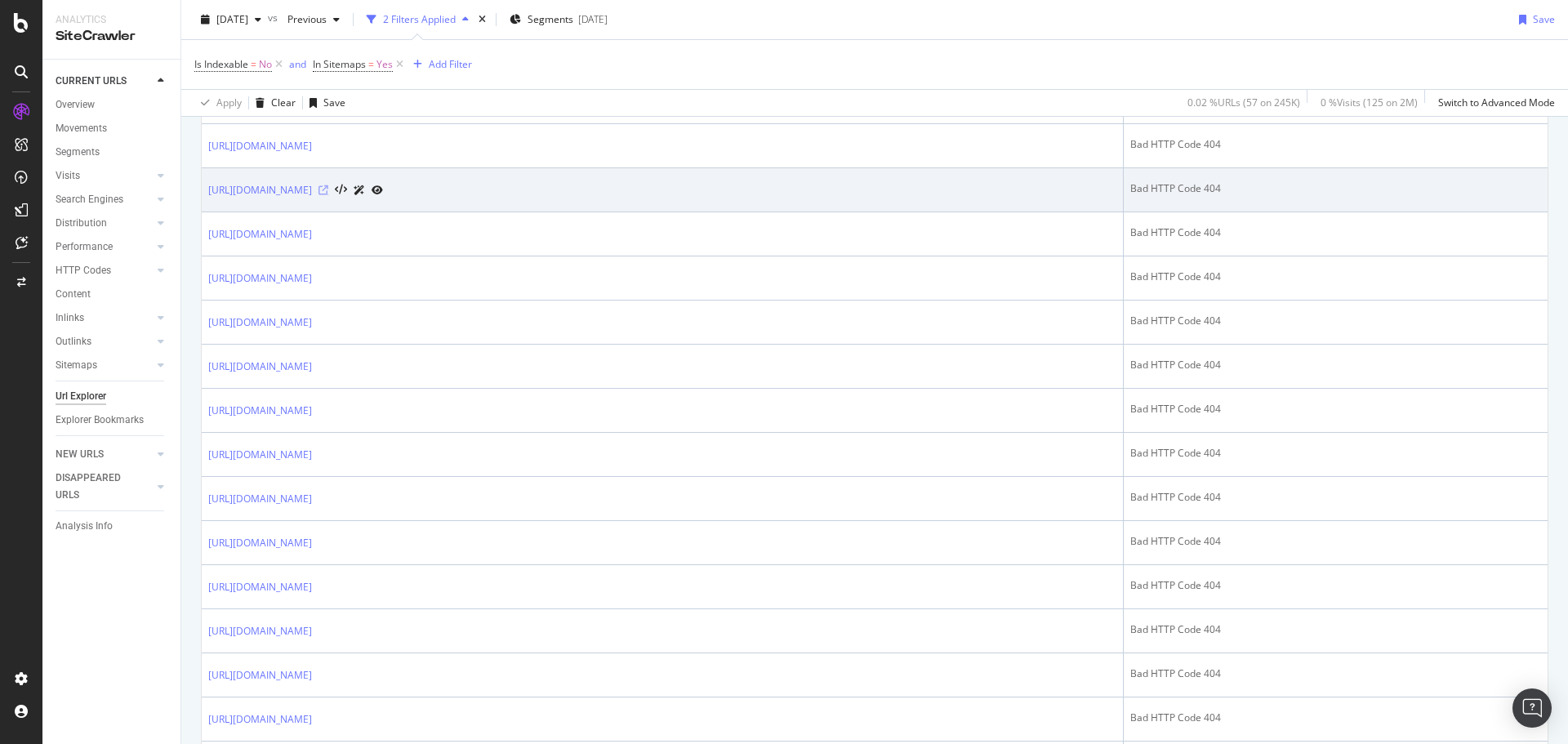
click at [328, 191] on icon at bounding box center [324, 190] width 10 height 10
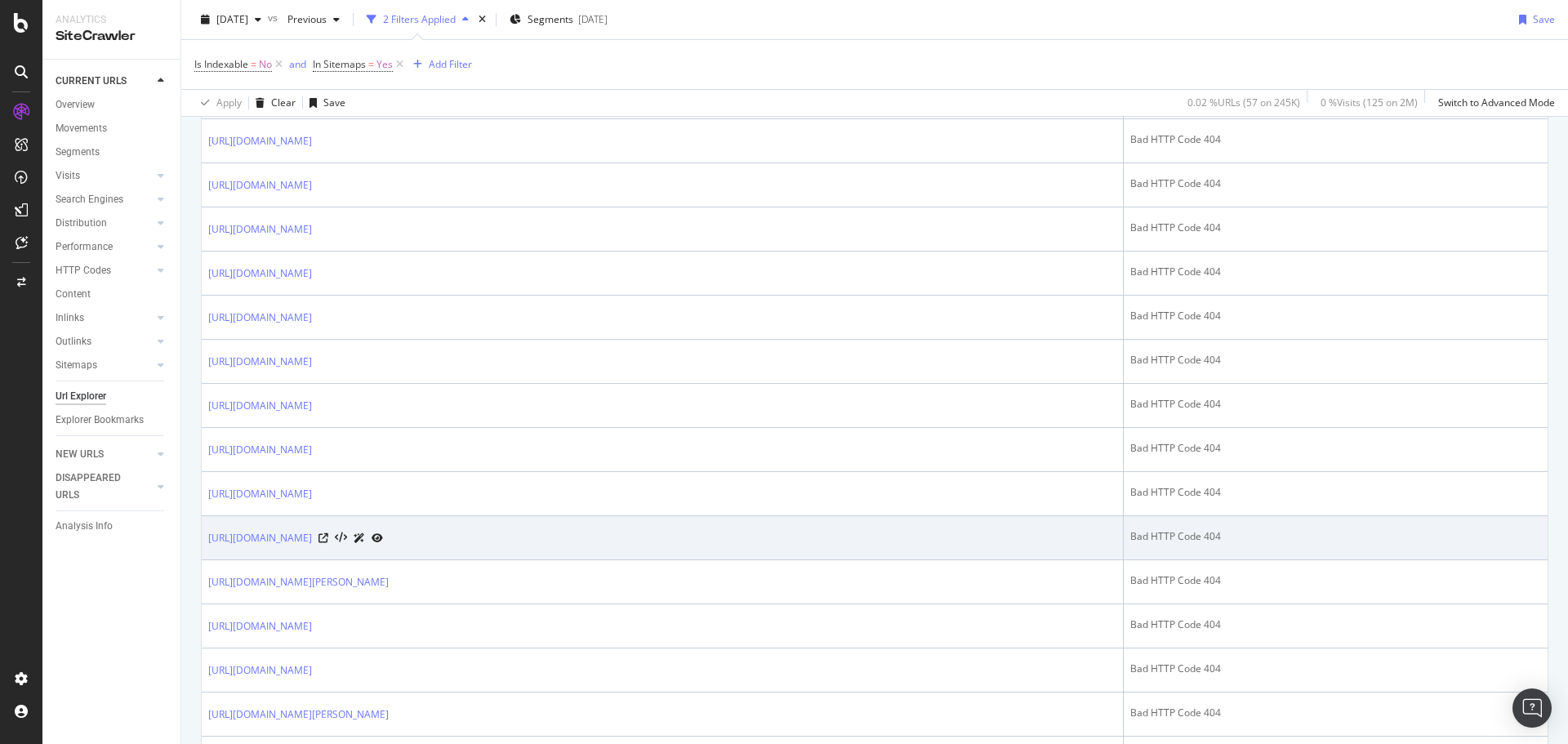
scroll to position [1948, 0]
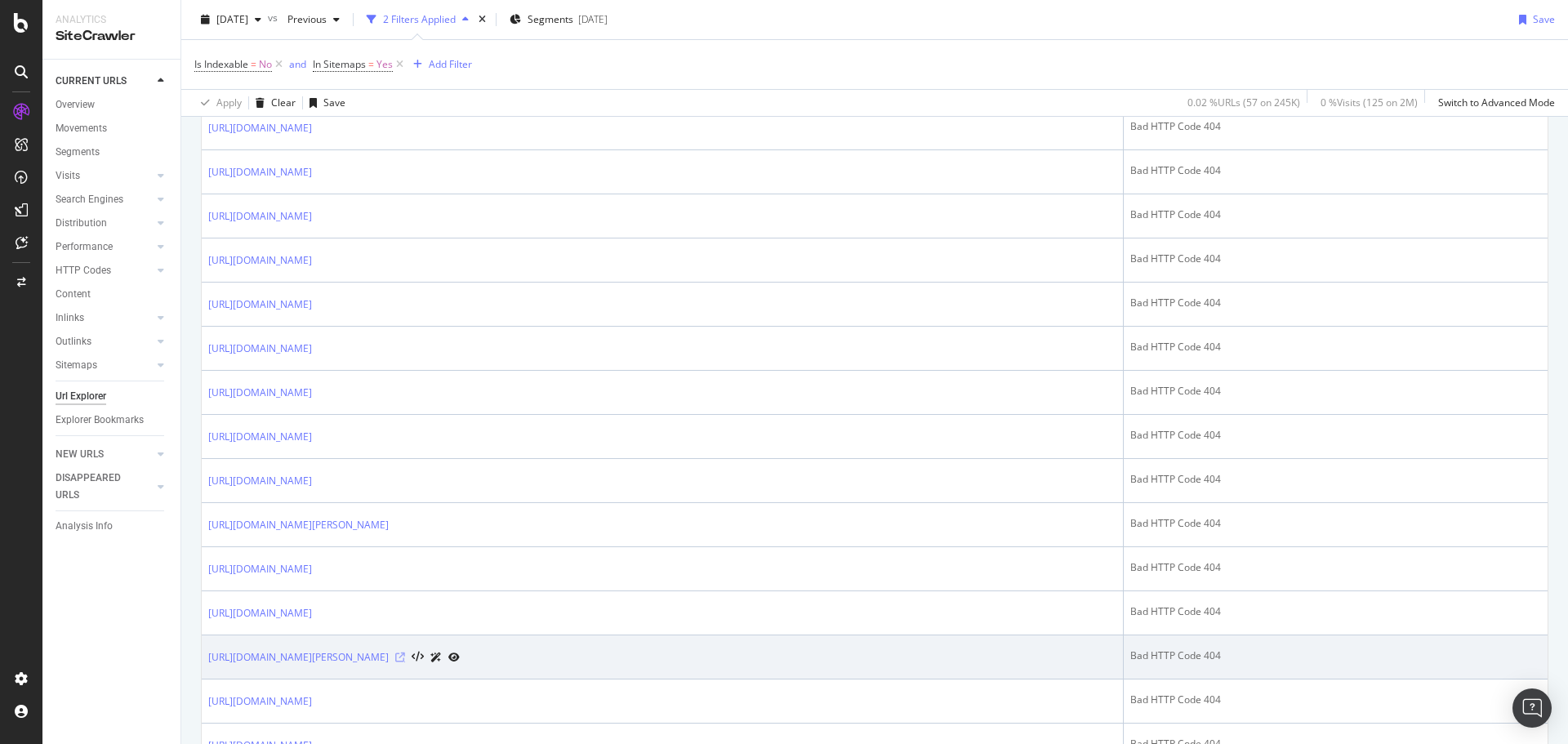
click at [395, 653] on icon at bounding box center [400, 657] width 10 height 10
